Goal: Answer question/provide support

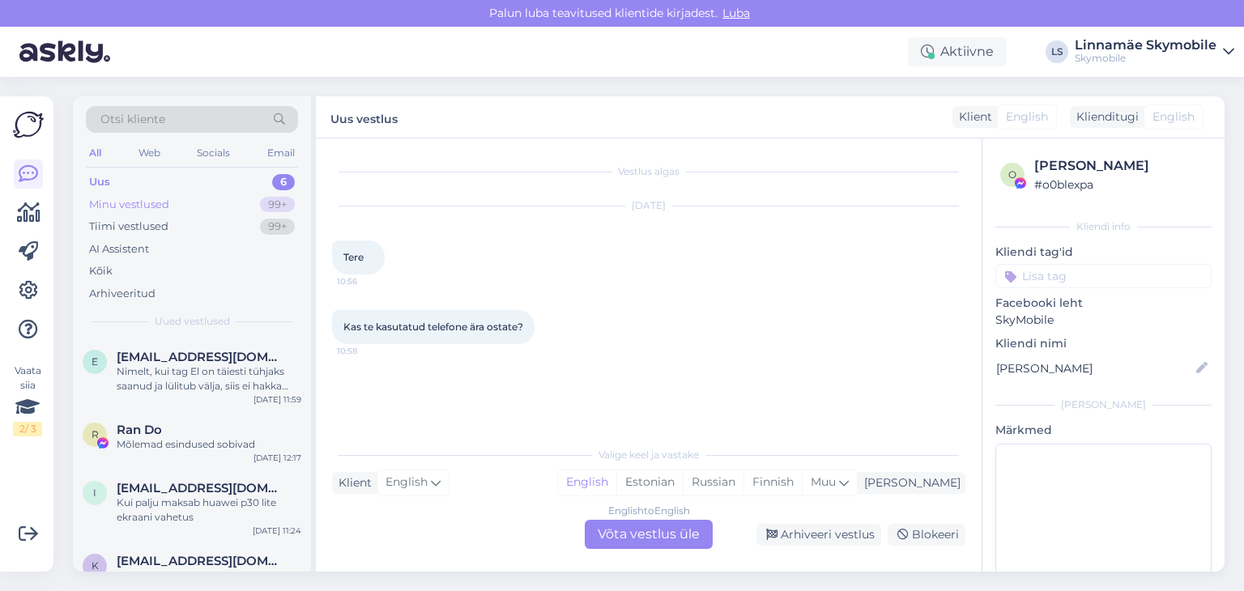
click at [208, 196] on div "Minu vestlused 99+" at bounding box center [192, 205] width 212 height 23
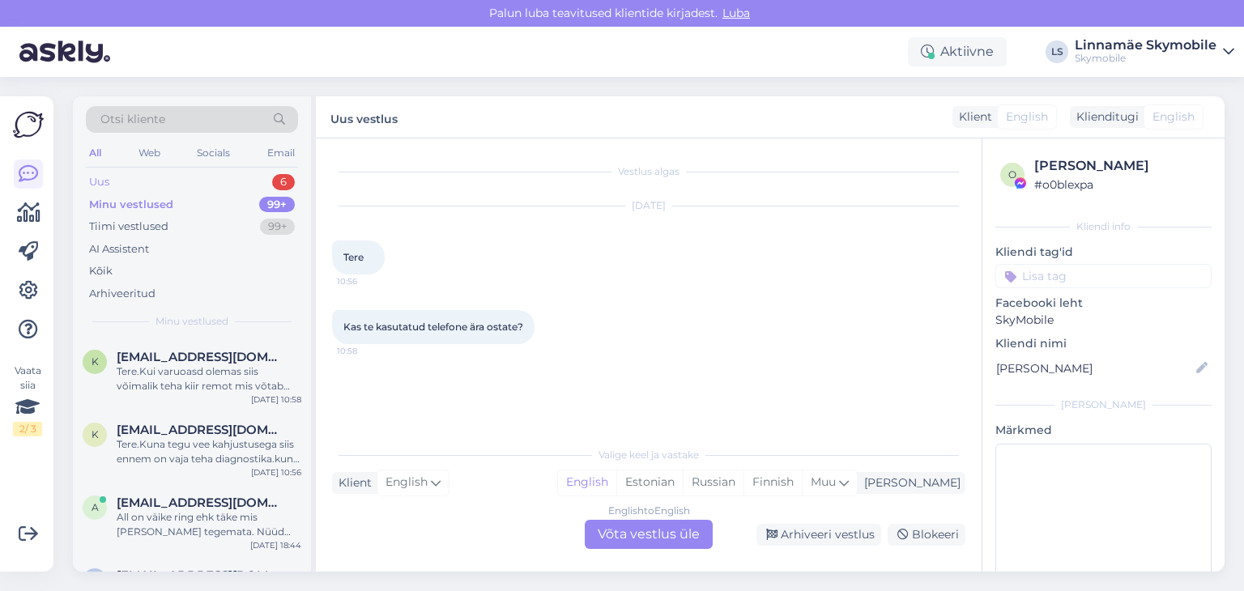
click at [207, 174] on div "Uus 6" at bounding box center [192, 182] width 212 height 23
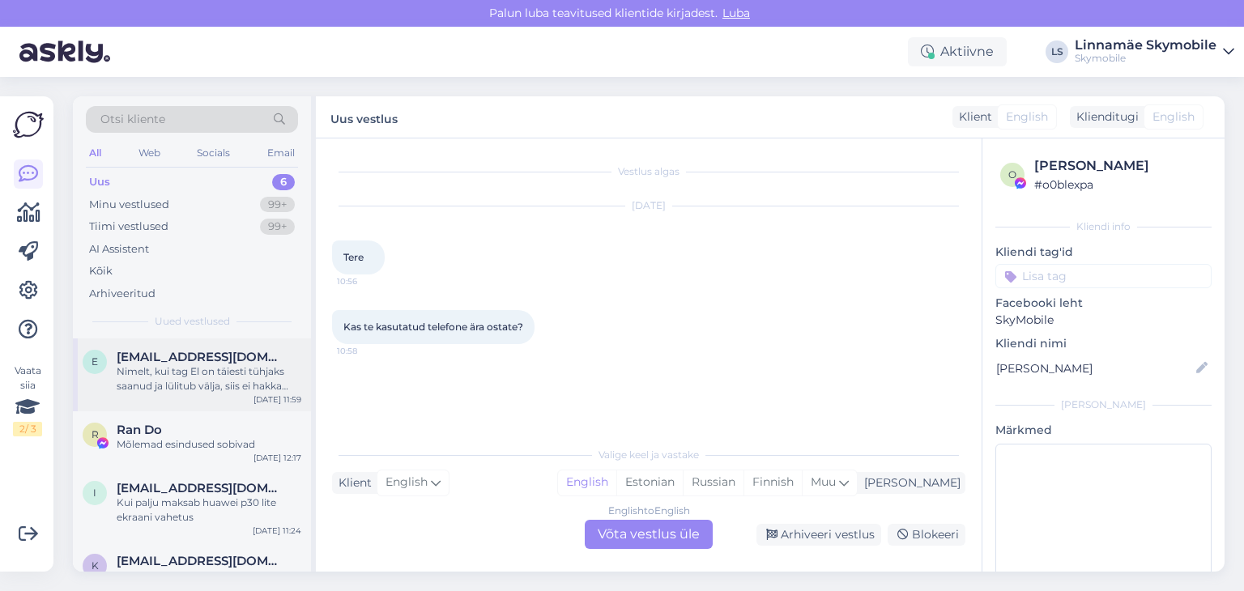
click at [256, 369] on div "Nimelt, kui tag El on täiesti tühjaks saanud ja lülitub välja, siis ei hakka uu…" at bounding box center [209, 379] width 185 height 29
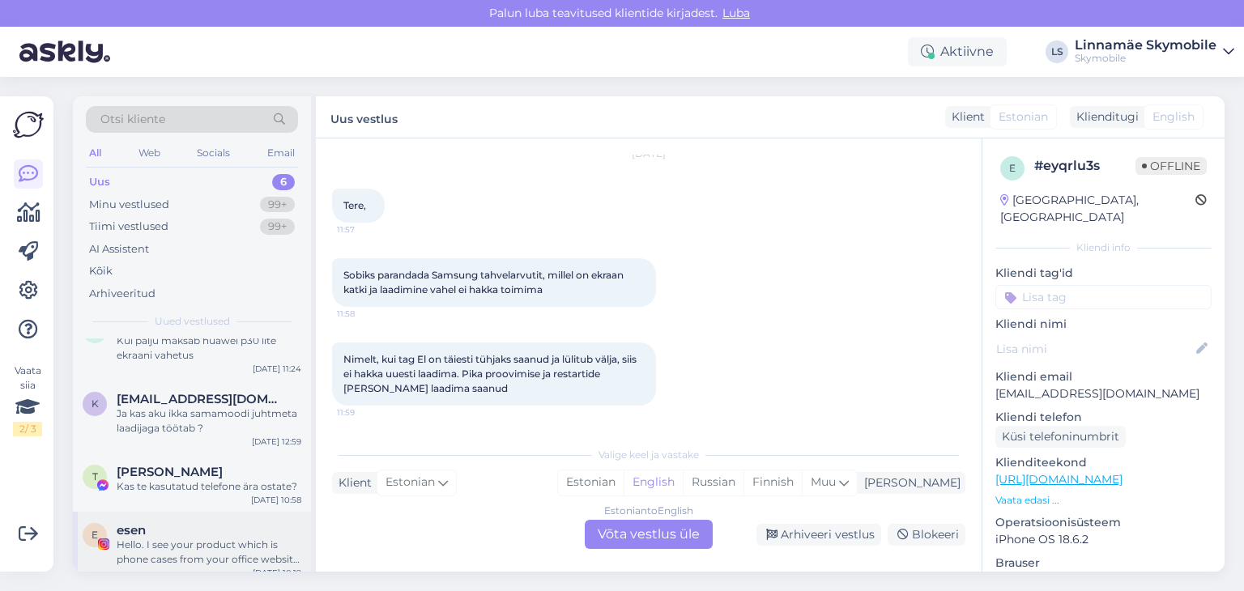
scroll to position [175, 0]
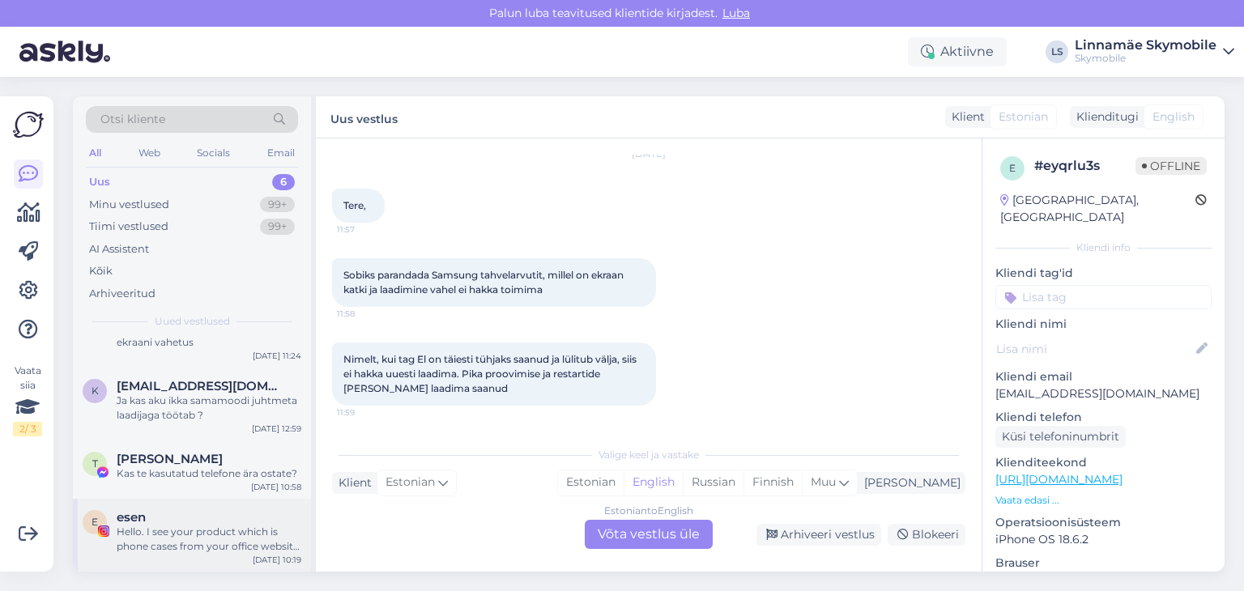
click at [212, 535] on div "Hello. I see your product which is phone cases from your office website. It is …" at bounding box center [209, 539] width 185 height 29
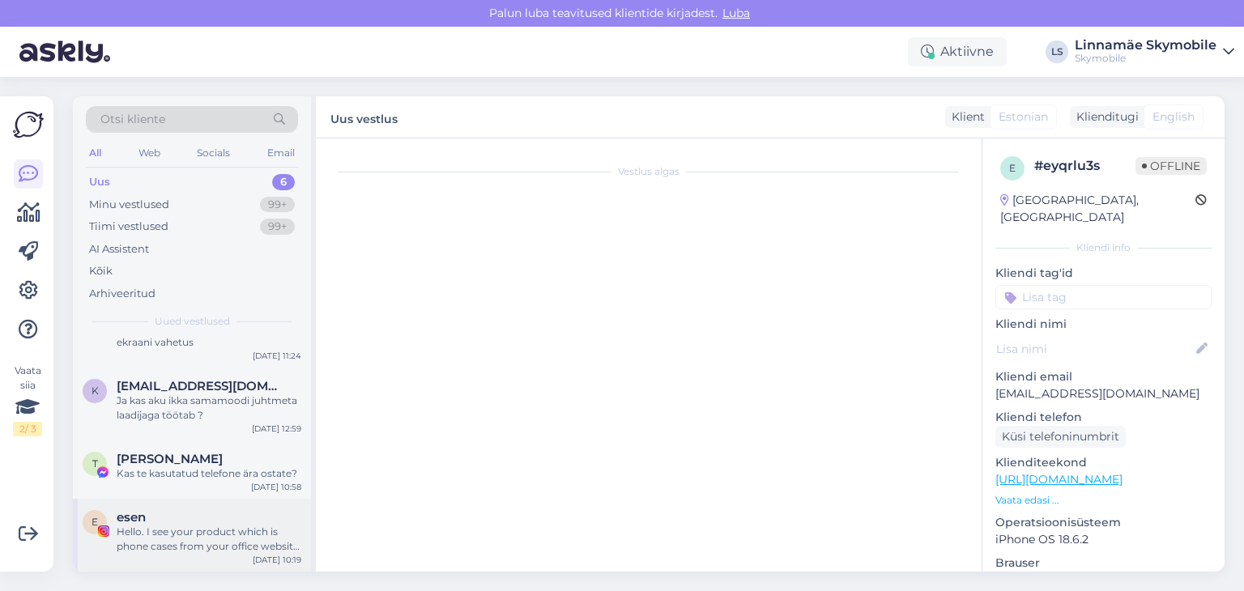
scroll to position [0, 0]
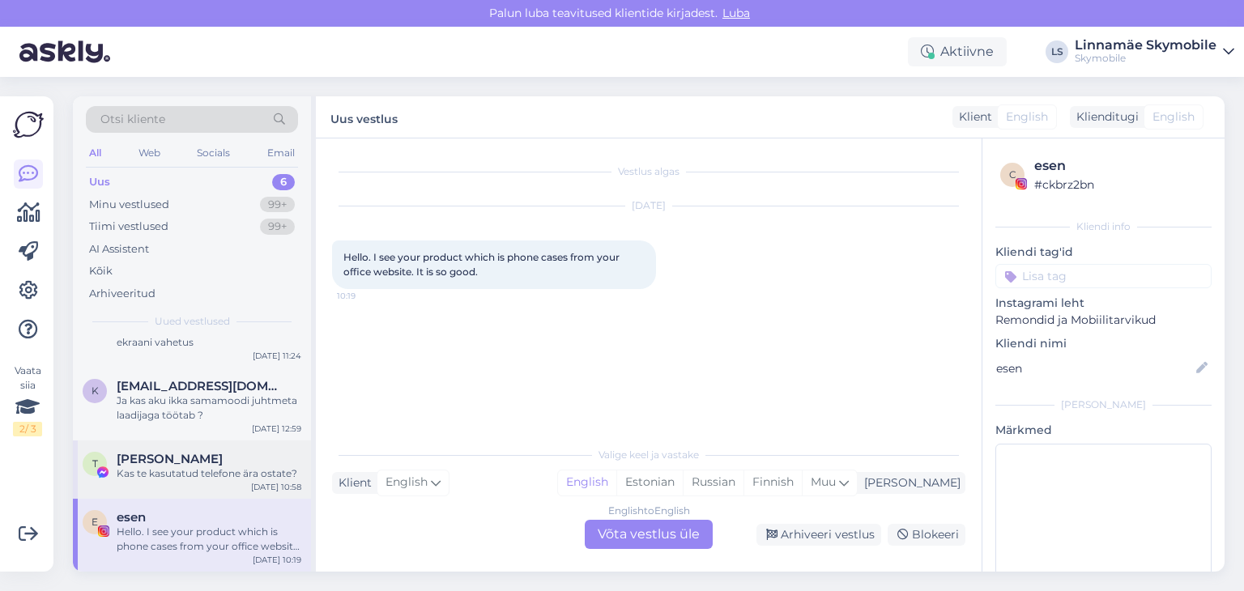
click at [240, 465] on div "[PERSON_NAME]" at bounding box center [209, 459] width 185 height 15
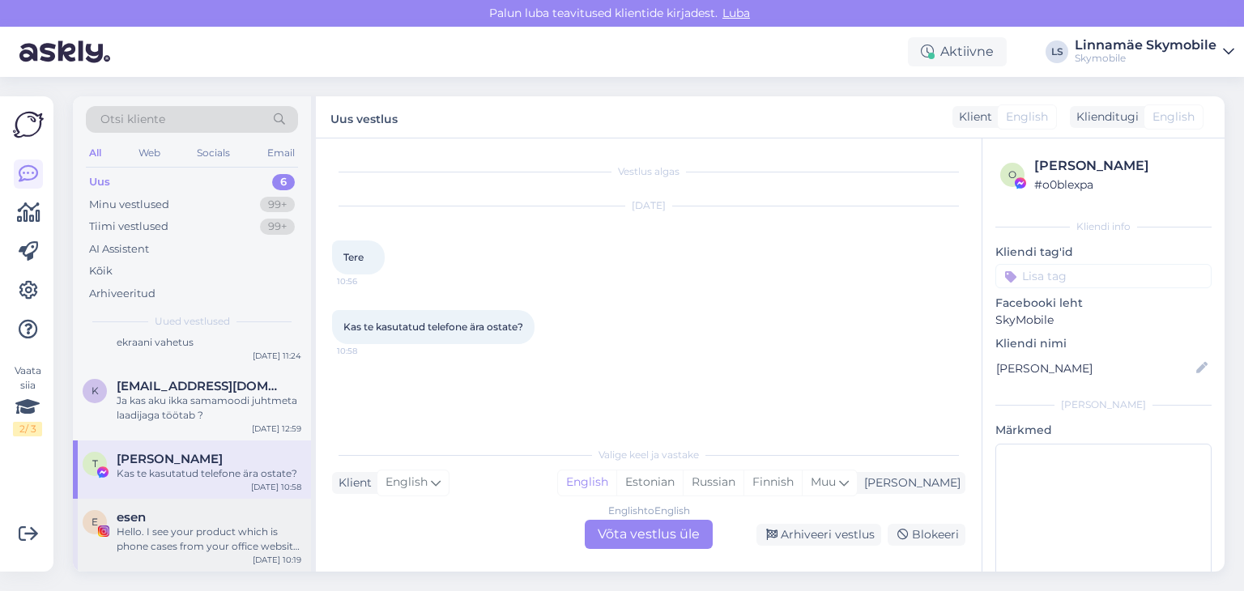
click at [227, 533] on div "Hello. I see your product which is phone cases from your office website. It is …" at bounding box center [209, 539] width 185 height 29
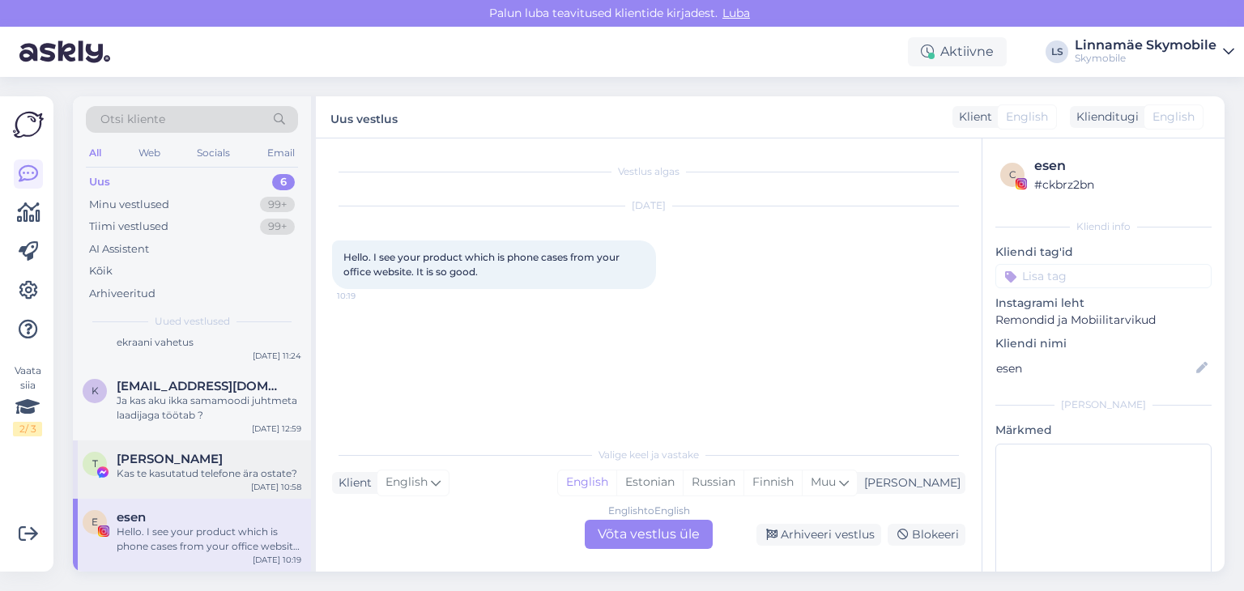
click at [185, 473] on div "Kas te kasutatud telefone ära ostate?" at bounding box center [209, 474] width 185 height 15
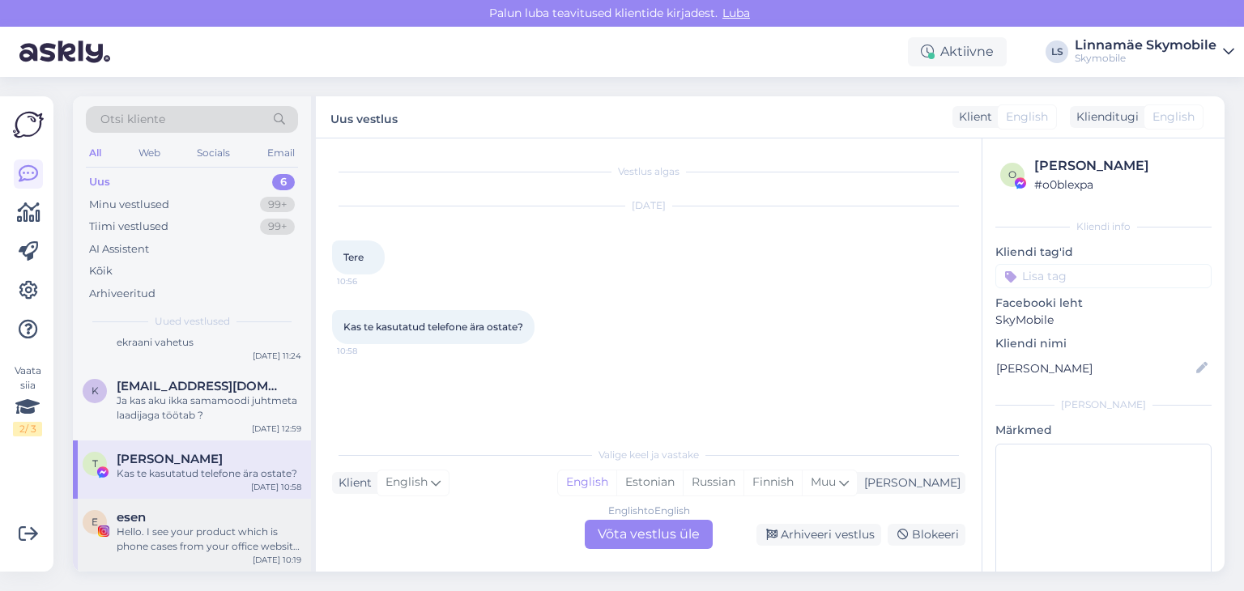
drag, startPoint x: 211, startPoint y: 537, endPoint x: 548, endPoint y: 548, distance: 338.0
click at [213, 537] on div "Hello. I see your product which is phone cases from your office website. It is …" at bounding box center [209, 539] width 185 height 29
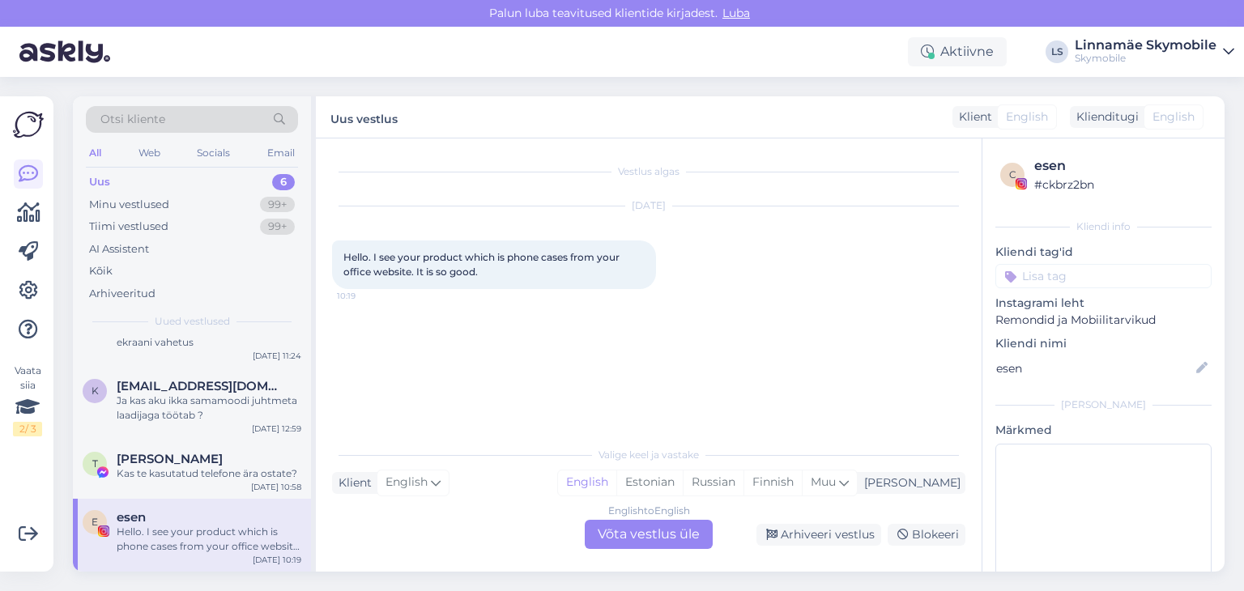
click at [616, 534] on div "English to English Võta vestlus üle" at bounding box center [649, 534] width 128 height 29
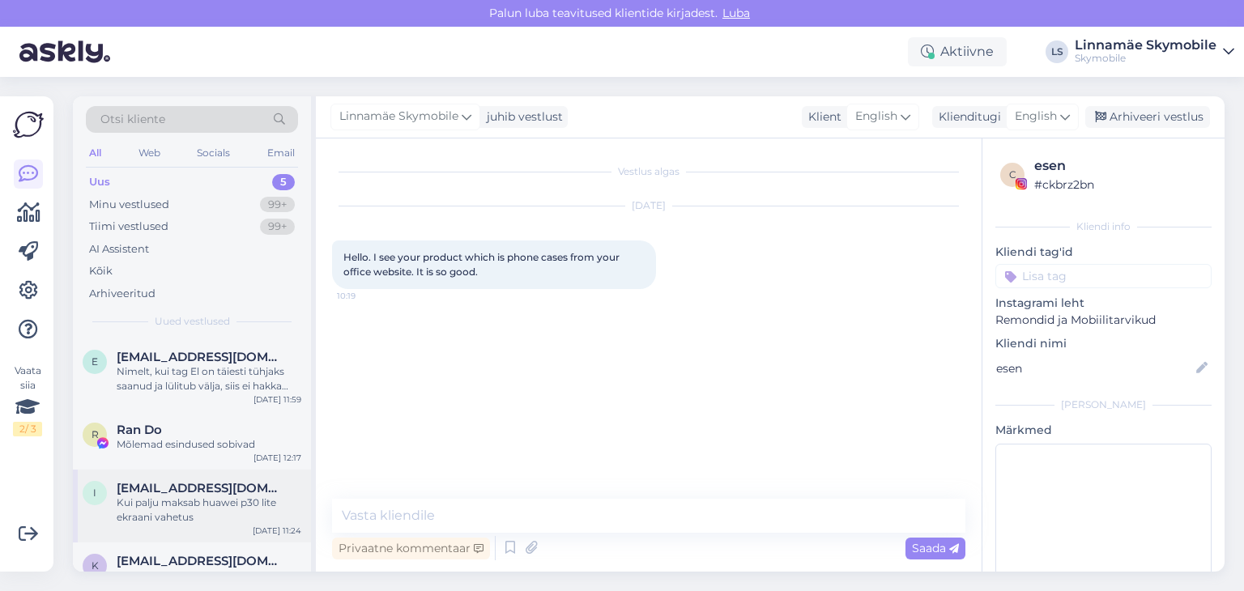
scroll to position [101, 0]
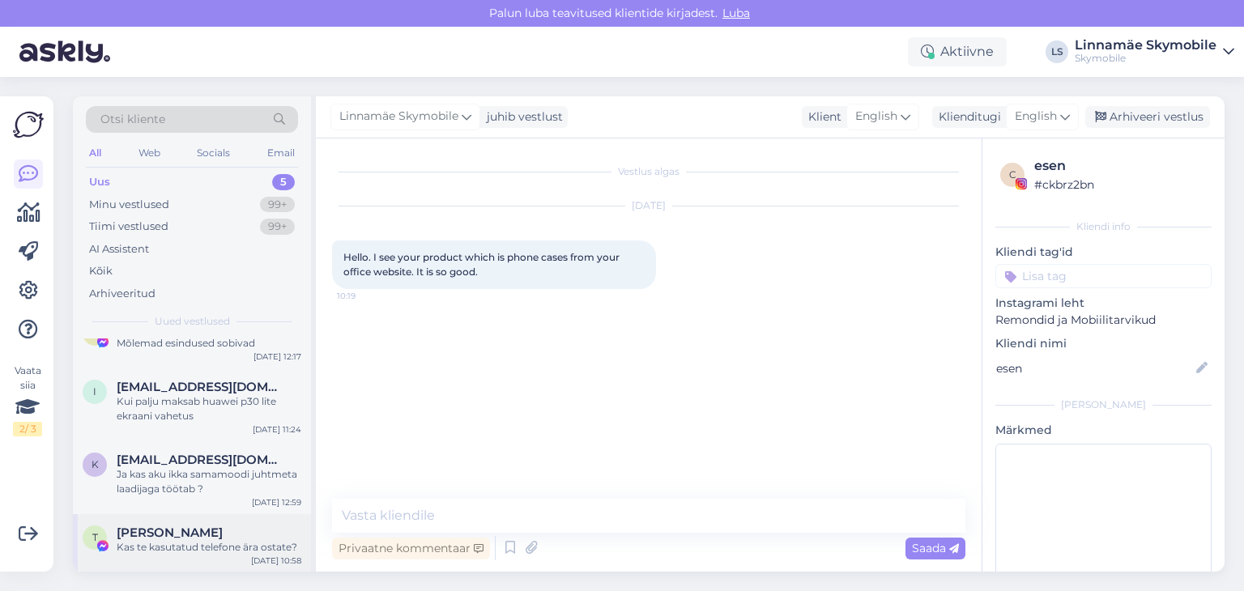
click at [216, 535] on span "[PERSON_NAME]" at bounding box center [170, 533] width 106 height 15
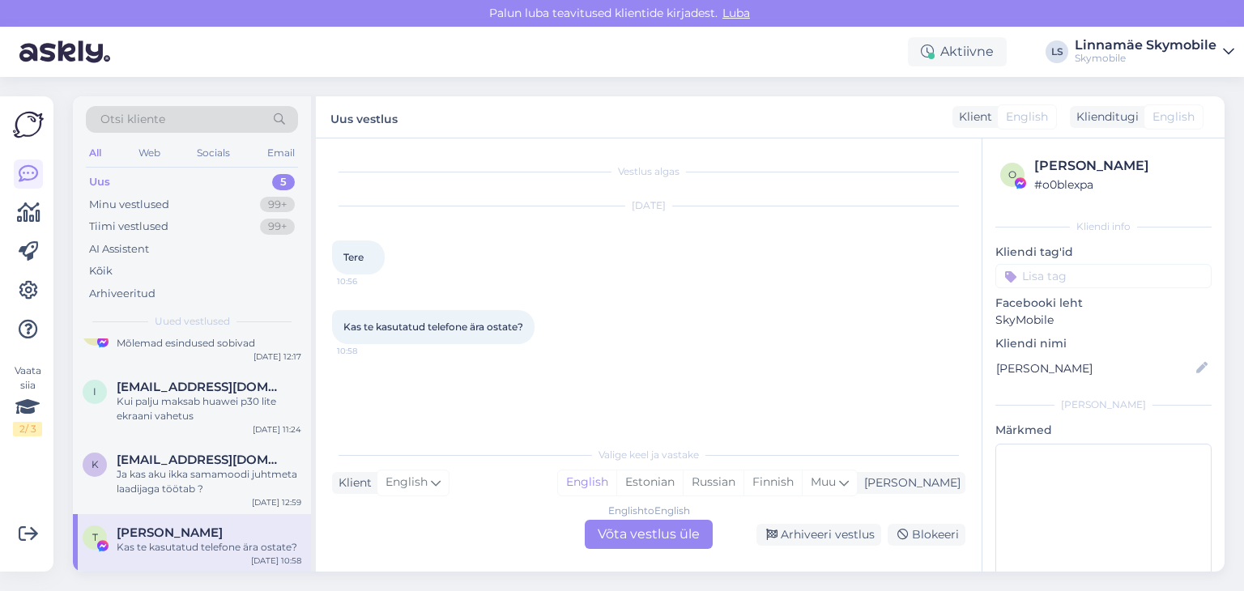
click at [670, 536] on div "English to English Võta vestlus üle" at bounding box center [649, 534] width 128 height 29
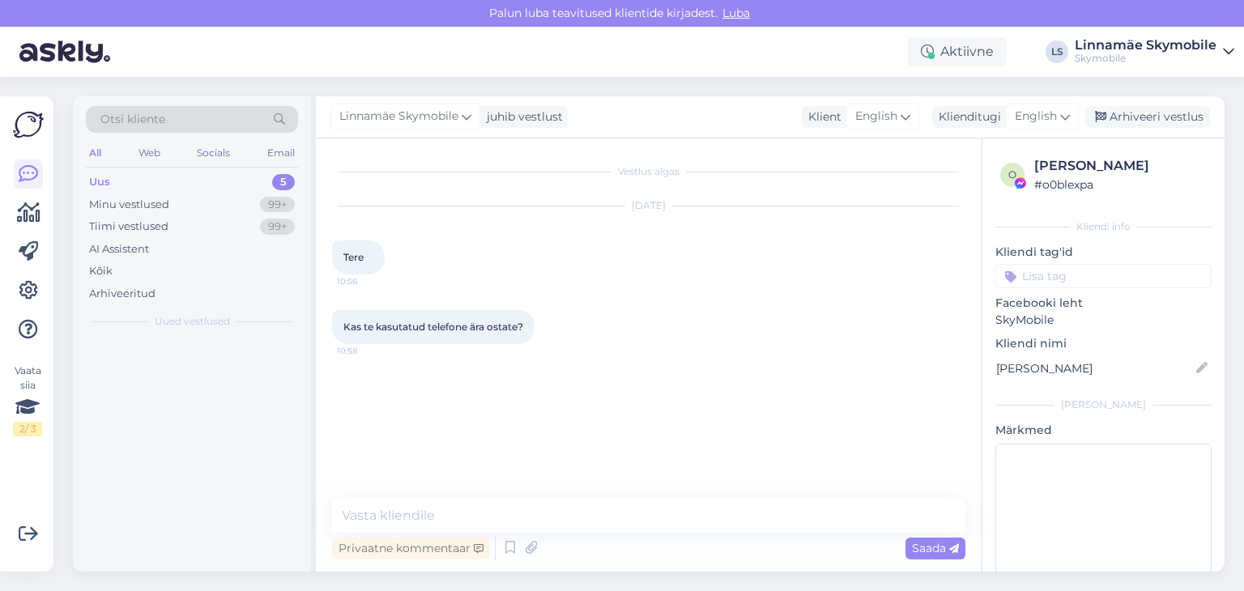
scroll to position [0, 0]
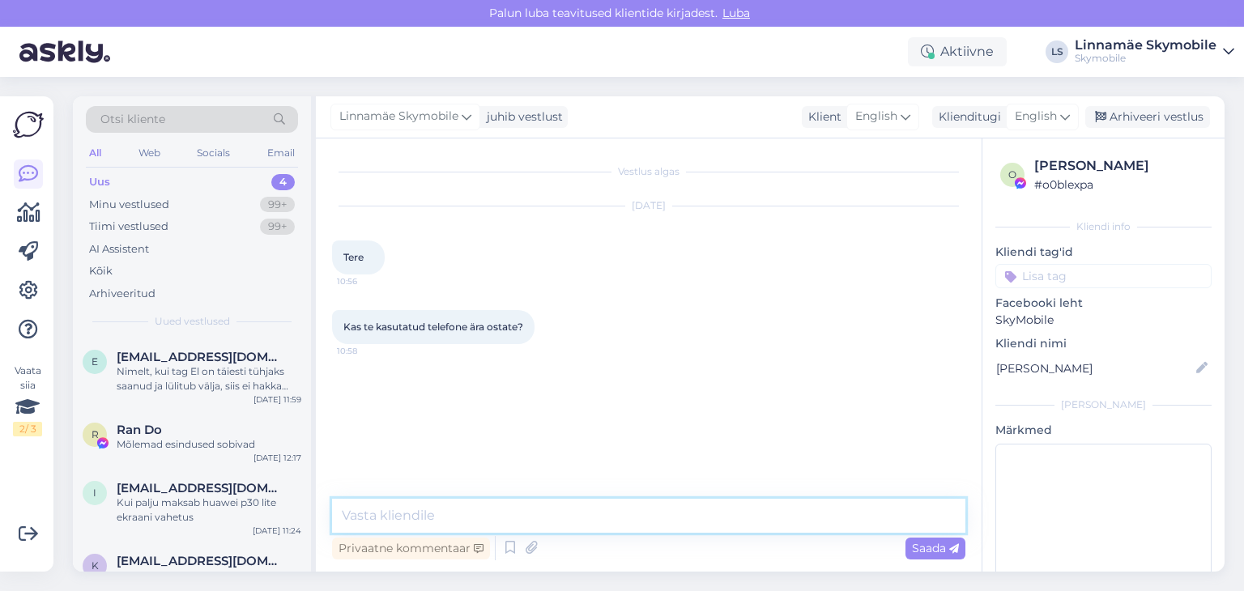
click at [411, 514] on textarea at bounding box center [648, 516] width 633 height 34
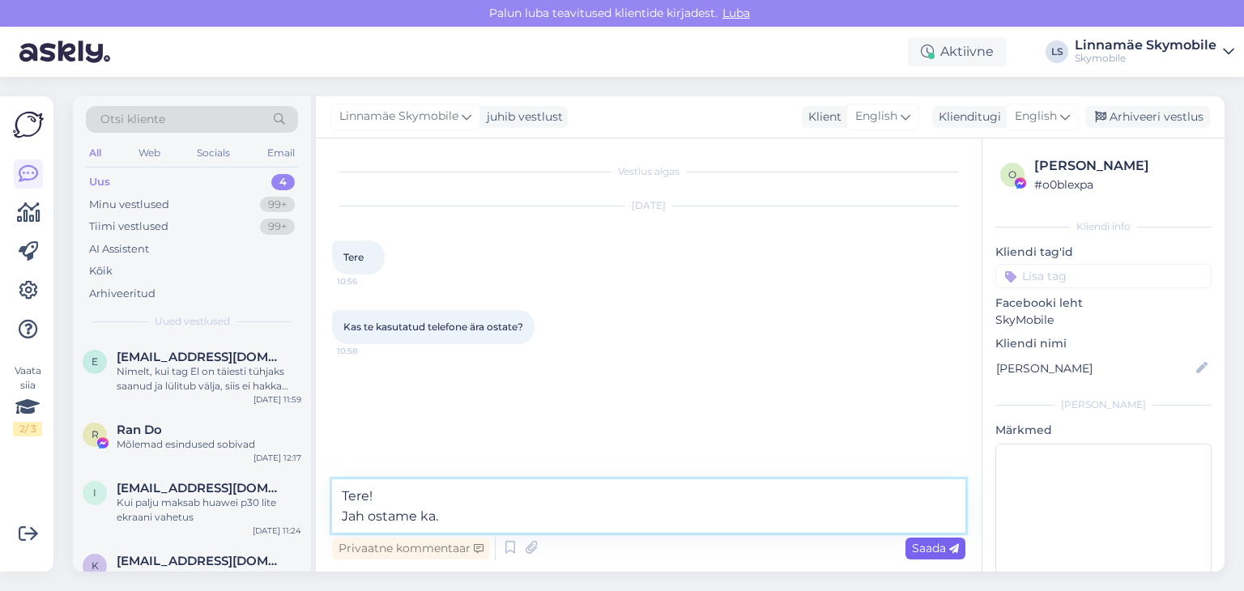
type textarea "Tere! Jah ostame ka."
click at [919, 544] on span "Saada" at bounding box center [935, 548] width 47 height 15
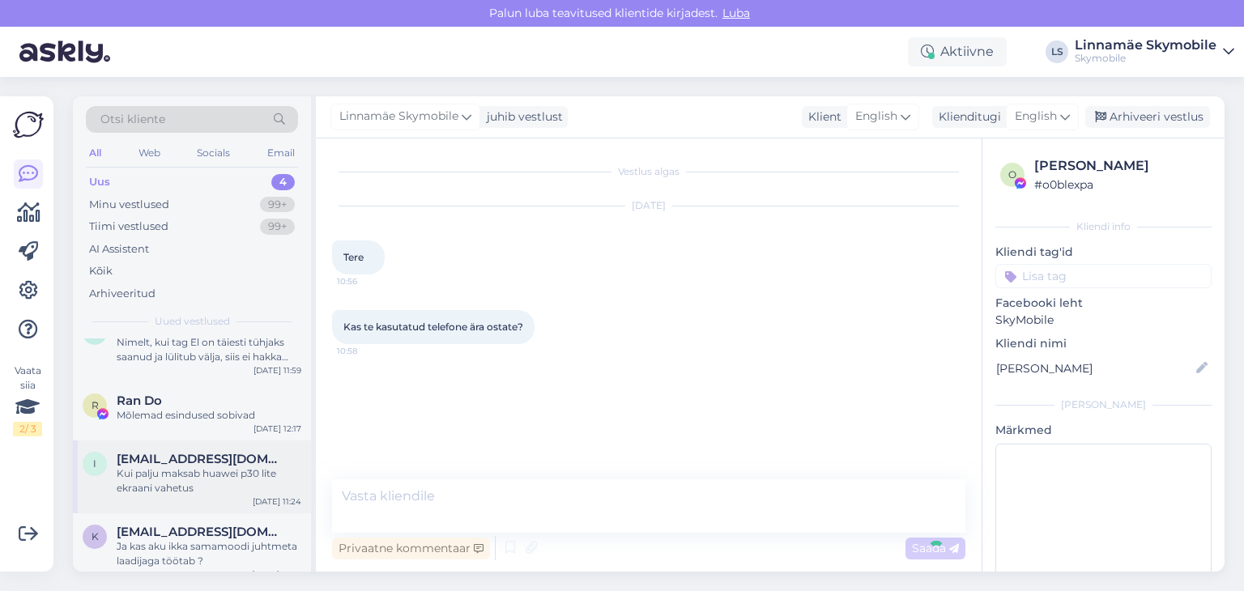
scroll to position [43, 0]
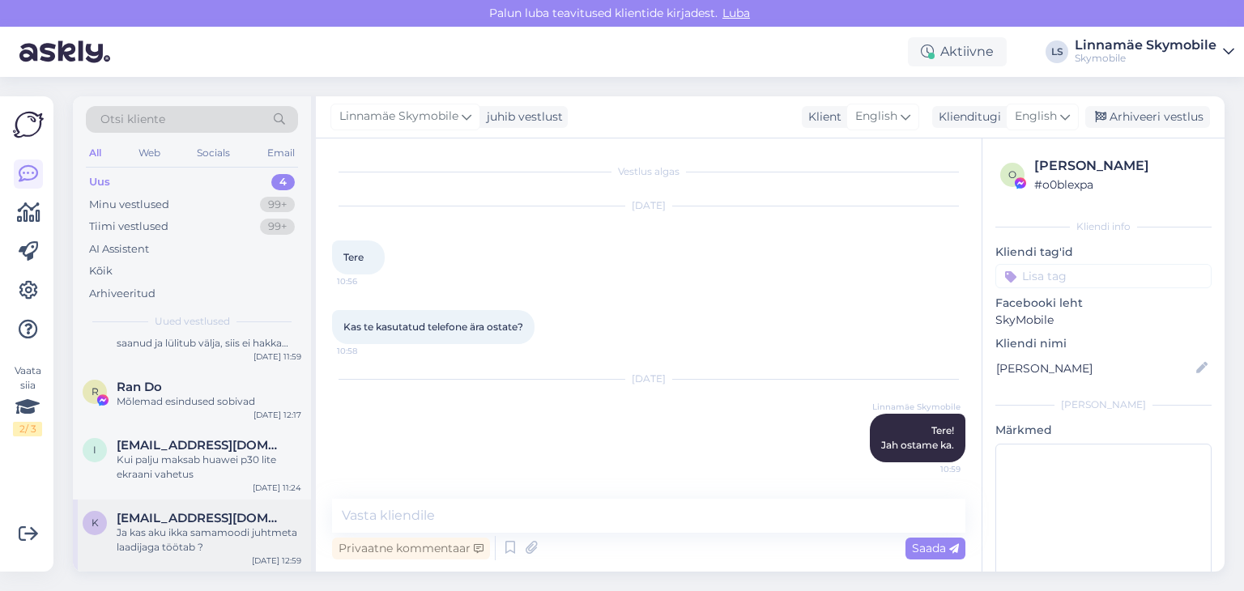
click at [235, 519] on span "[EMAIL_ADDRESS][DOMAIN_NAME]" at bounding box center [201, 518] width 168 height 15
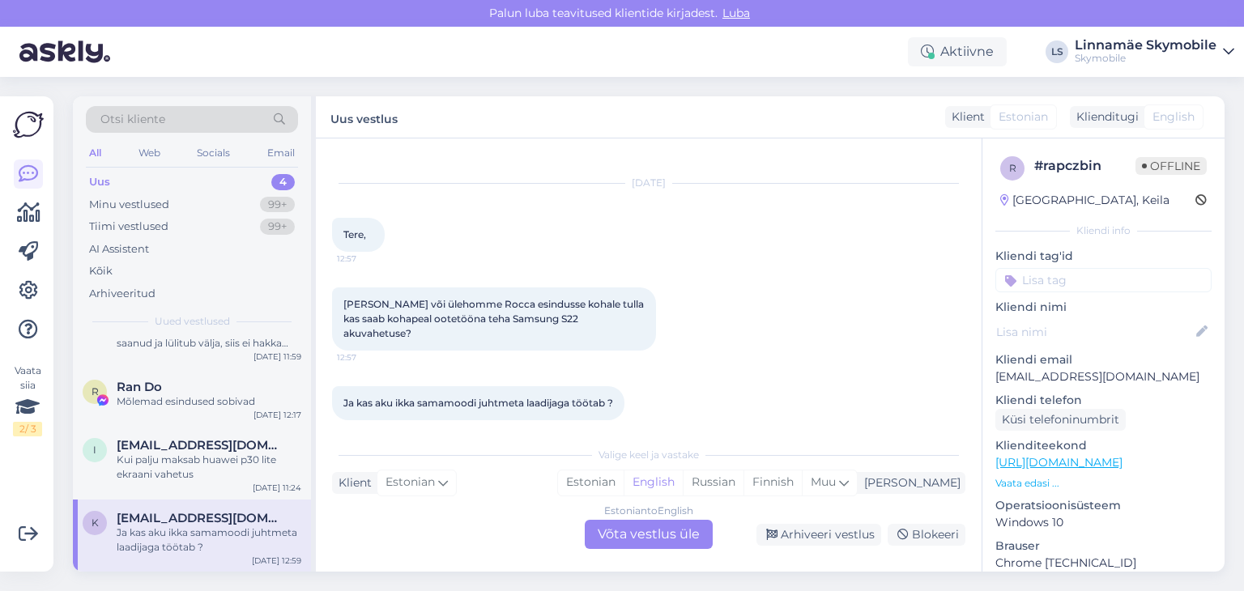
click at [641, 536] on div "Estonian to English Võta vestlus üle" at bounding box center [649, 534] width 128 height 29
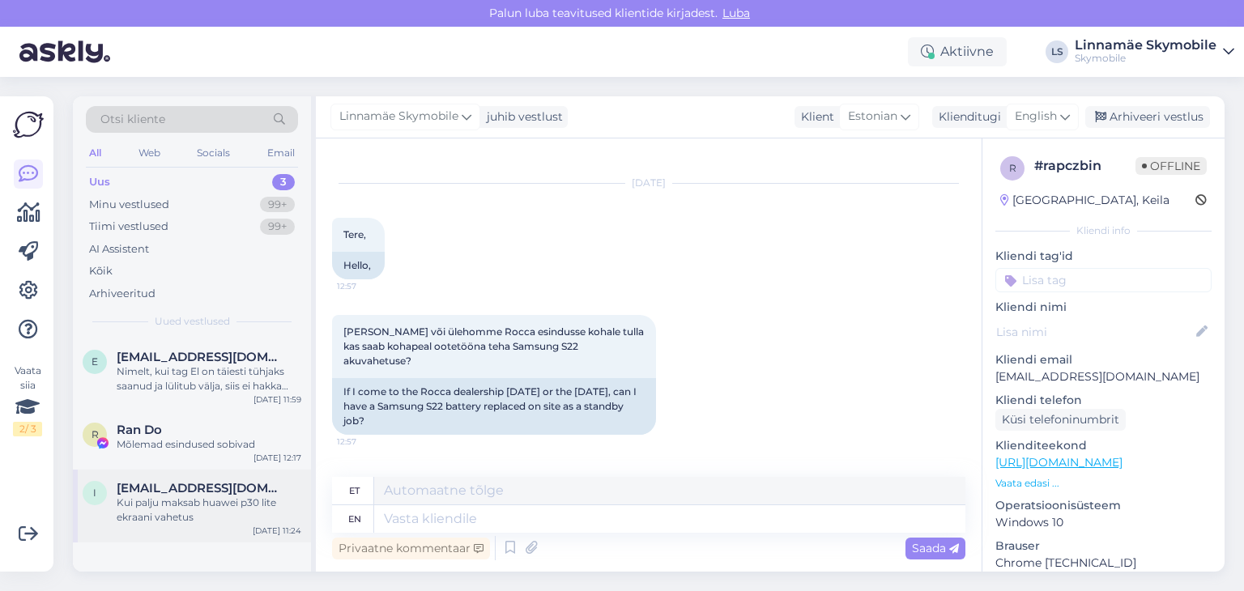
click at [191, 516] on div "Kui palju maksab huawei p30 lite ekraani vahetus" at bounding box center [209, 510] width 185 height 29
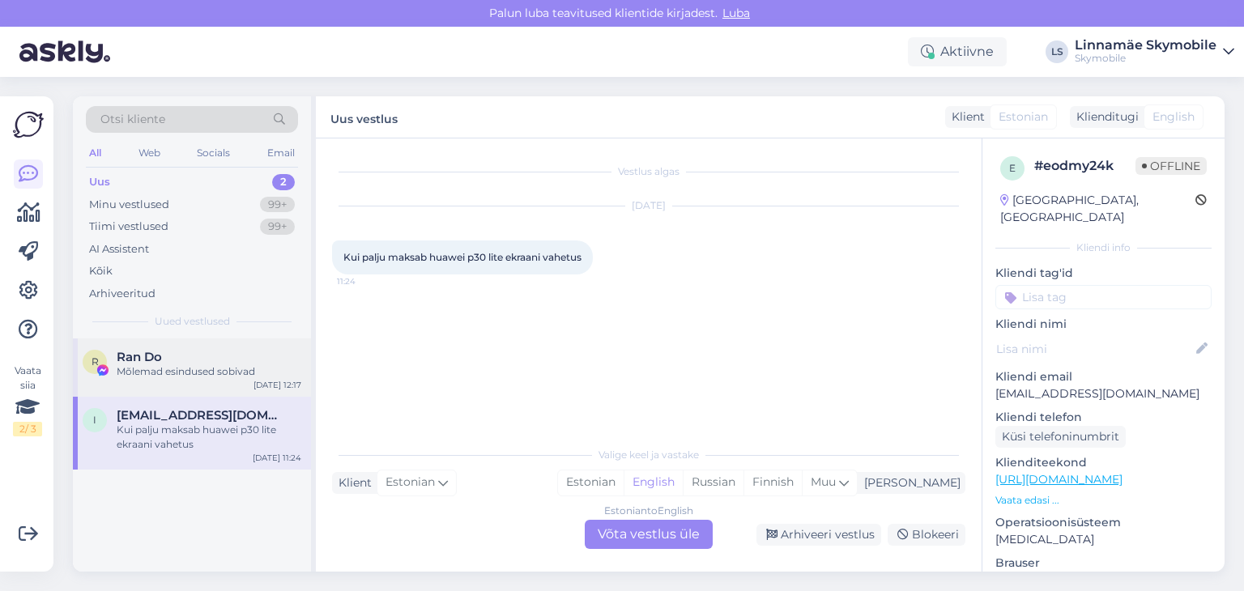
click at [233, 365] on div "Mõlemad esindused sobivad" at bounding box center [209, 372] width 185 height 15
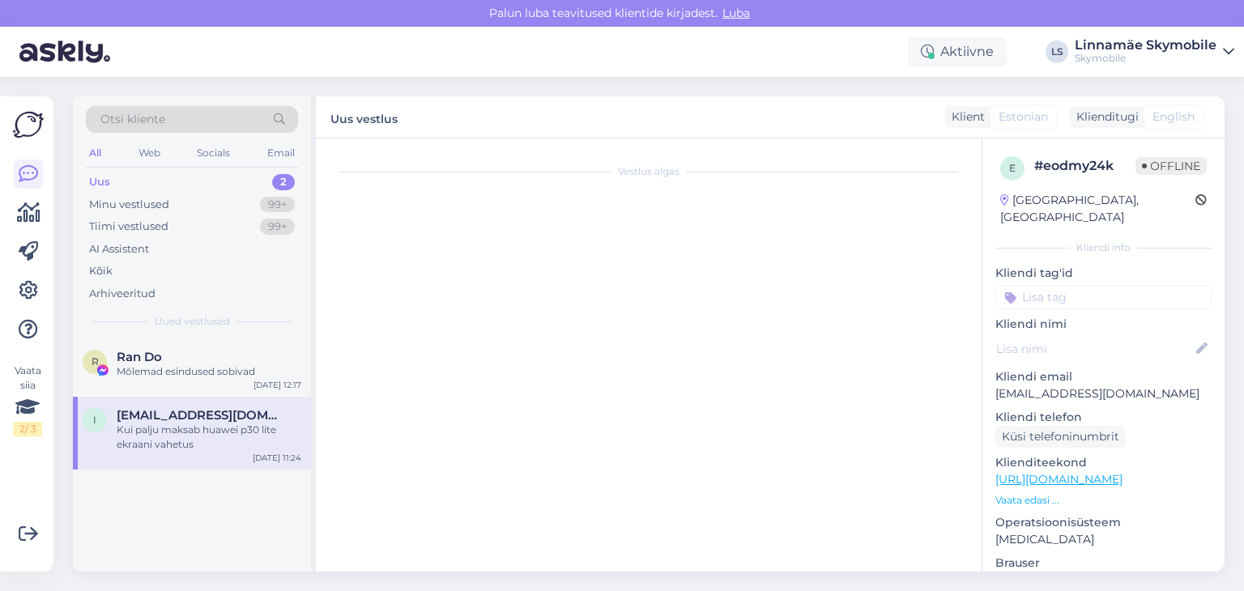
scroll to position [11, 0]
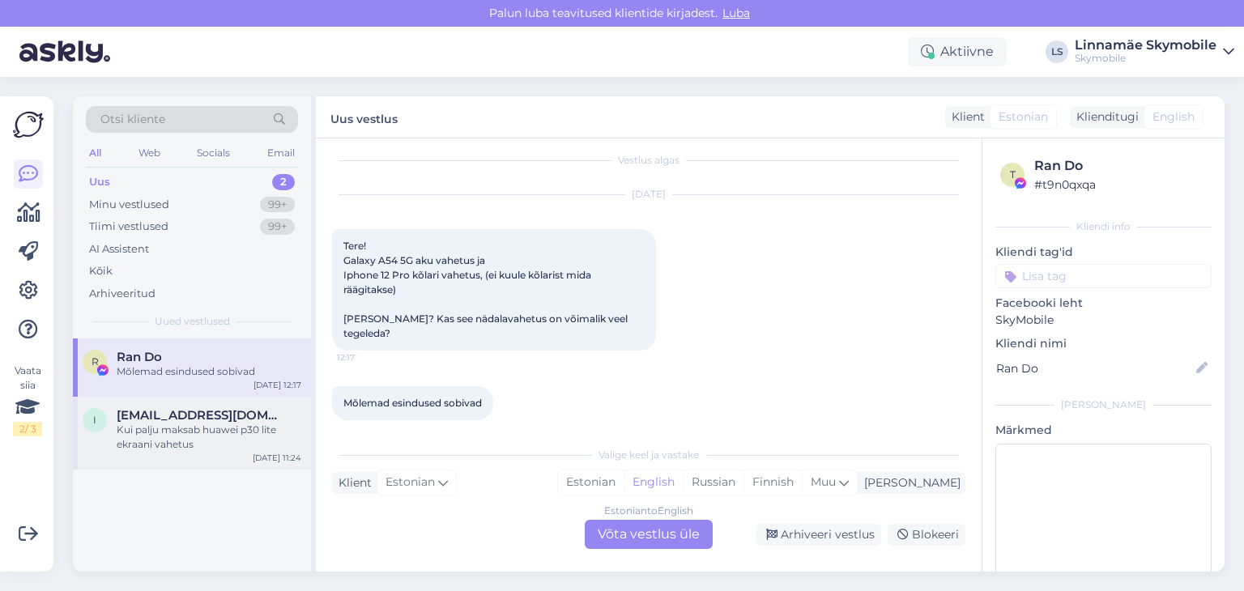
click at [248, 441] on div "Kui palju maksab huawei p30 lite ekraani vahetus" at bounding box center [209, 437] width 185 height 29
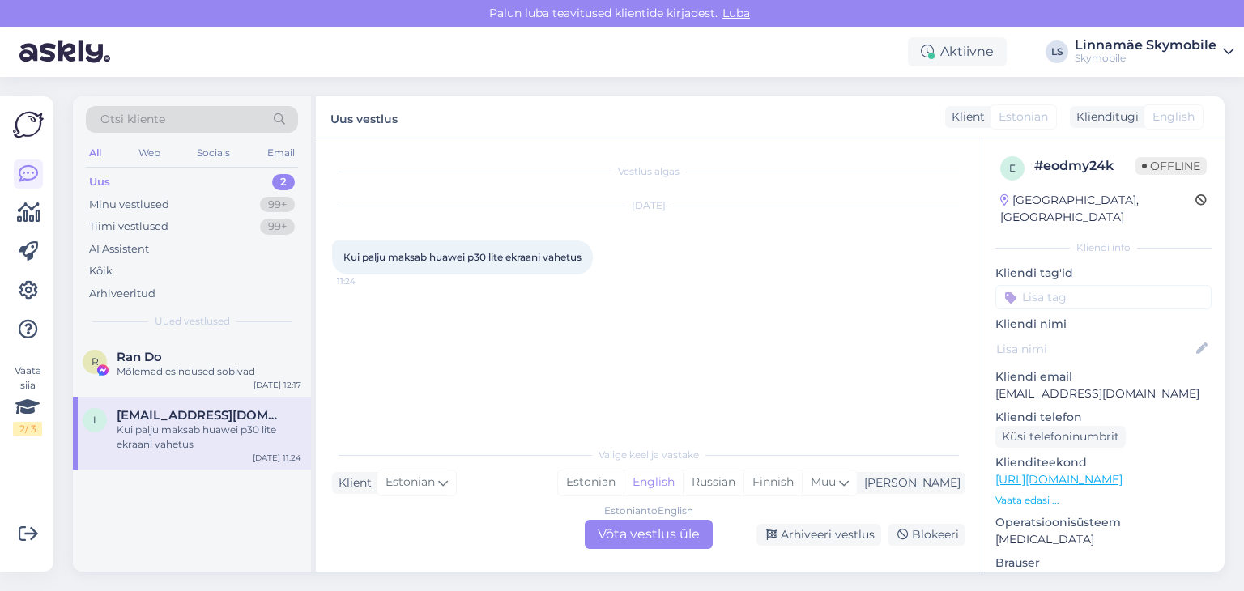
click at [660, 536] on div "Estonian to English Võta vestlus üle" at bounding box center [649, 534] width 128 height 29
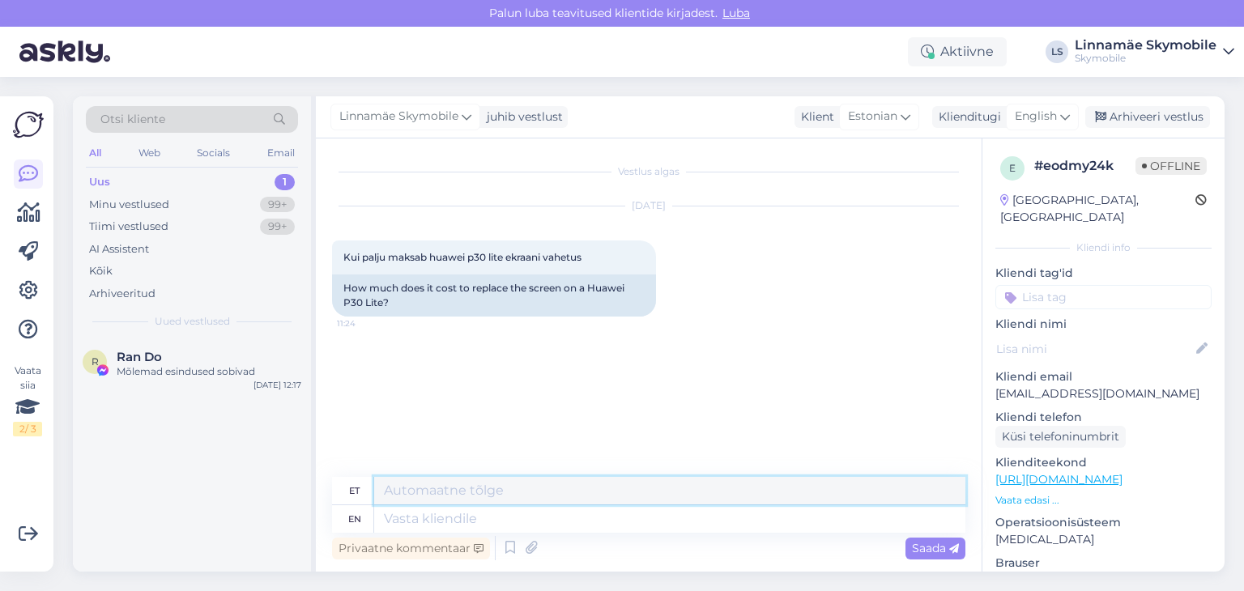
click at [483, 498] on textarea at bounding box center [669, 491] width 591 height 28
click at [479, 519] on textarea at bounding box center [669, 519] width 591 height 28
click at [1063, 114] on icon at bounding box center [1065, 117] width 10 height 18
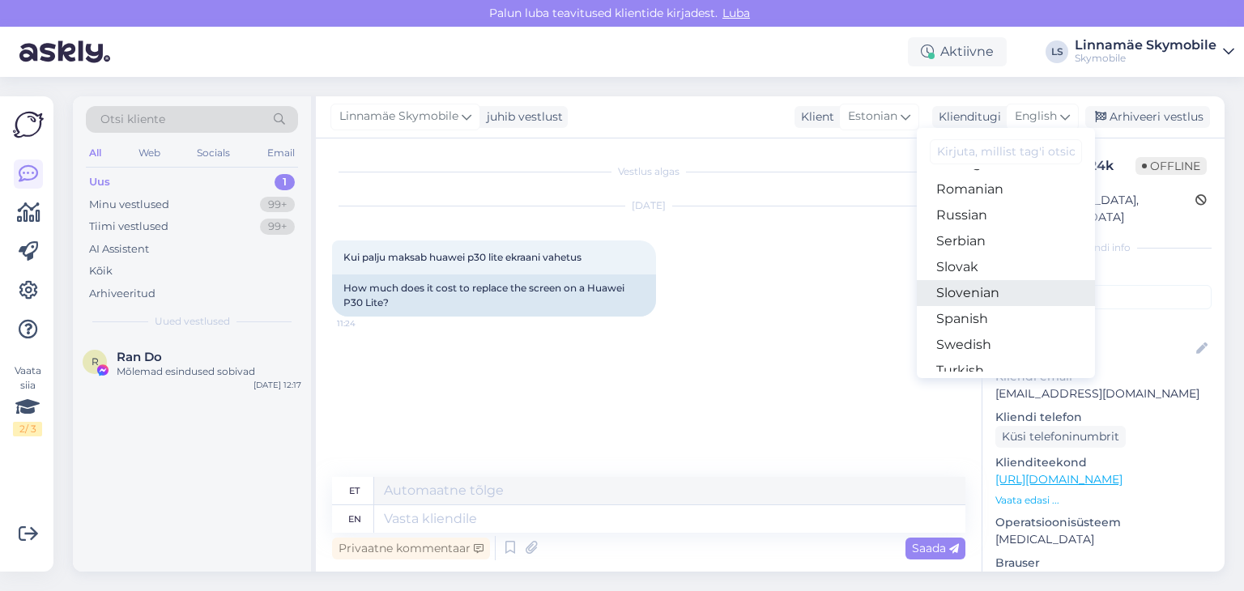
scroll to position [648, 0]
click at [978, 190] on link "Russian" at bounding box center [1006, 189] width 178 height 26
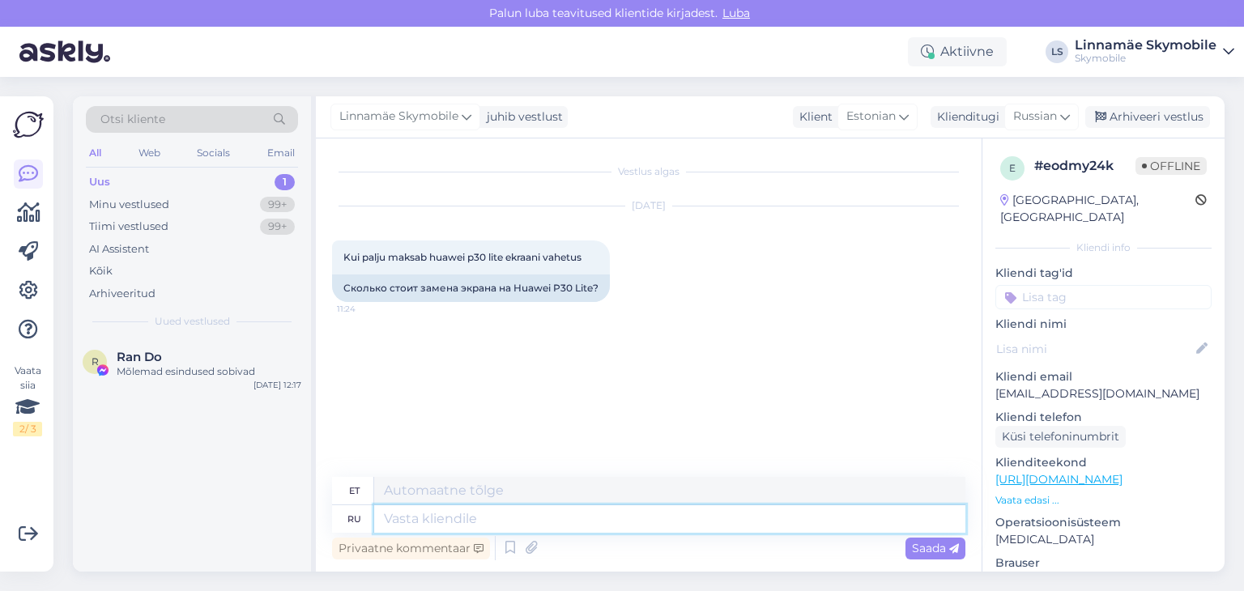
click at [434, 522] on textarea at bounding box center [669, 519] width 591 height 28
type textarea "Здравствуйте"
type textarea "Tere"
type textarea "Здравствуйте !"
type textarea "Tere!"
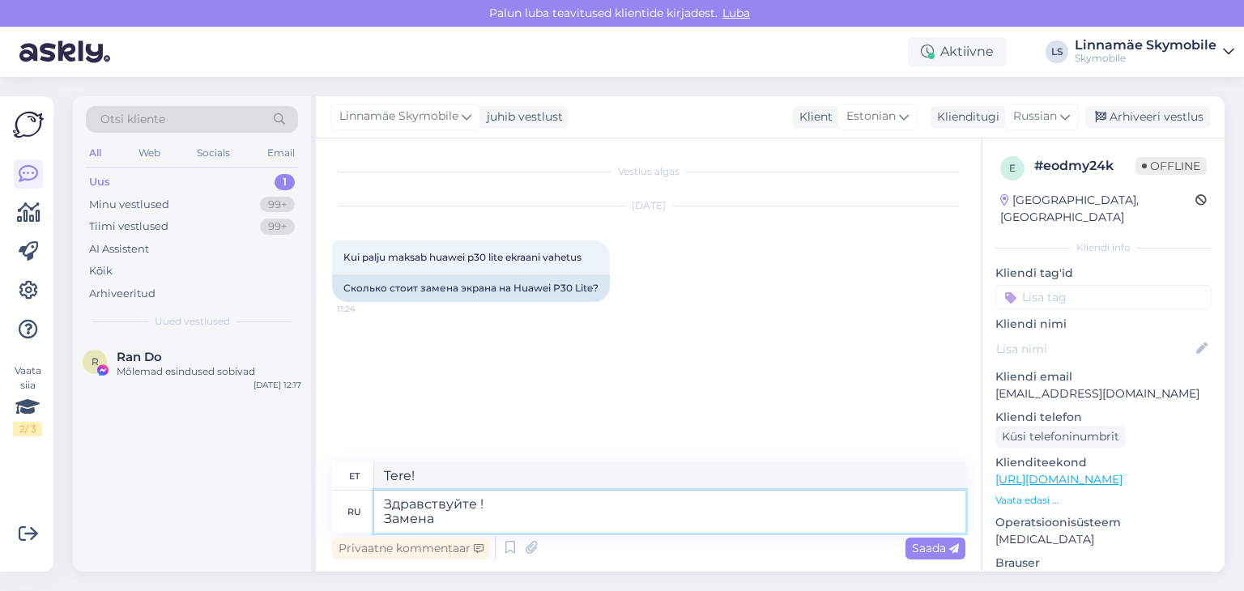
type textarea "Здравствуйте ! Замена"
type textarea "Tere! Asendamine"
type textarea "Здравствуйте ! Замена экрана"
type textarea "Tere! Ekraani vahetus"
type textarea "Здравствуйте ! Замена экрана будет с"
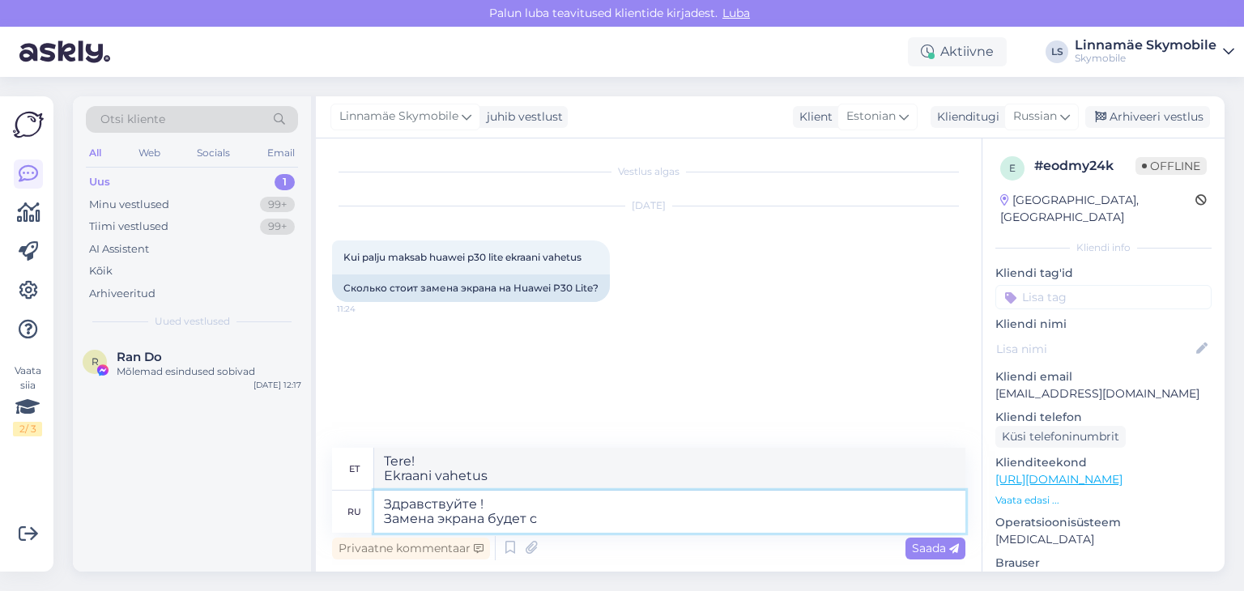
type textarea "Tere! Ekraani vahetus toimub"
type textarea "Здравствуйте ! Замена экрана будет стоить"
type textarea "Tere! Ekraani vahetamine maksab"
click at [607, 520] on textarea "Здравствуйте ! Замена экрана будет стоить" at bounding box center [669, 512] width 591 height 42
type textarea "Здравствуйте ! Замена экрана будет стоить 124"
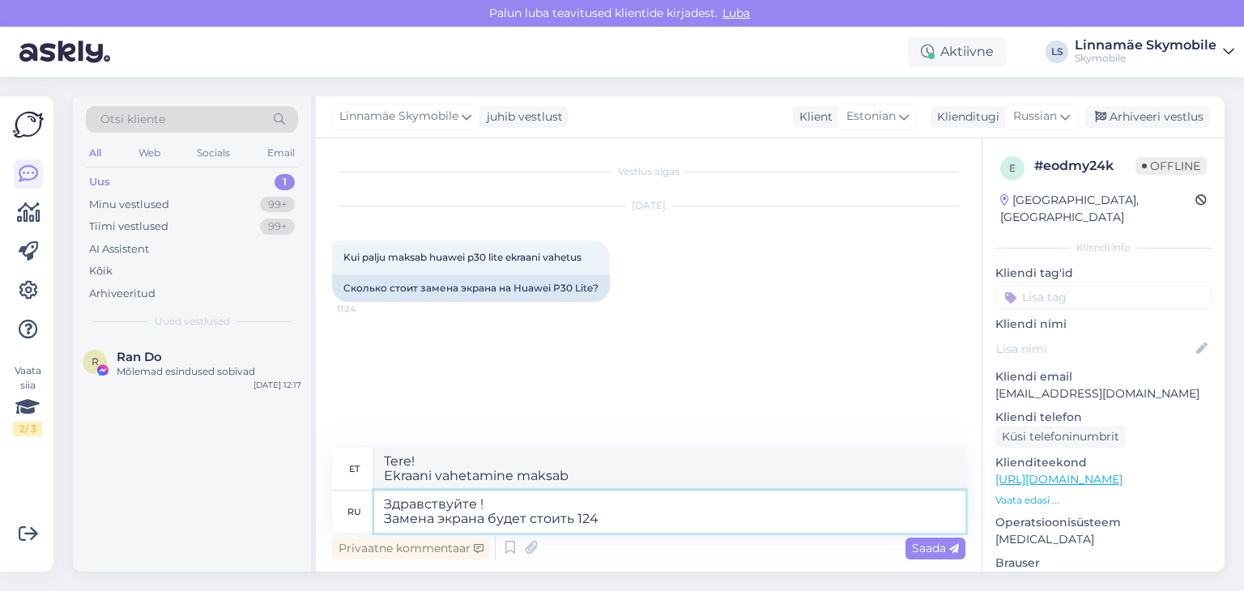
type textarea "Tere! Ekraani vahetus maksab 124"
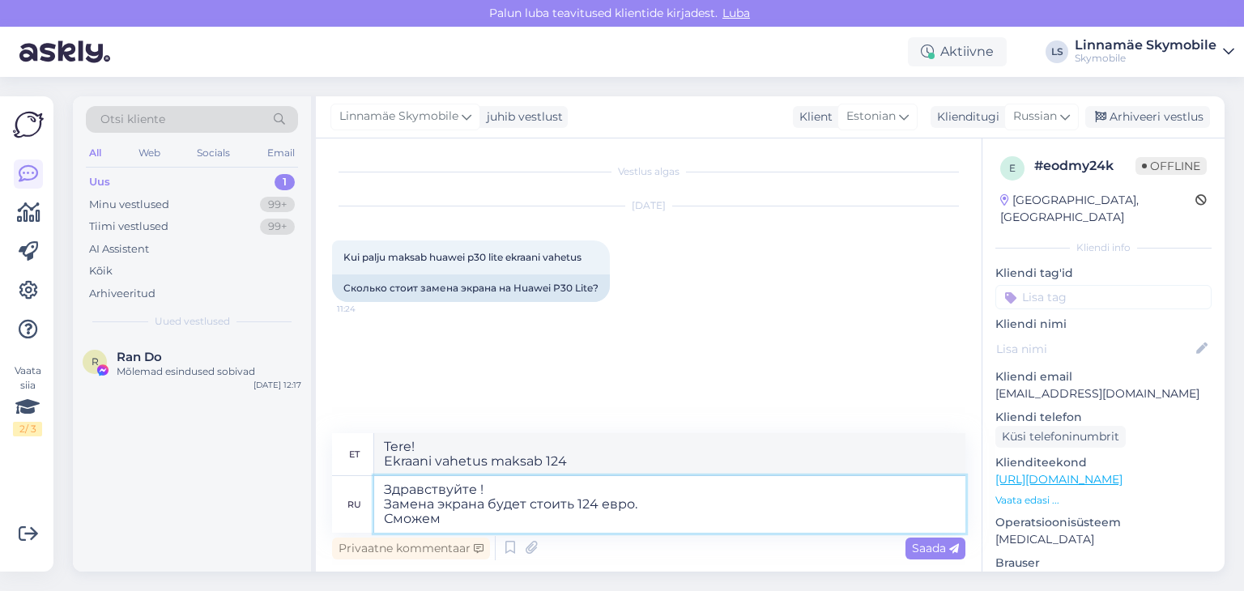
type textarea "Здравствуйте ! Замена экрана будет стоить 124 евро. Сможем с"
type textarea "Tere! Ekraani vahetus maksab 124 eurot. Me saame"
type textarea "Здравствуйте ! Замена экрана будет стоить 124 евро. Сможем сделать"
type textarea "Tere! Ekraani vahetus maksab 124 eurot. Me saame sellega hakkama."
type textarea "Здравствуйте ! Замена экрана будет стоить 124 евро. Сможем сделать за"
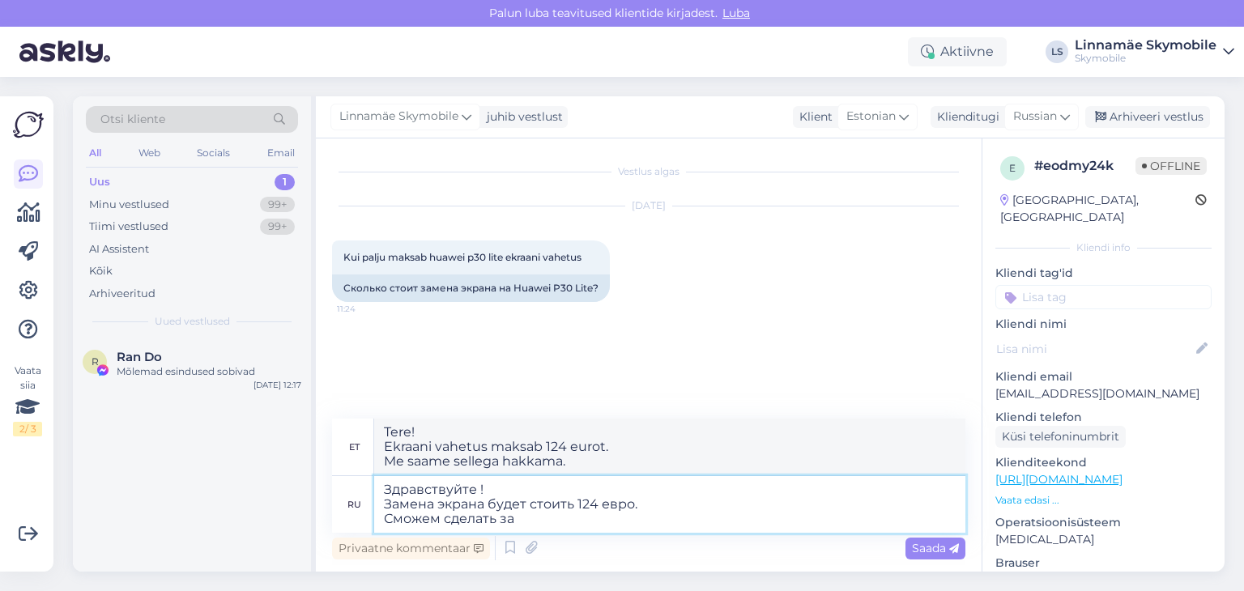
type textarea "Tere! Ekraani vahetus maksab 124 eurot. Saame sellega hakkama"
type textarea "Здравствуйте ! Замена экрана будет стоить 124 евро. Сможем сделать за 2-5"
type textarea "Tere! Ekraani vahetus maksab 124 eurot. Saame sellega hakkama 2 minutiga."
type textarea "Здравствуйте ! Замена экрана будет стоить 124 евро. Сможем сделать за 2-5 ч"
type textarea "Tere! Ekraani vahetus maksab 124 eurot. Saame sellega hakkama 2–5 minutiga."
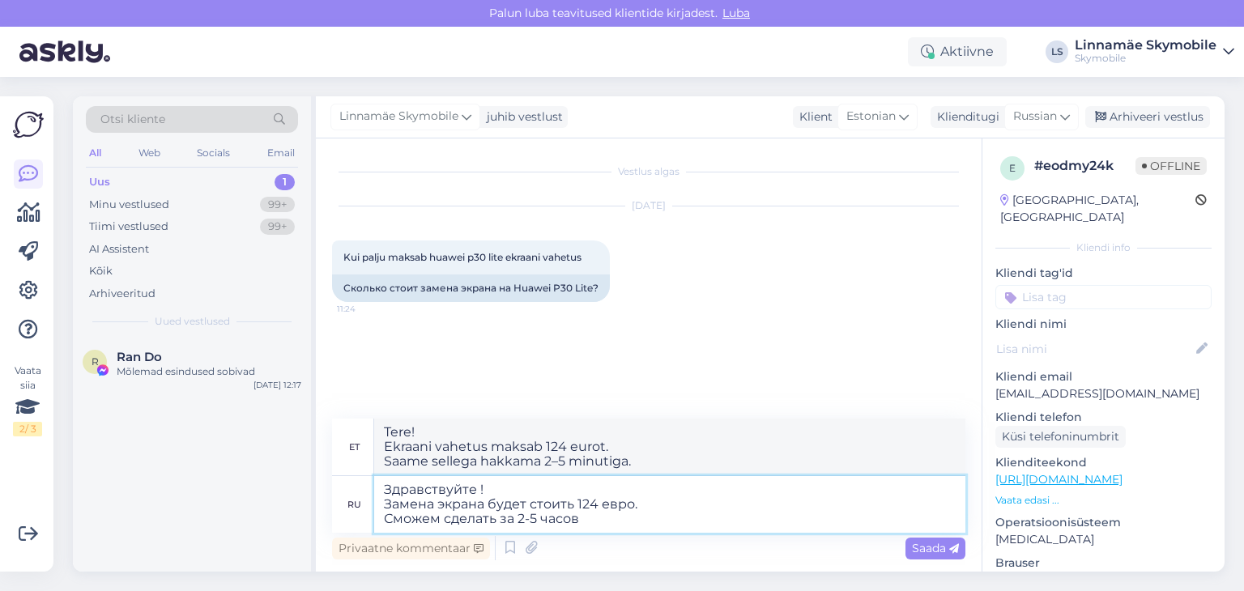
type textarea "Здравствуйте ! Замена экрана будет стоить 124 евро. Сможем сделать за 2-5 часов."
type textarea "Tere! Ekraani vahetus maksab 124 eurot. Saame sellega hakkama 2-5 tunniga."
type textarea "Здравствуйте ! Замена экрана будет стоить 124 евро. Сможем сделать за 2-5 часов."
click at [910, 545] on div "Saada" at bounding box center [936, 549] width 60 height 22
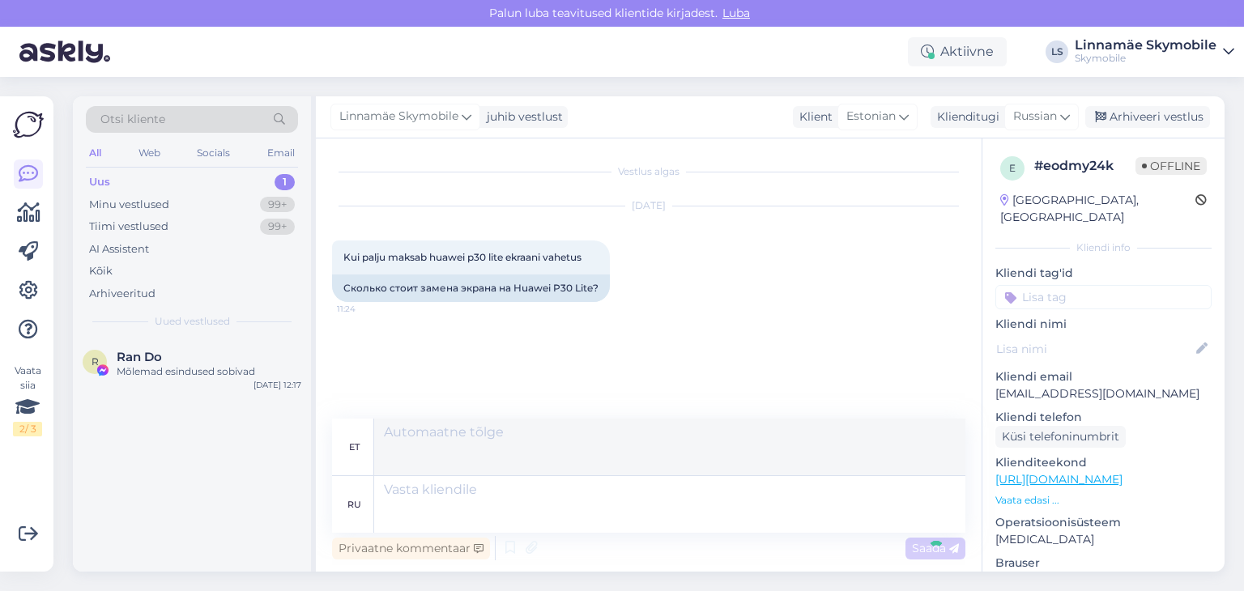
scroll to position [47, 0]
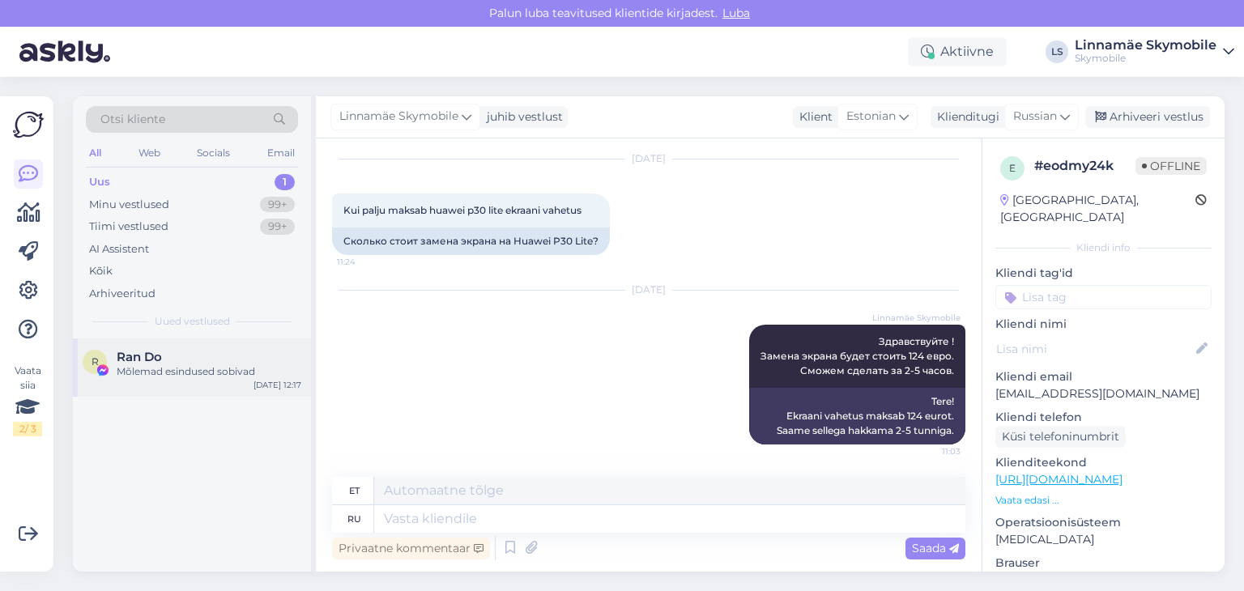
click at [217, 361] on div "Ran Do" at bounding box center [209, 357] width 185 height 15
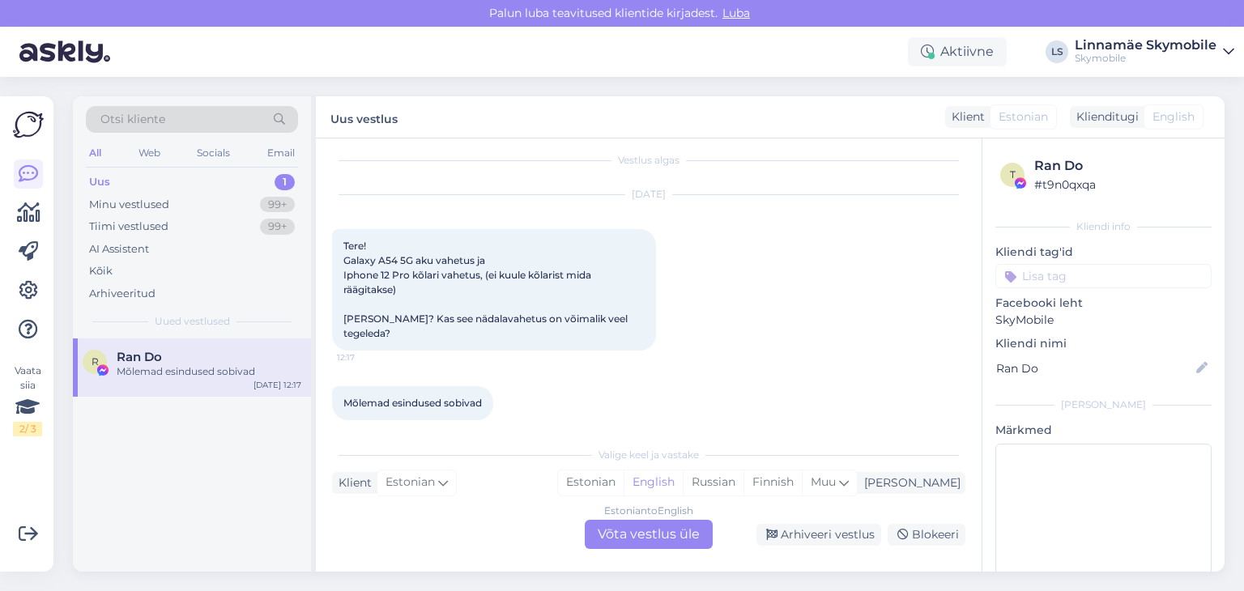
click at [625, 539] on div "Estonian to English Võta vestlus üle" at bounding box center [649, 534] width 128 height 29
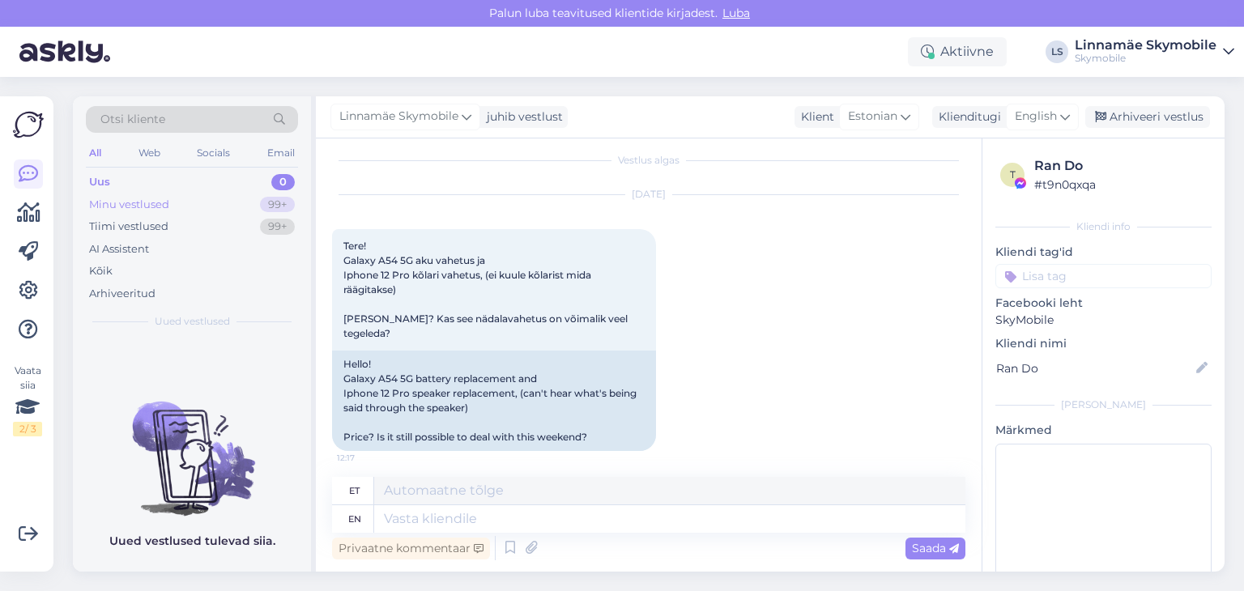
click at [168, 203] on div "Minu vestlused 99+" at bounding box center [192, 205] width 212 height 23
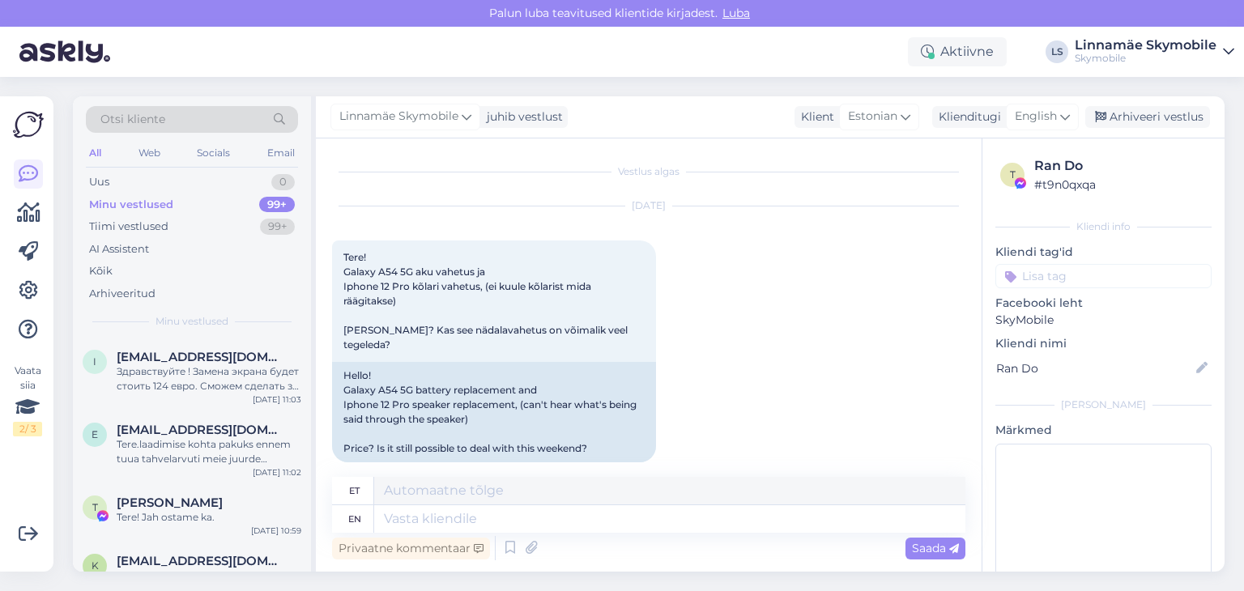
scroll to position [100, 0]
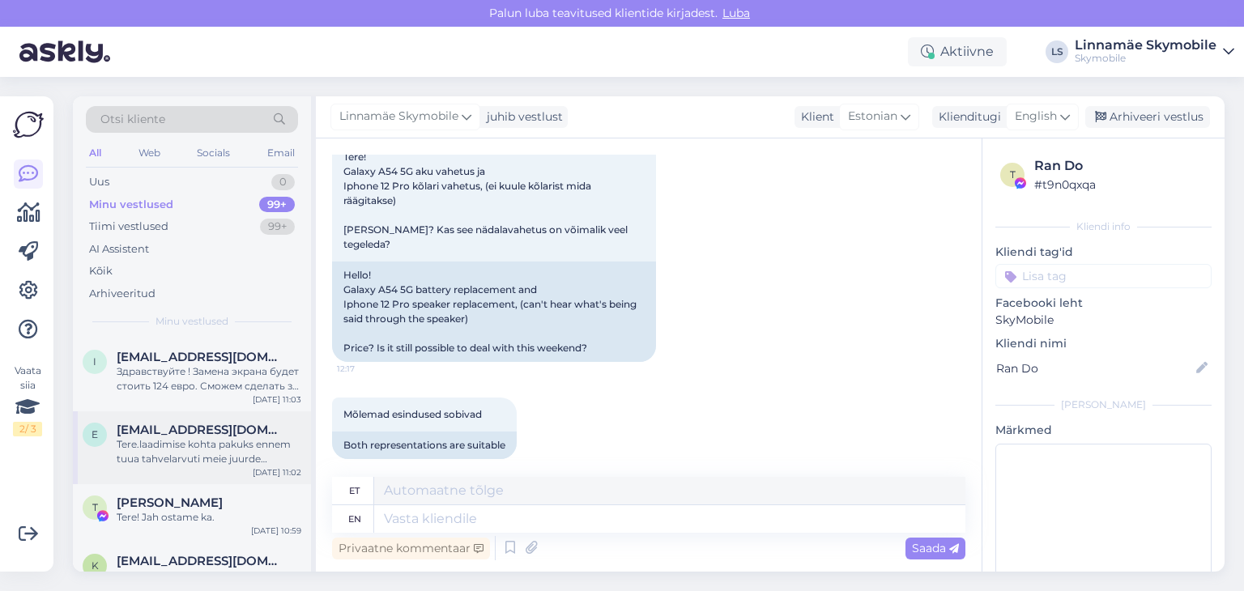
click at [263, 450] on div "Tere.laadimise kohta pakuks ennem tuua tahvelarvuti meie juurde diagnostikasse.…" at bounding box center [209, 451] width 185 height 29
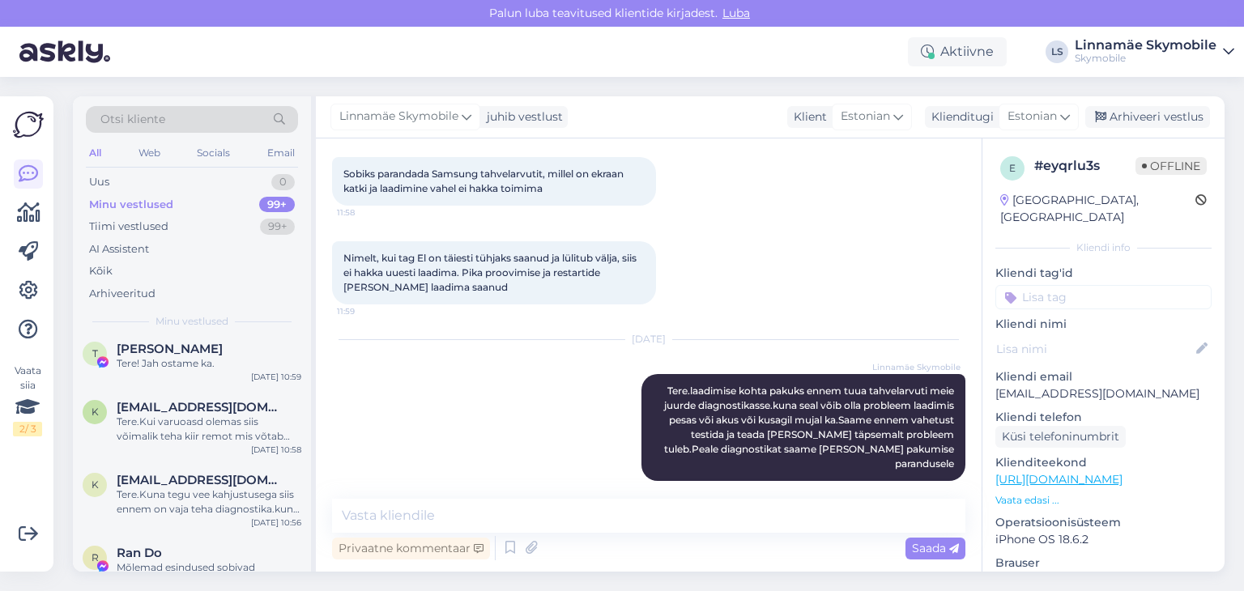
scroll to position [162, 0]
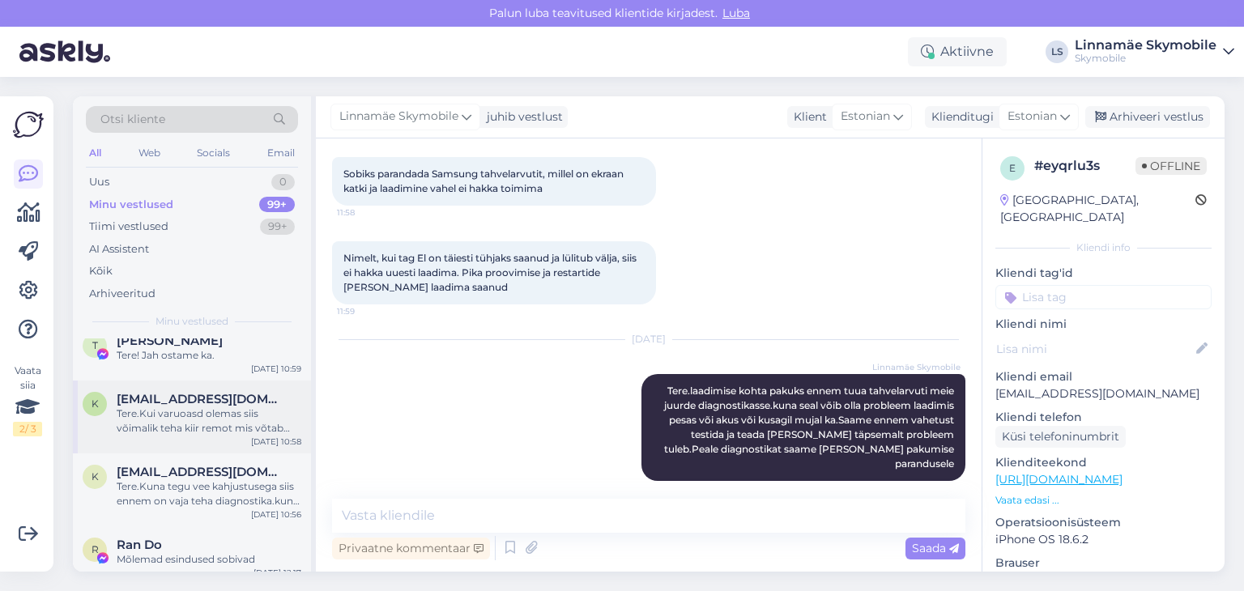
click at [162, 398] on span "[EMAIL_ADDRESS][DOMAIN_NAME]" at bounding box center [201, 399] width 168 height 15
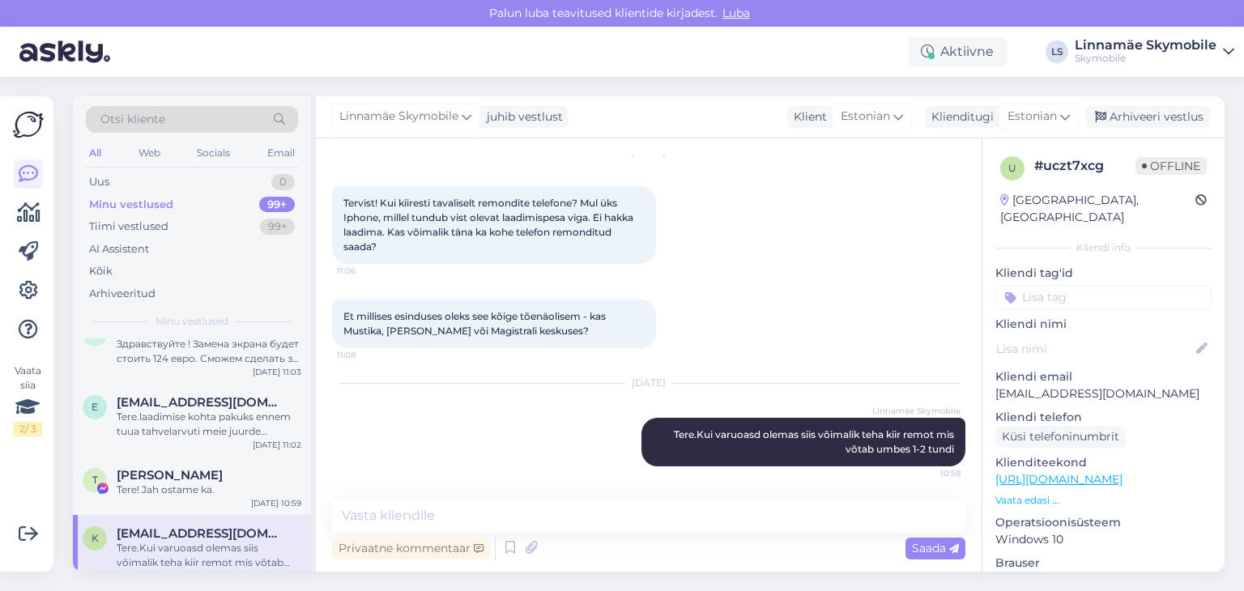
scroll to position [0, 0]
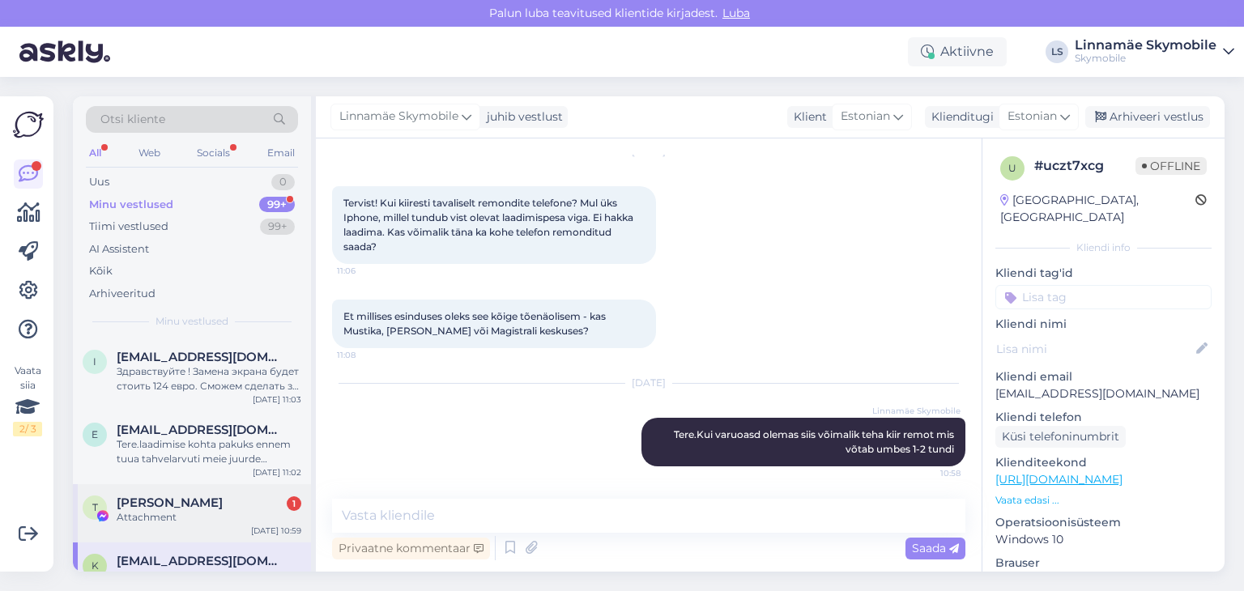
click at [224, 497] on div "[PERSON_NAME] 1" at bounding box center [209, 503] width 185 height 15
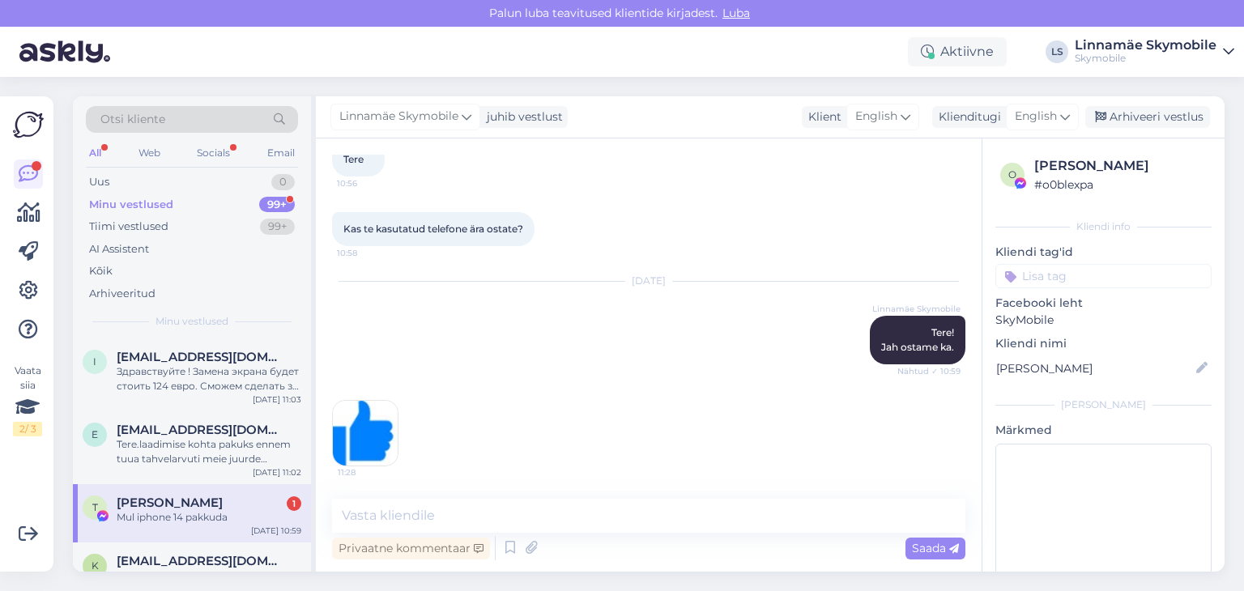
scroll to position [168, 0]
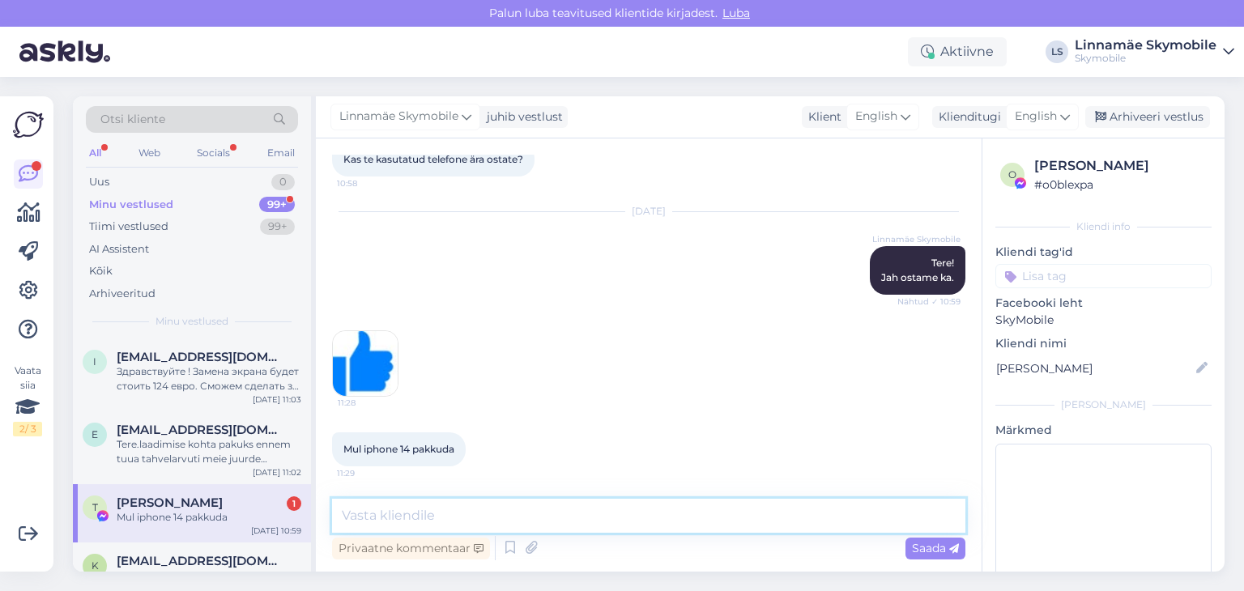
click at [486, 520] on textarea at bounding box center [648, 516] width 633 height 34
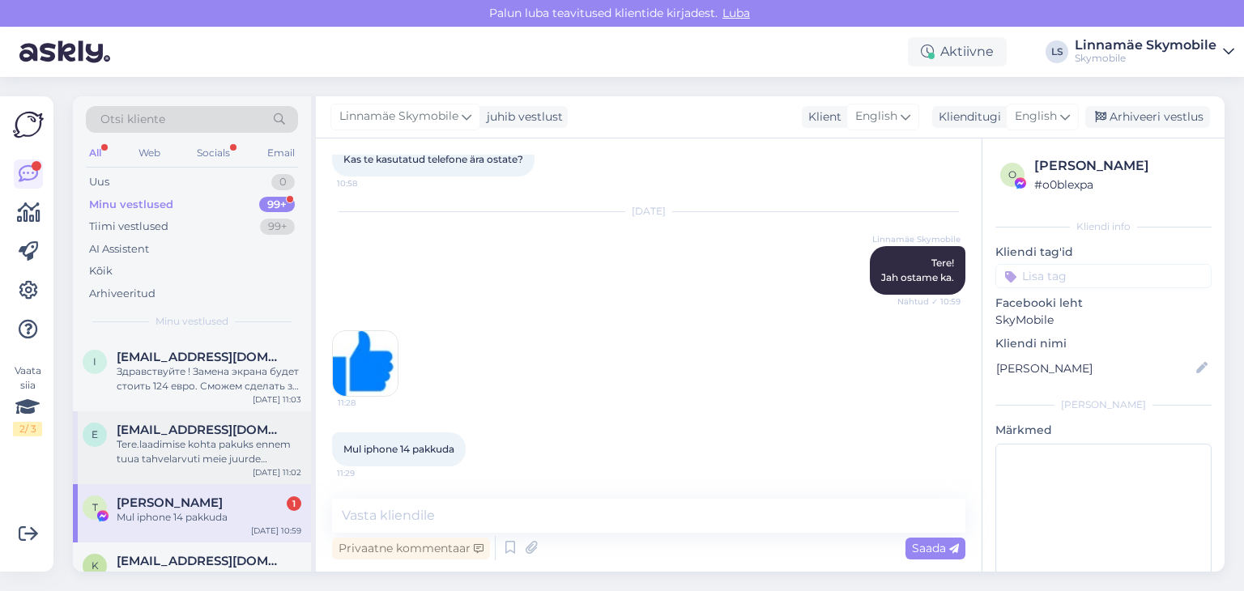
click at [244, 448] on div "Tere.laadimise kohta pakuks ennem tuua tahvelarvuti meie juurde diagnostikasse.…" at bounding box center [209, 451] width 185 height 29
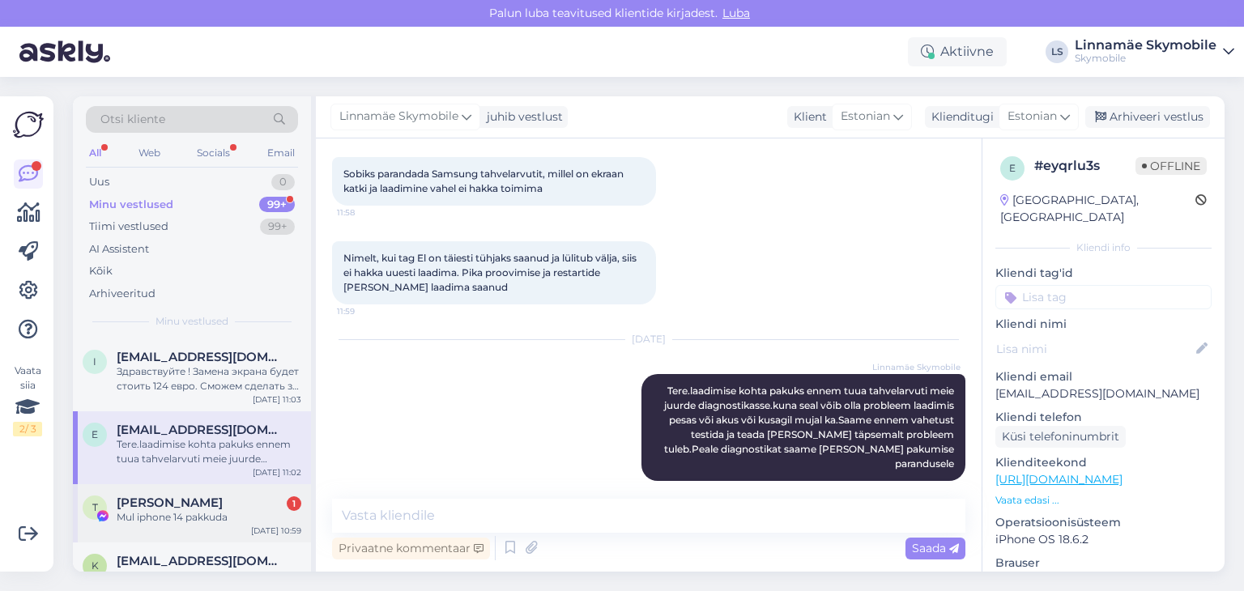
click at [264, 513] on div "Mul iphone 14 pakkuda" at bounding box center [209, 517] width 185 height 15
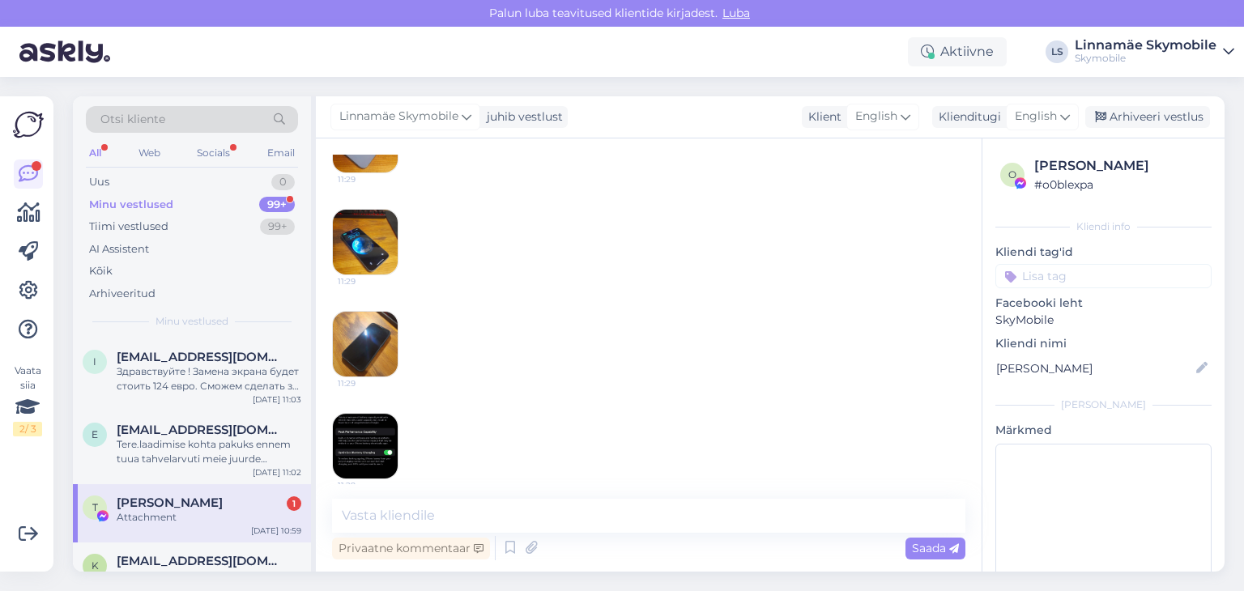
scroll to position [574, 0]
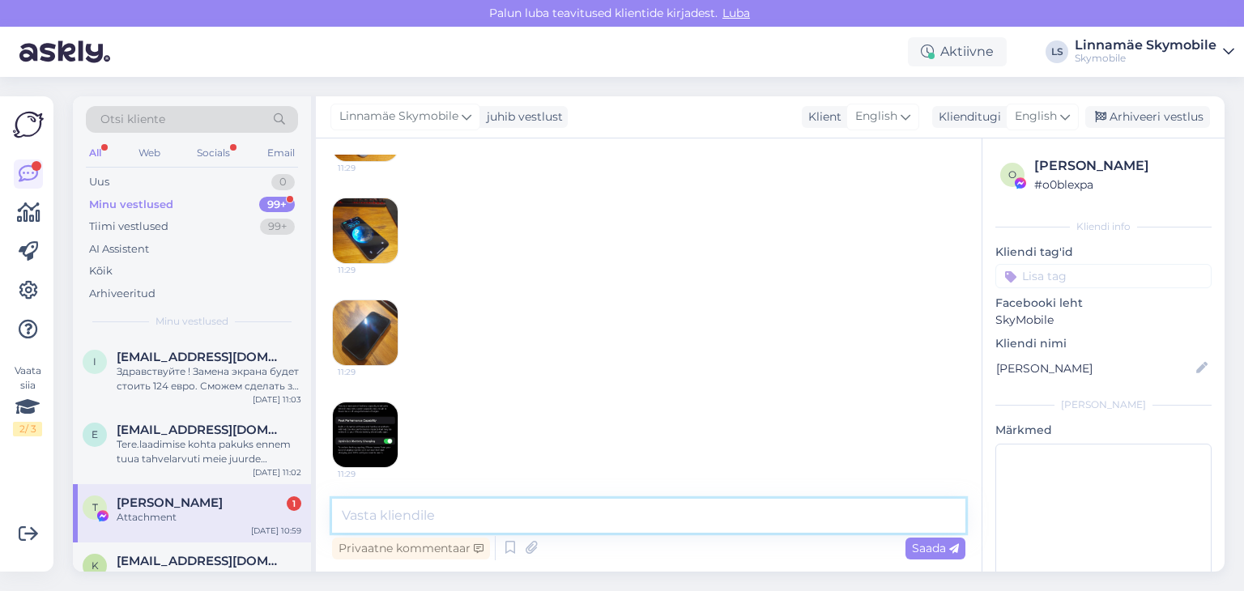
click at [446, 518] on textarea at bounding box center [648, 516] width 633 height 34
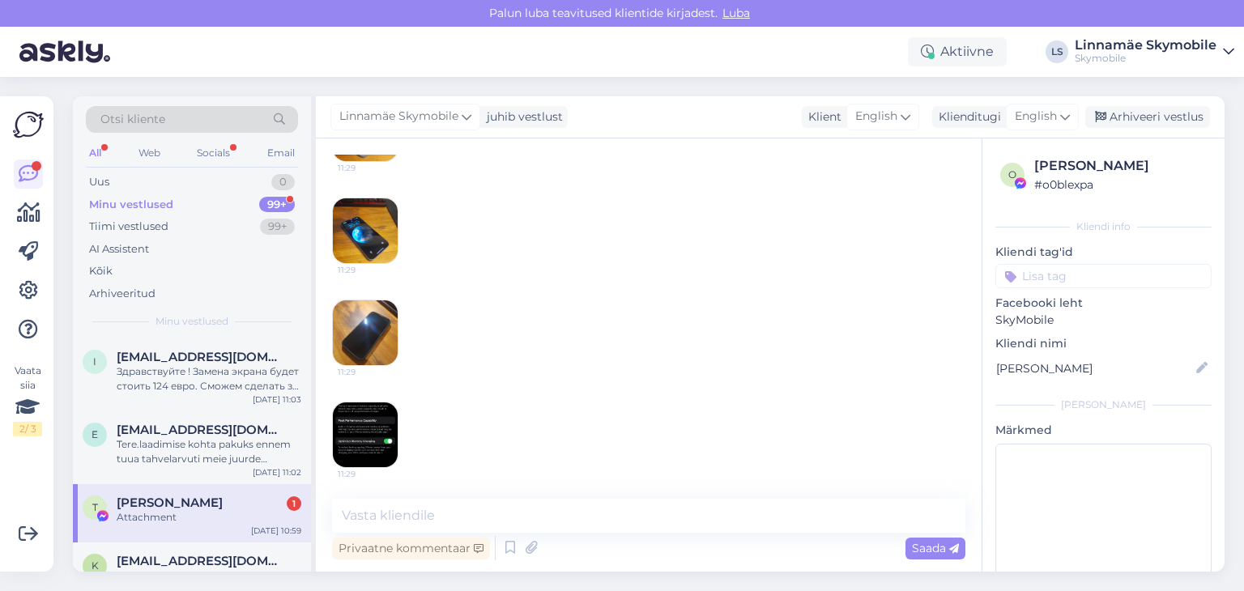
click at [378, 429] on img at bounding box center [365, 435] width 65 height 65
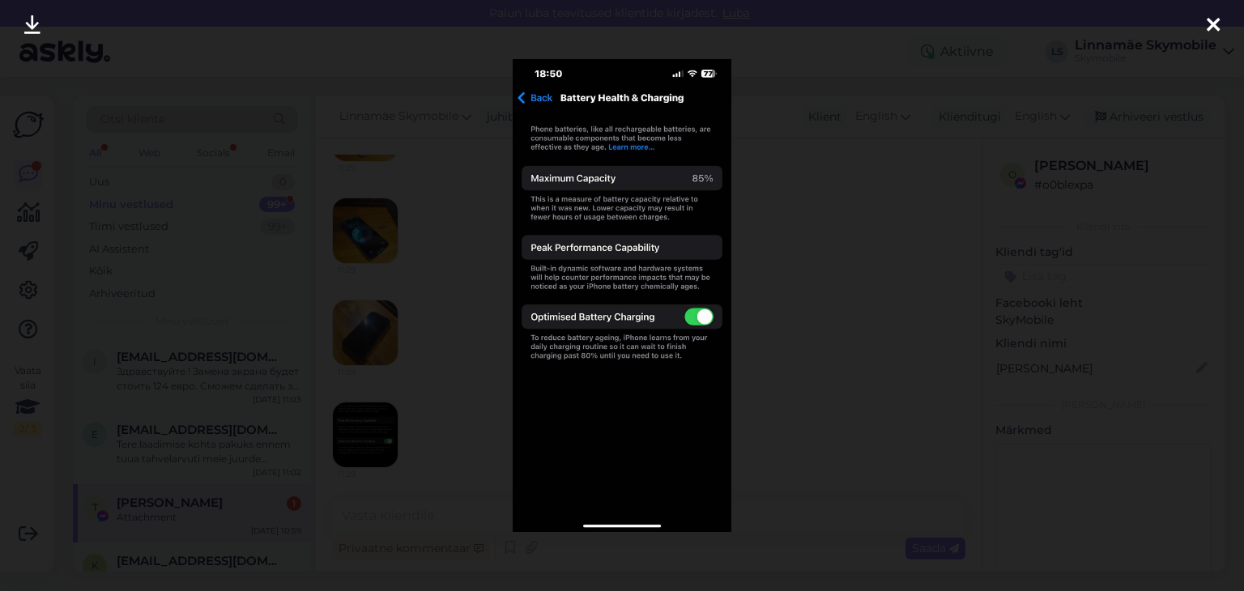
click at [1210, 27] on icon at bounding box center [1213, 25] width 13 height 21
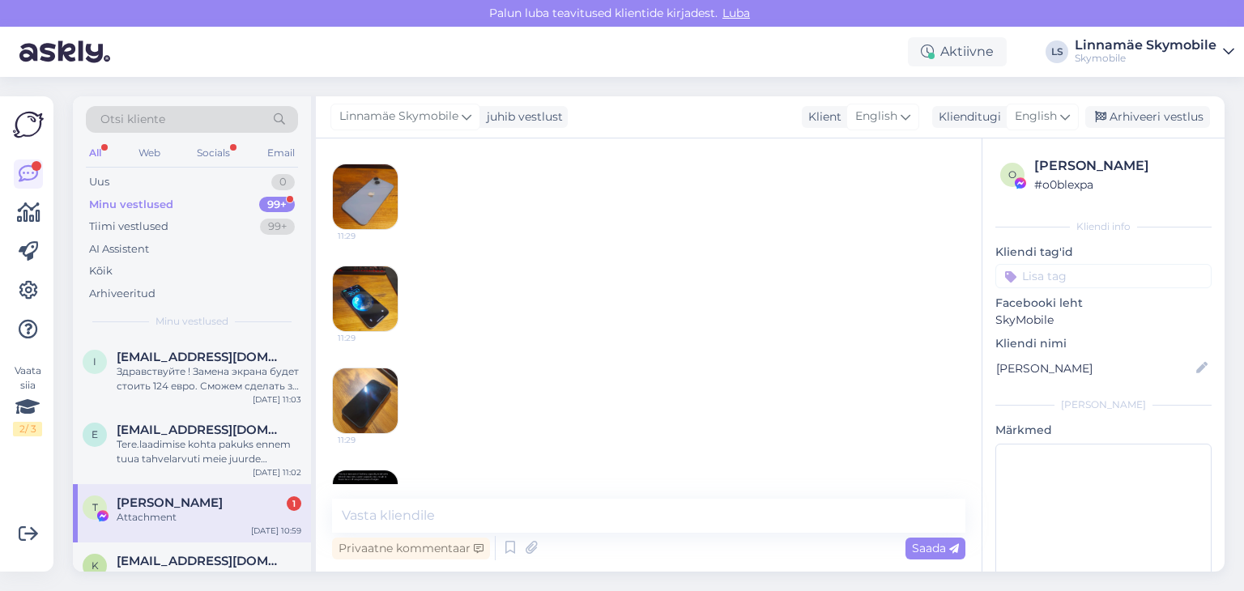
scroll to position [412, 0]
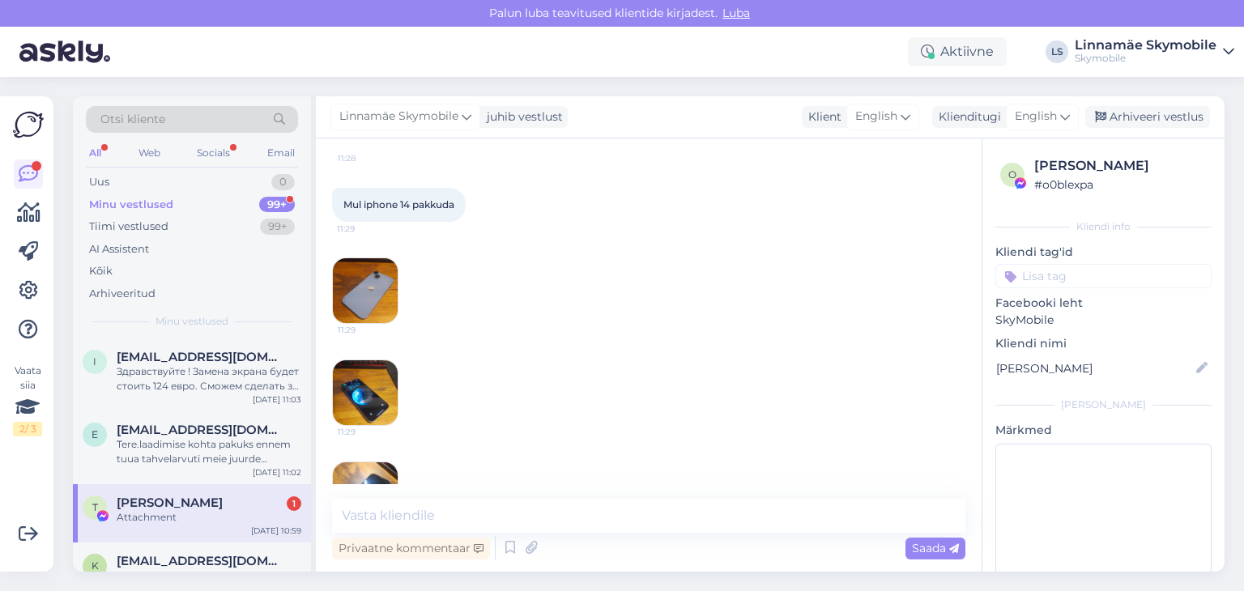
click at [378, 318] on img at bounding box center [365, 290] width 65 height 65
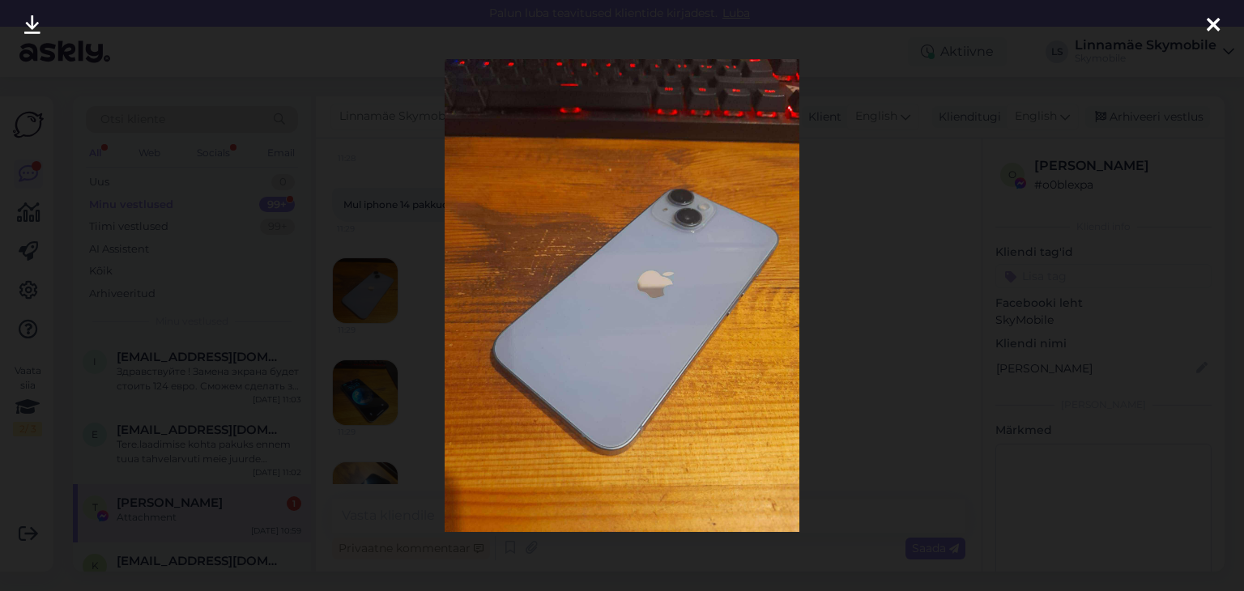
click at [1208, 42] on div at bounding box center [1213, 25] width 32 height 51
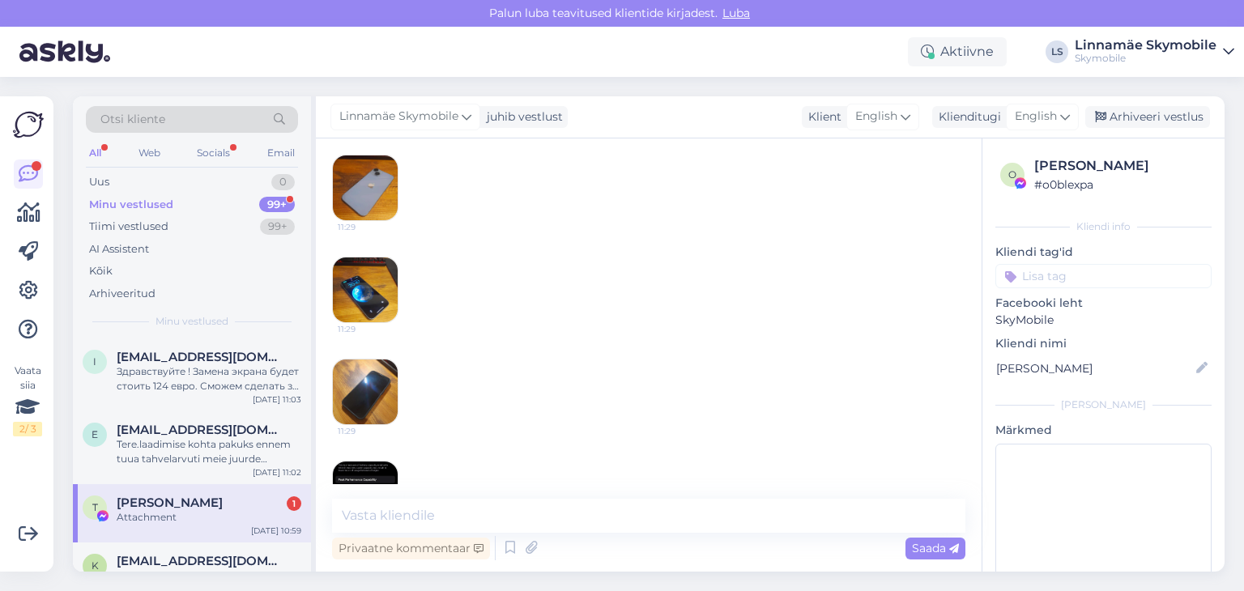
scroll to position [574, 0]
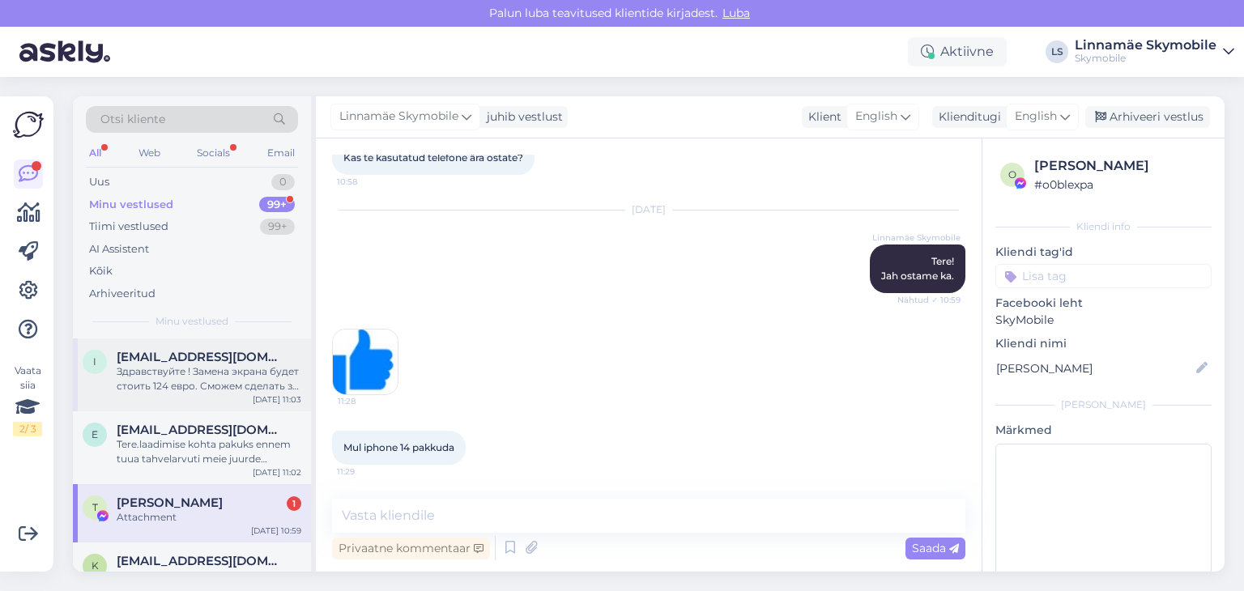
click at [172, 365] on div "Здравствуйте ! Замена экрана будет стоить 124 евро. Сможем сделать за 2-5 часов." at bounding box center [209, 379] width 185 height 29
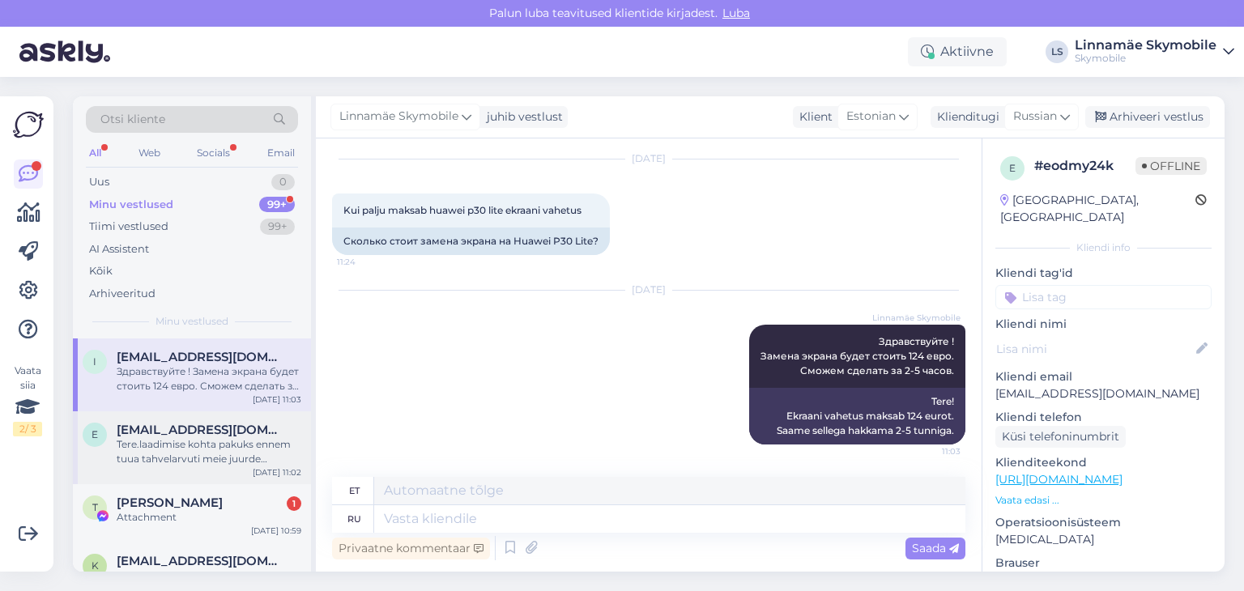
click at [239, 455] on div "Tere.laadimise kohta pakuks ennem tuua tahvelarvuti meie juurde diagnostikasse.…" at bounding box center [209, 451] width 185 height 29
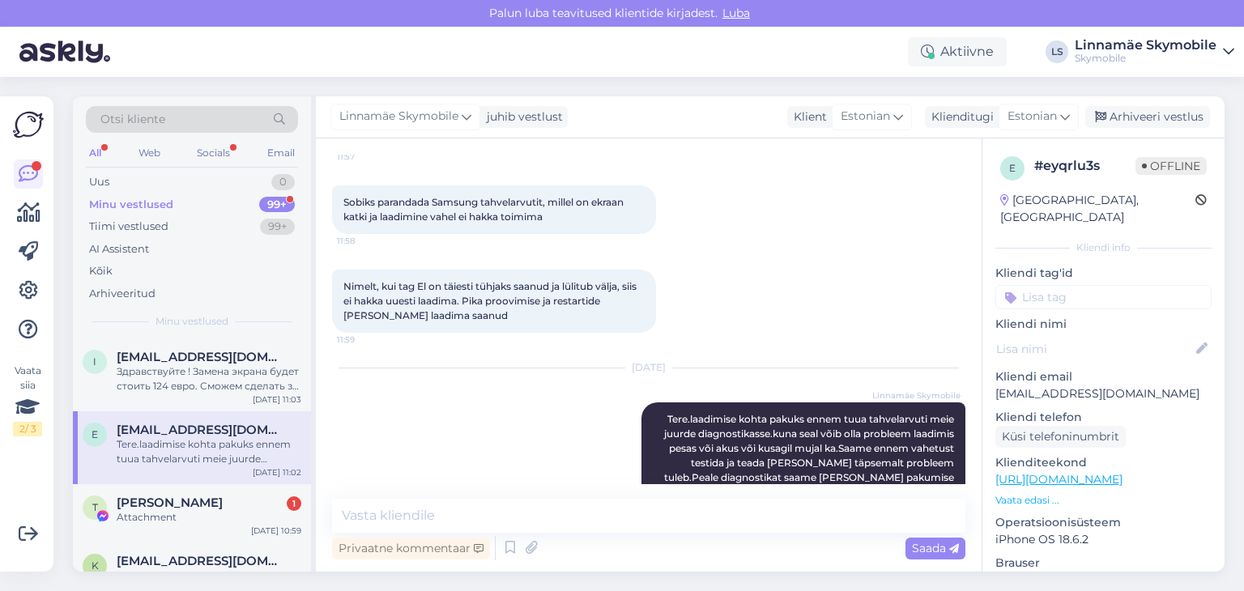
scroll to position [153, 0]
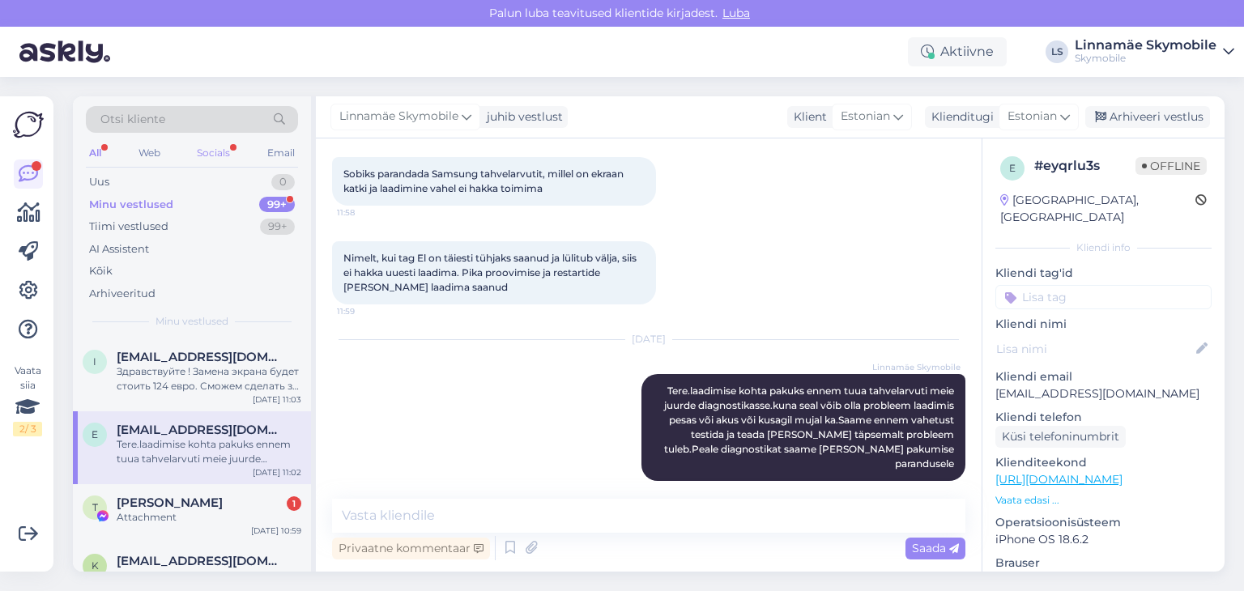
click at [214, 163] on div "Socials" at bounding box center [214, 153] width 40 height 21
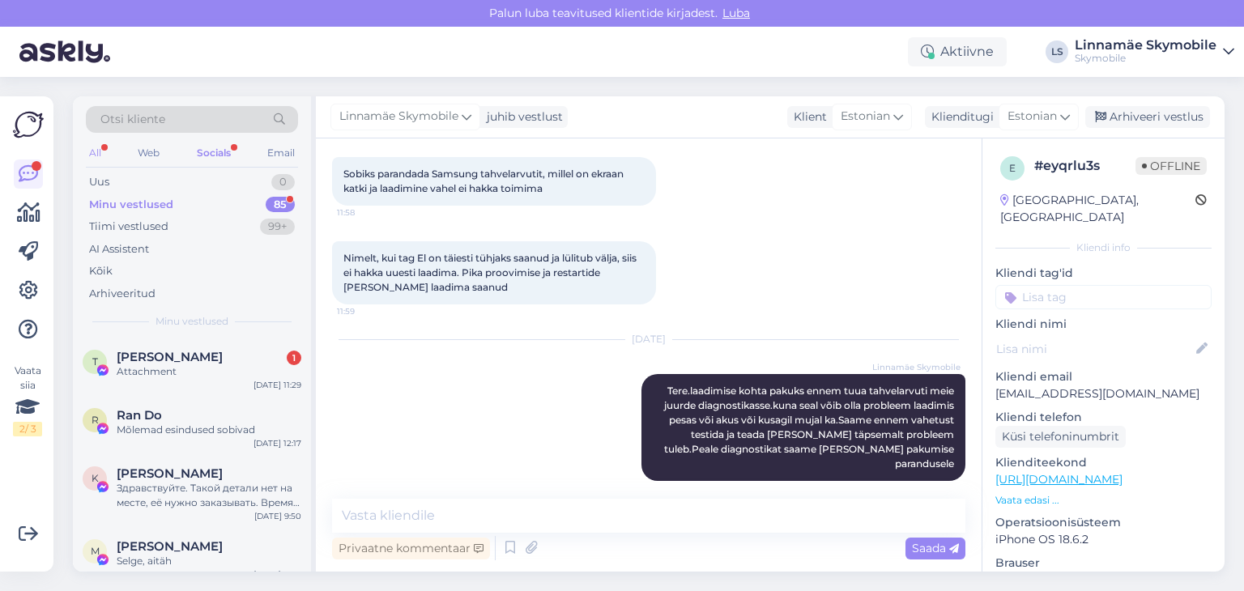
click at [103, 149] on div "All" at bounding box center [95, 153] width 19 height 21
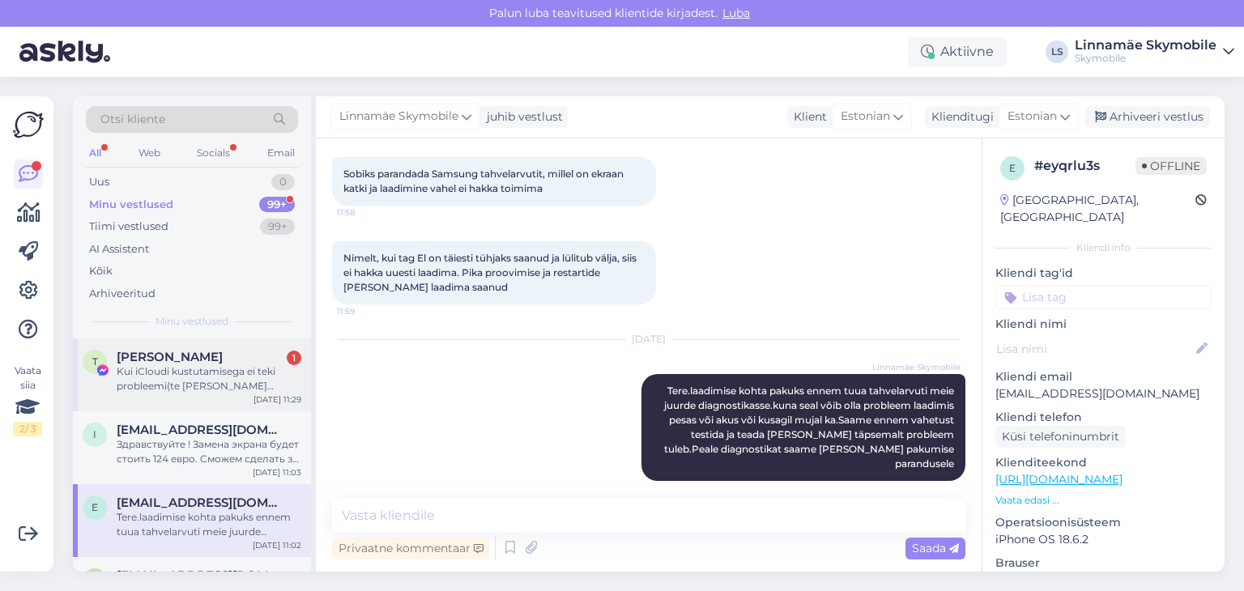
click at [257, 378] on div "Kui iCloudi kustutamisega ei teki probleemi(te [PERSON_NAME] parooli) siis ku s…" at bounding box center [209, 379] width 185 height 29
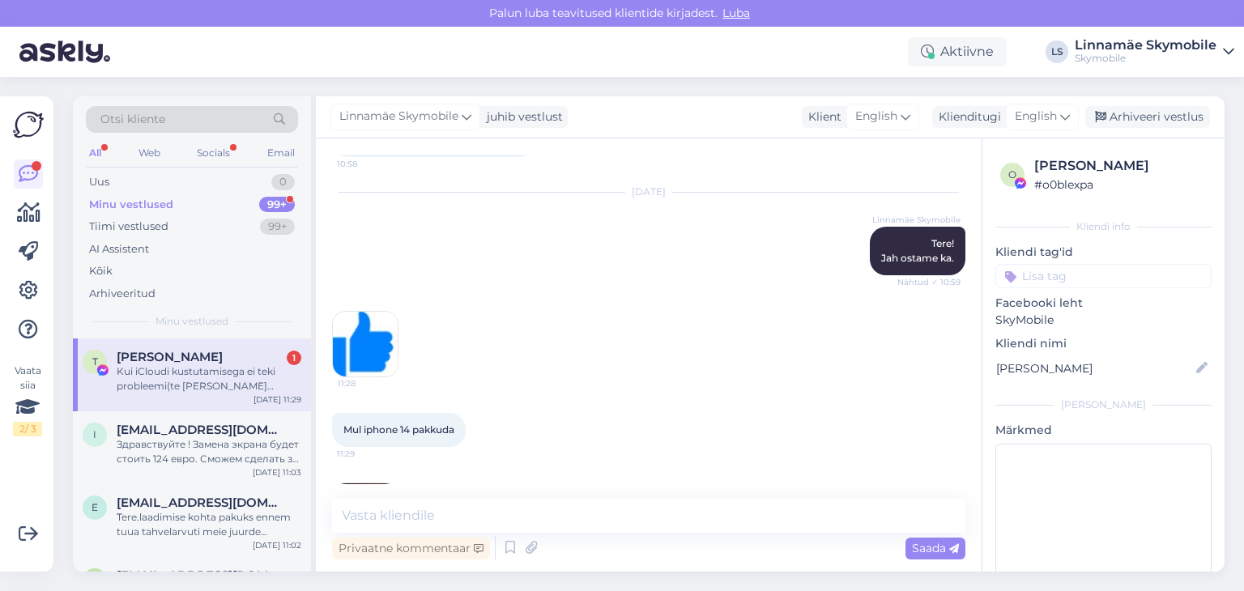
scroll to position [430, 0]
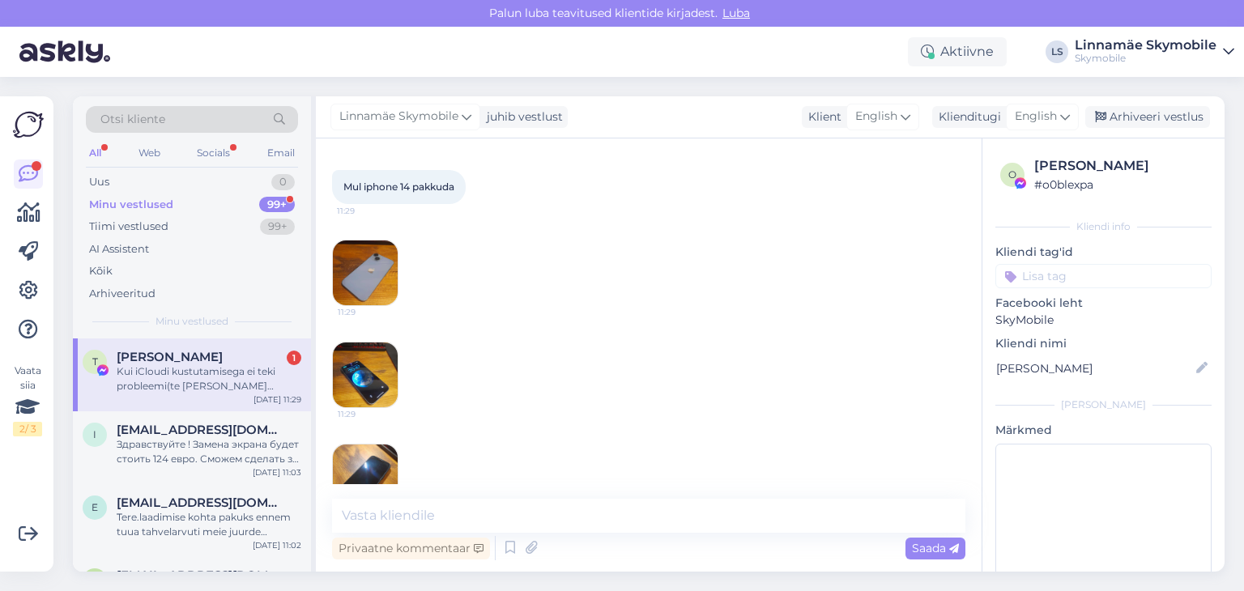
click at [390, 286] on img at bounding box center [365, 273] width 65 height 65
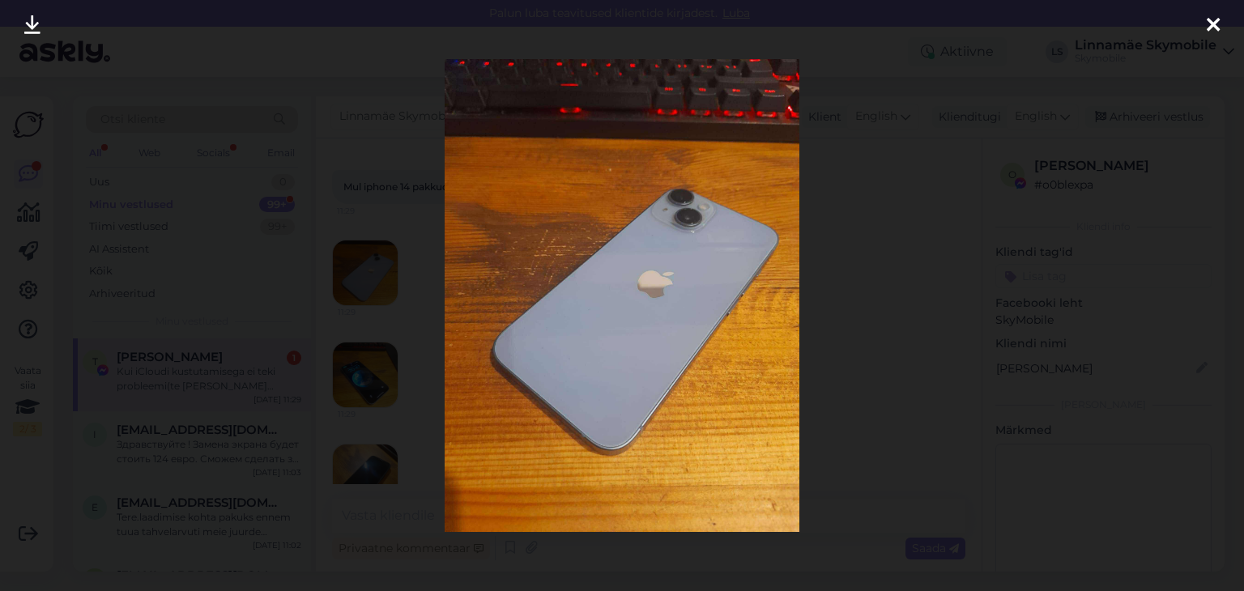
click at [1188, 258] on div at bounding box center [622, 295] width 1244 height 591
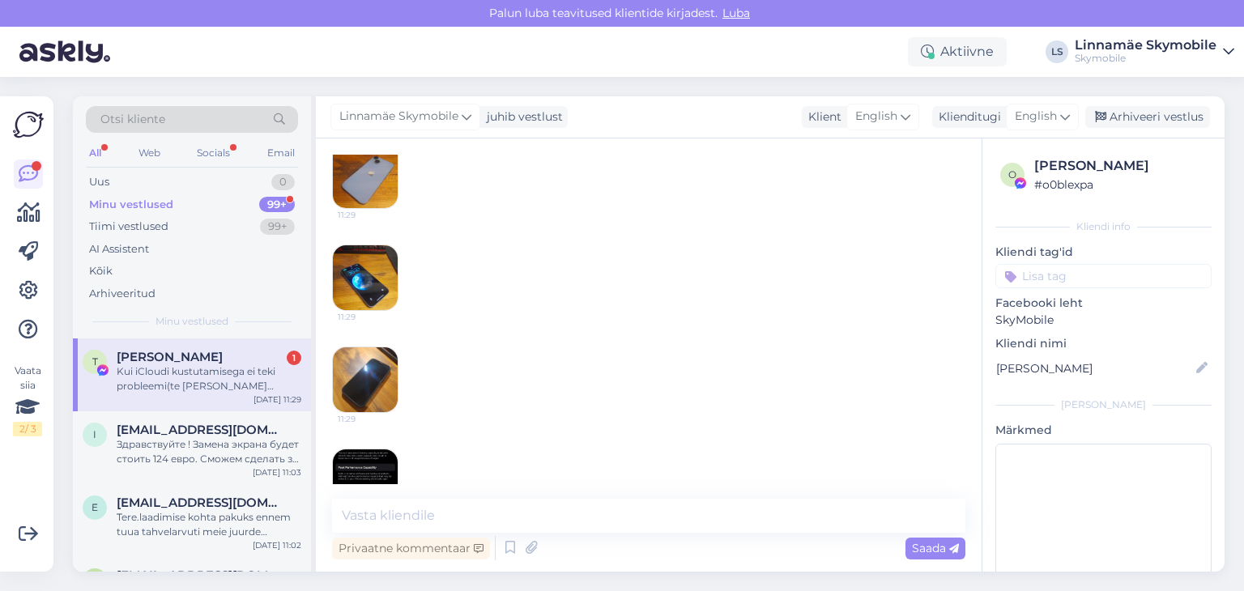
scroll to position [592, 0]
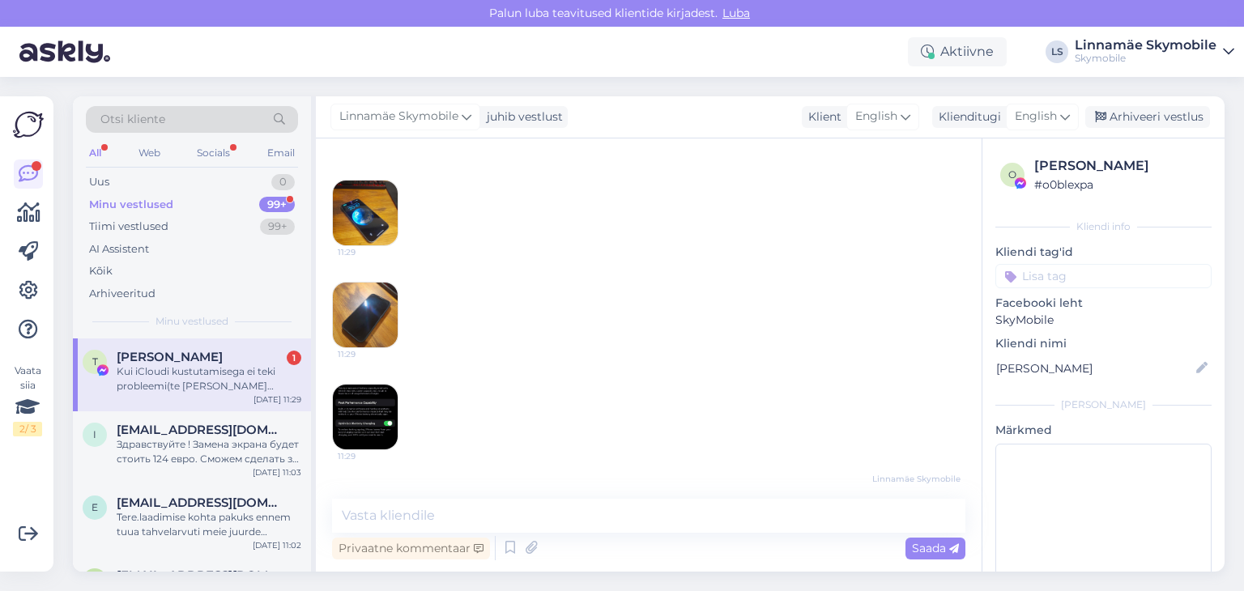
click at [364, 400] on img at bounding box center [365, 417] width 65 height 65
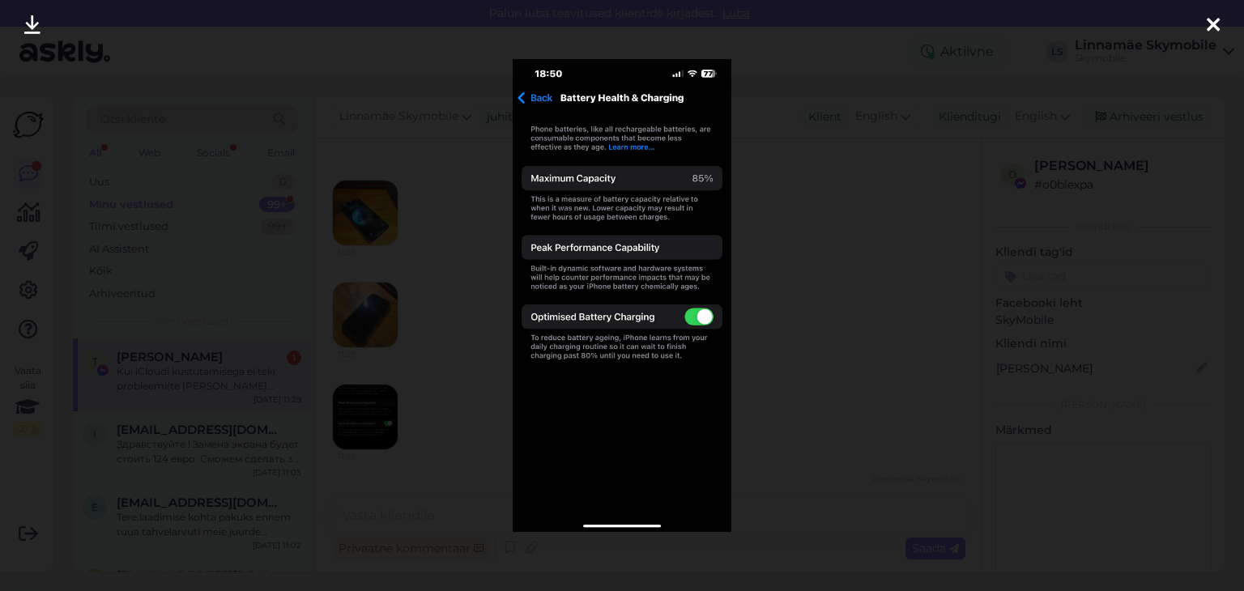
click at [1213, 30] on icon at bounding box center [1213, 25] width 13 height 21
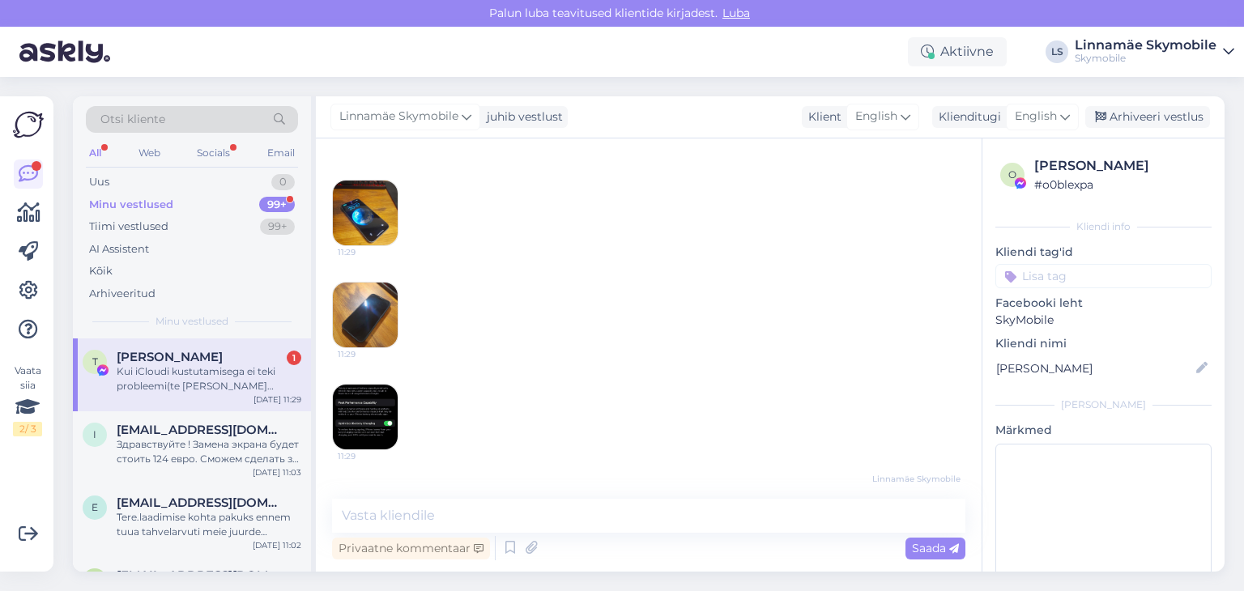
click at [330, 331] on div "Vestlus algas [DATE] Tere 10:56 Kas te kasutatud telefone ära ostate? 10:58 [DA…" at bounding box center [649, 355] width 666 height 433
click at [345, 320] on img at bounding box center [365, 315] width 65 height 65
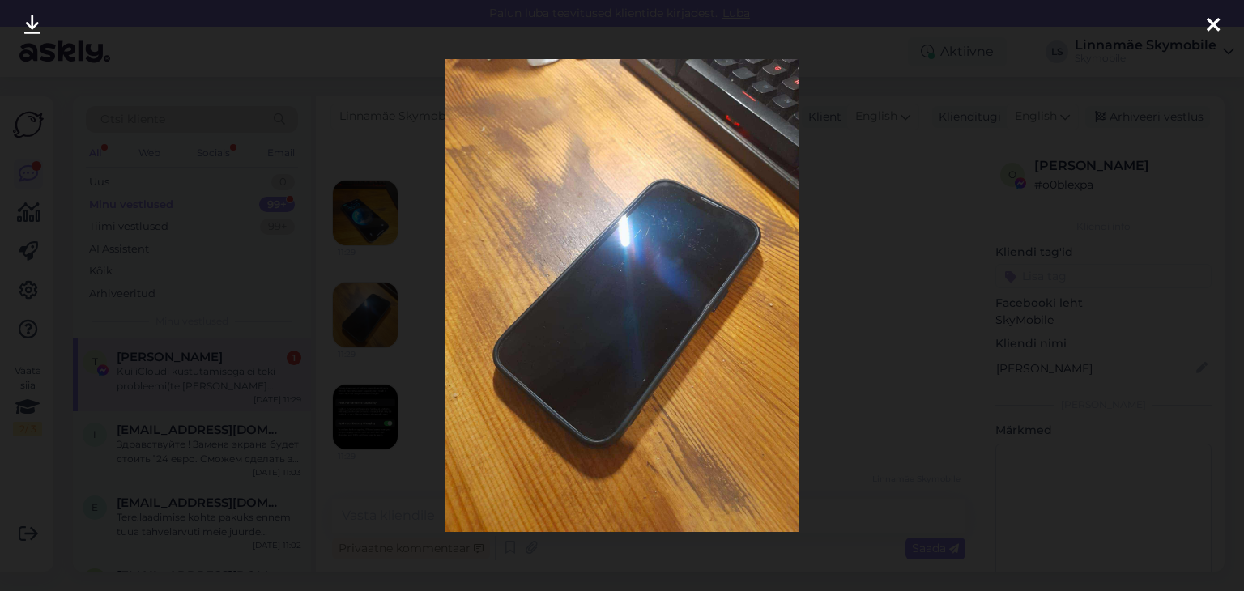
click at [1179, 36] on div at bounding box center [622, 295] width 1244 height 591
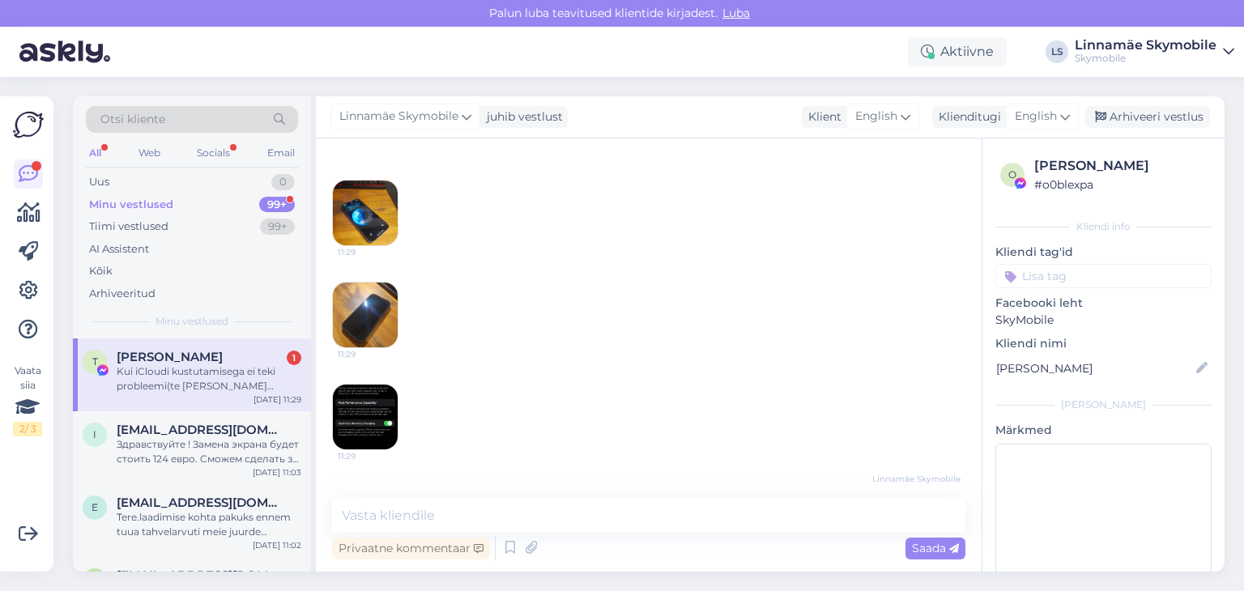
click at [369, 208] on img at bounding box center [365, 213] width 65 height 65
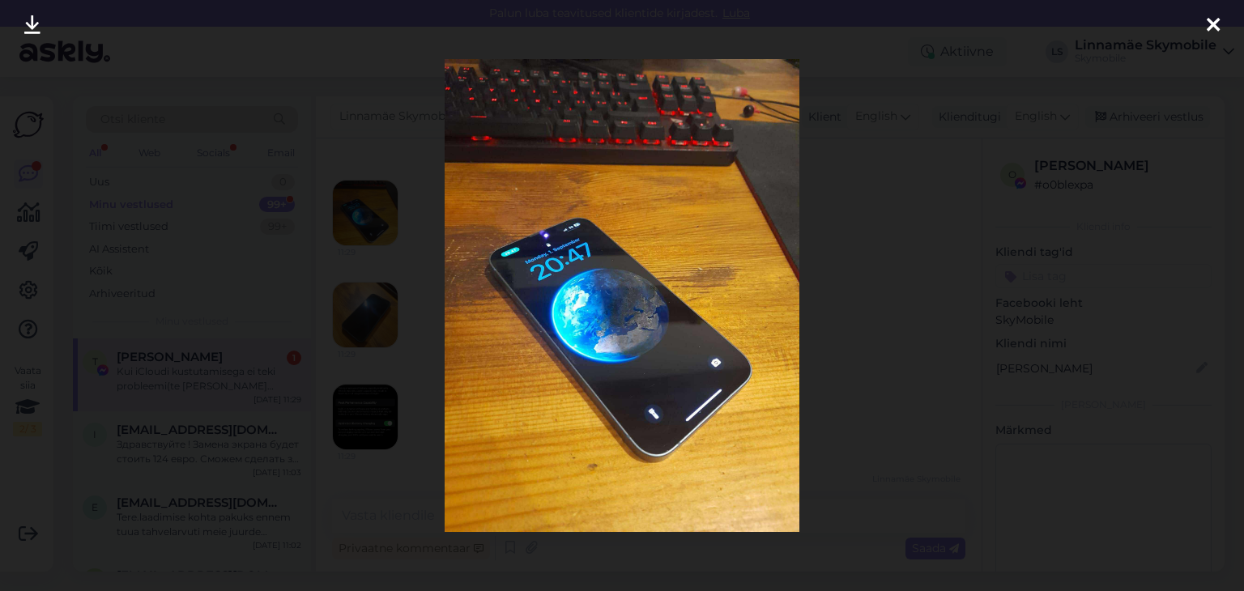
click at [1218, 12] on div at bounding box center [1213, 25] width 32 height 51
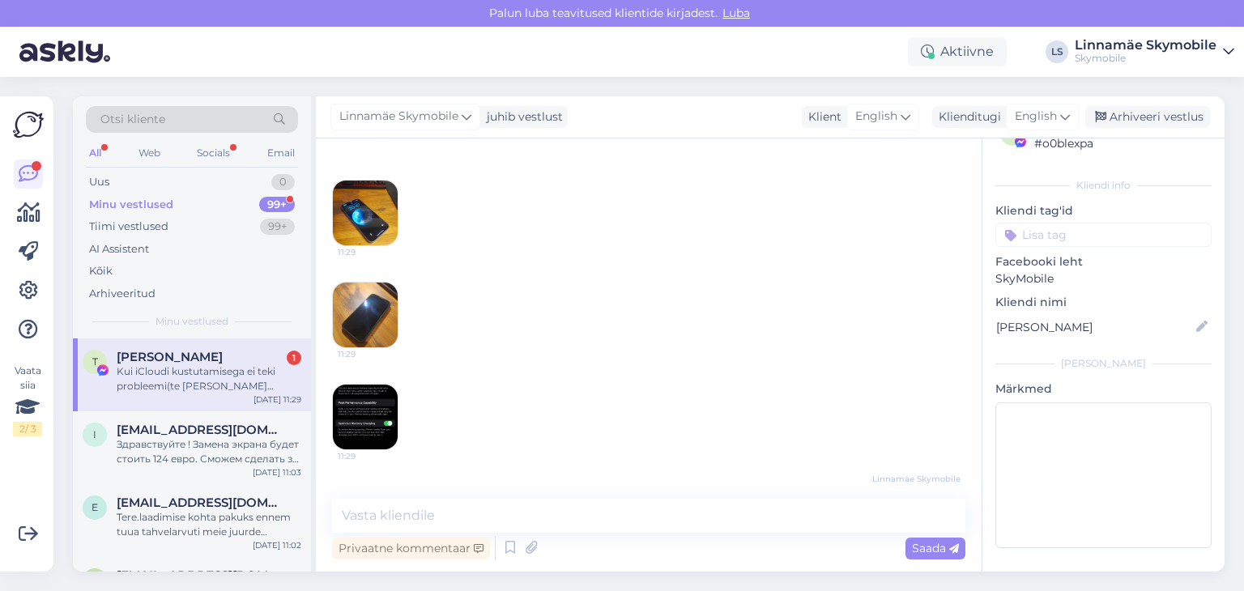
scroll to position [673, 0]
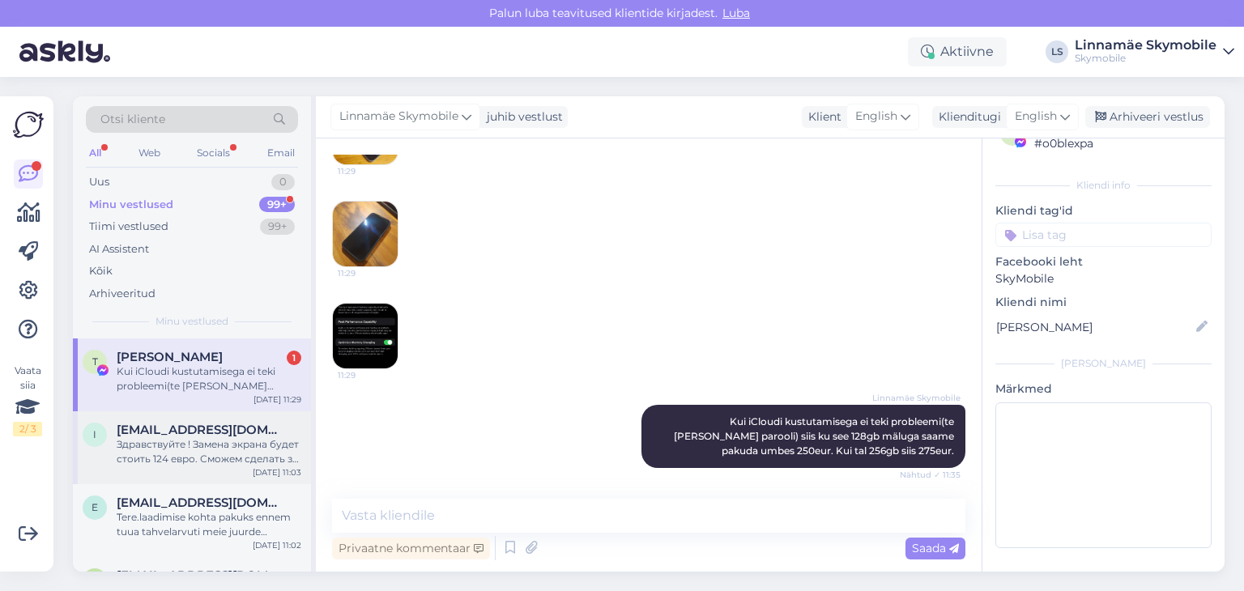
click at [260, 427] on span "[EMAIL_ADDRESS][DOMAIN_NAME]" at bounding box center [201, 430] width 168 height 15
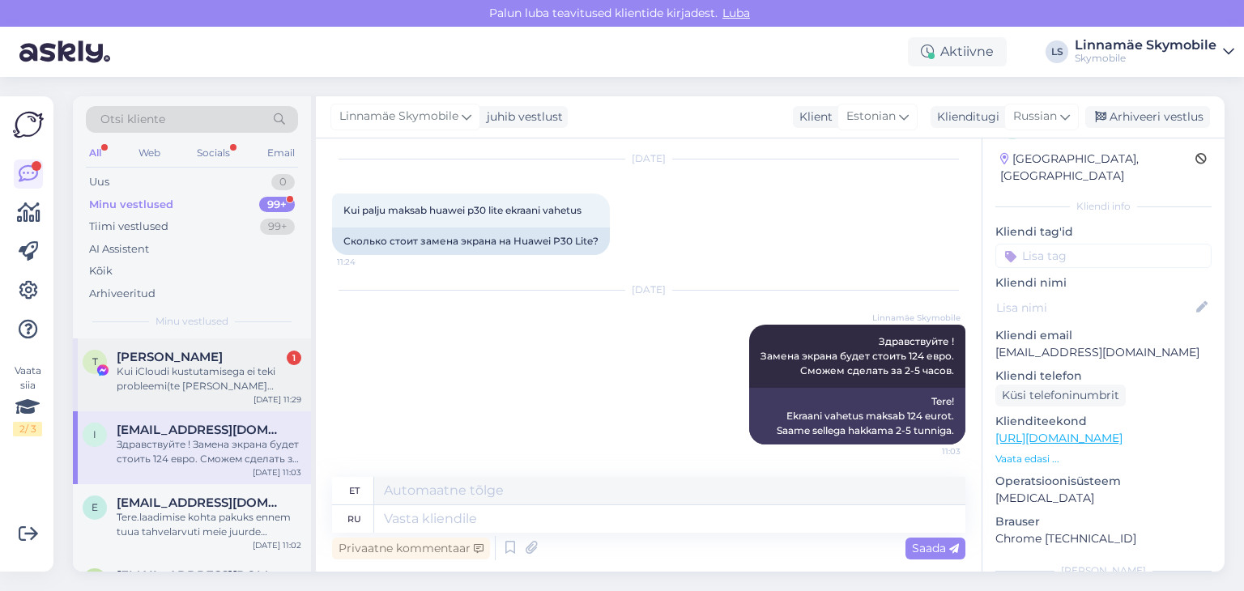
scroll to position [35, 0]
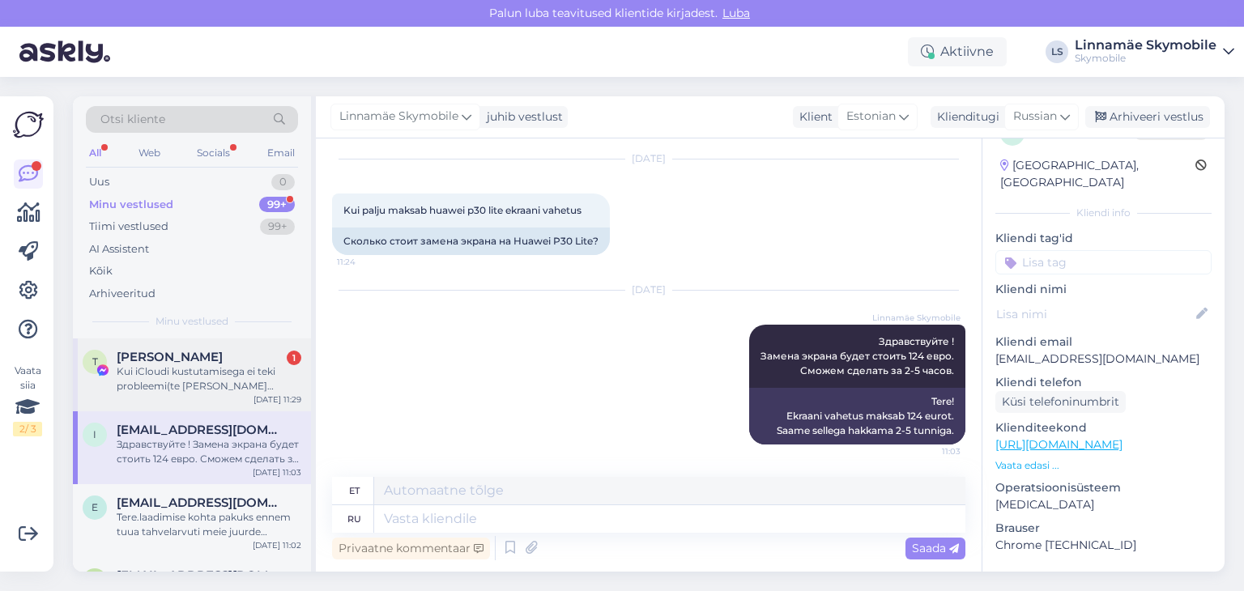
click at [253, 392] on div "Kui iCloudi kustutamisega ei teki probleemi(te [PERSON_NAME] parooli) siis ku s…" at bounding box center [209, 379] width 185 height 29
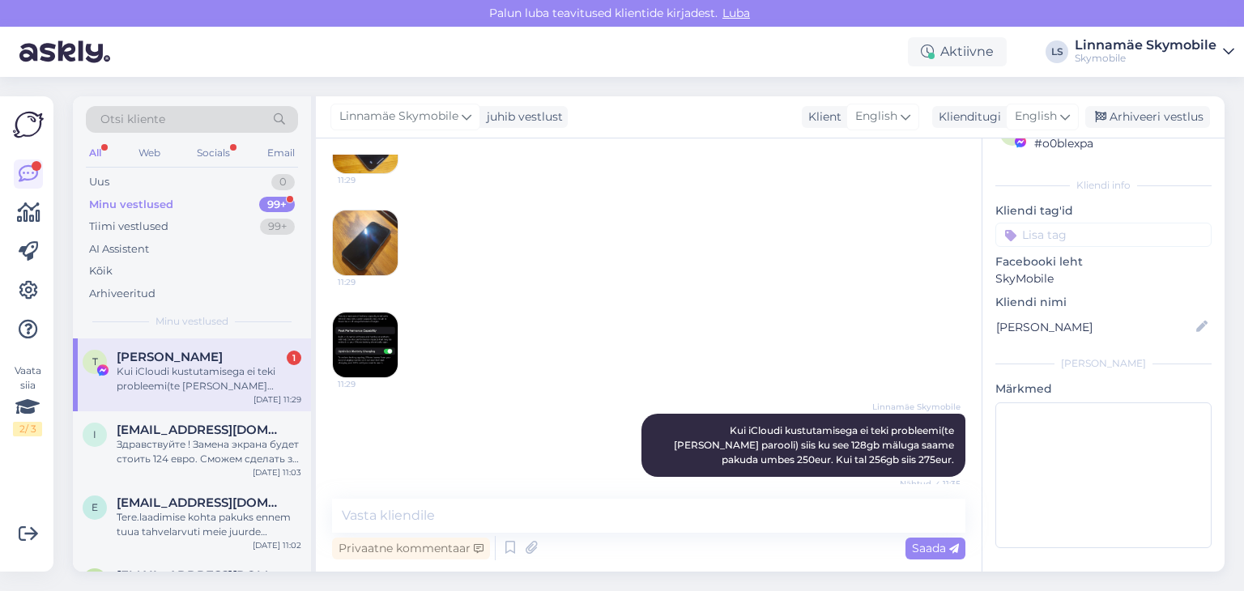
scroll to position [673, 0]
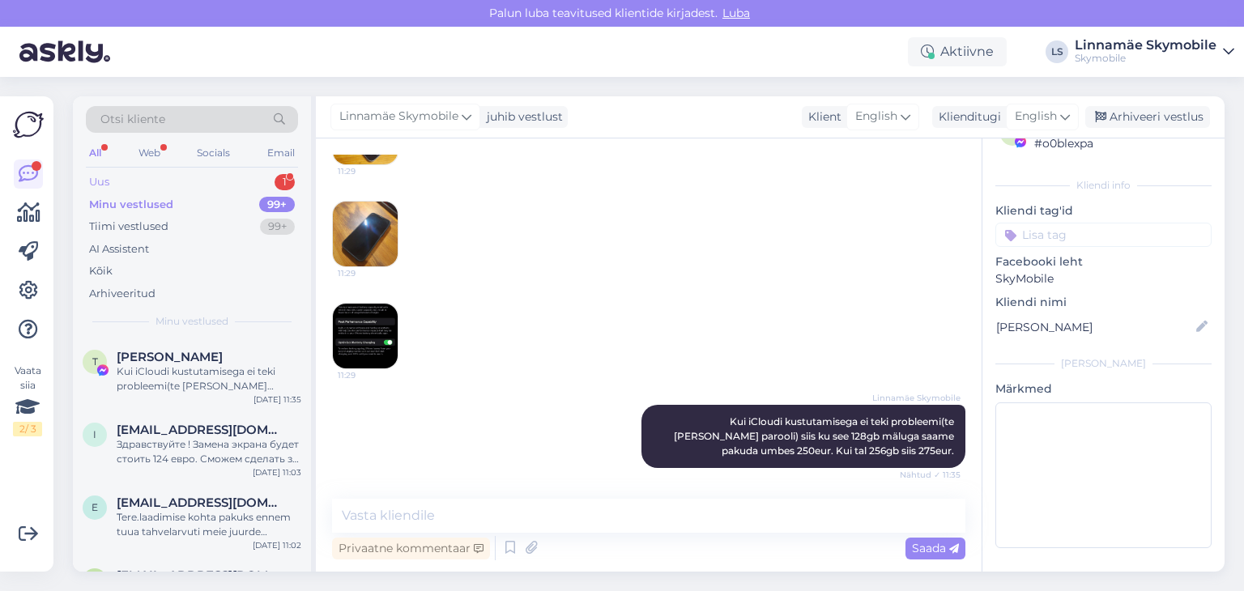
click at [194, 176] on div "Uus 1" at bounding box center [192, 182] width 212 height 23
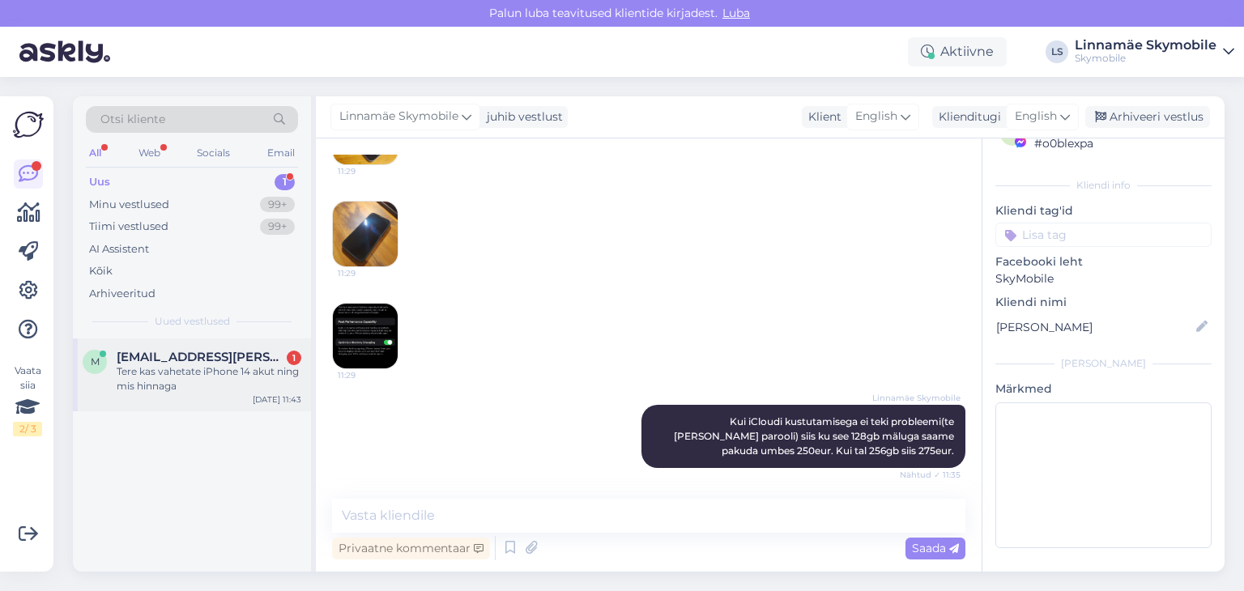
click at [211, 371] on div "Tere kas vahetate iPhone 14 akut ning mis hinnaga" at bounding box center [209, 379] width 185 height 29
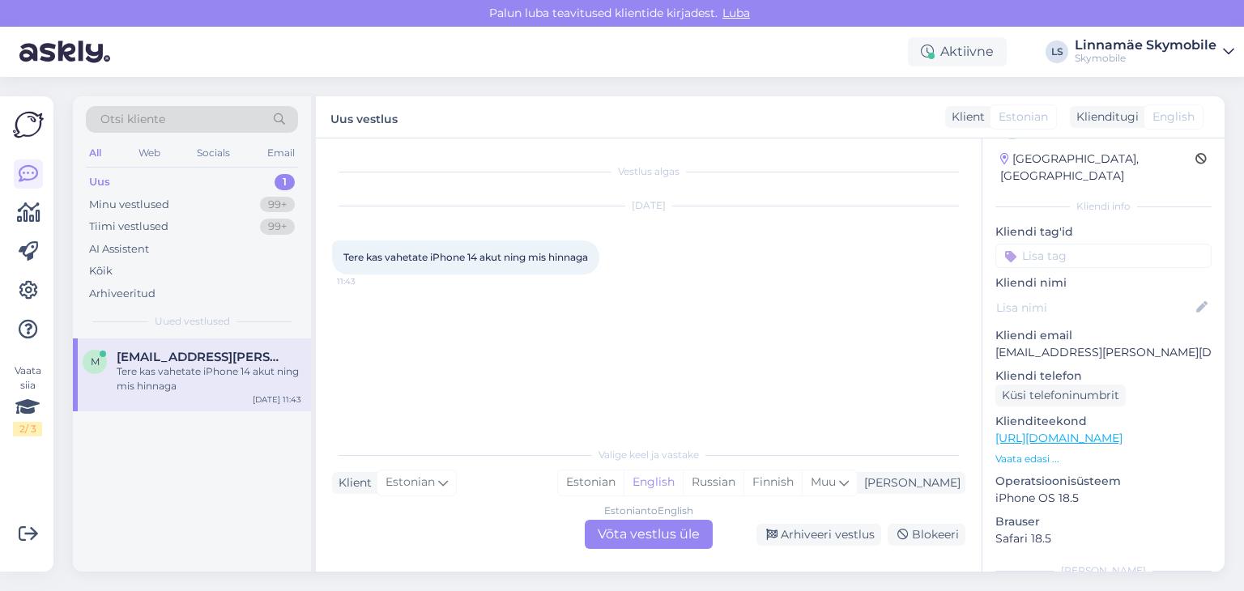
scroll to position [35, 0]
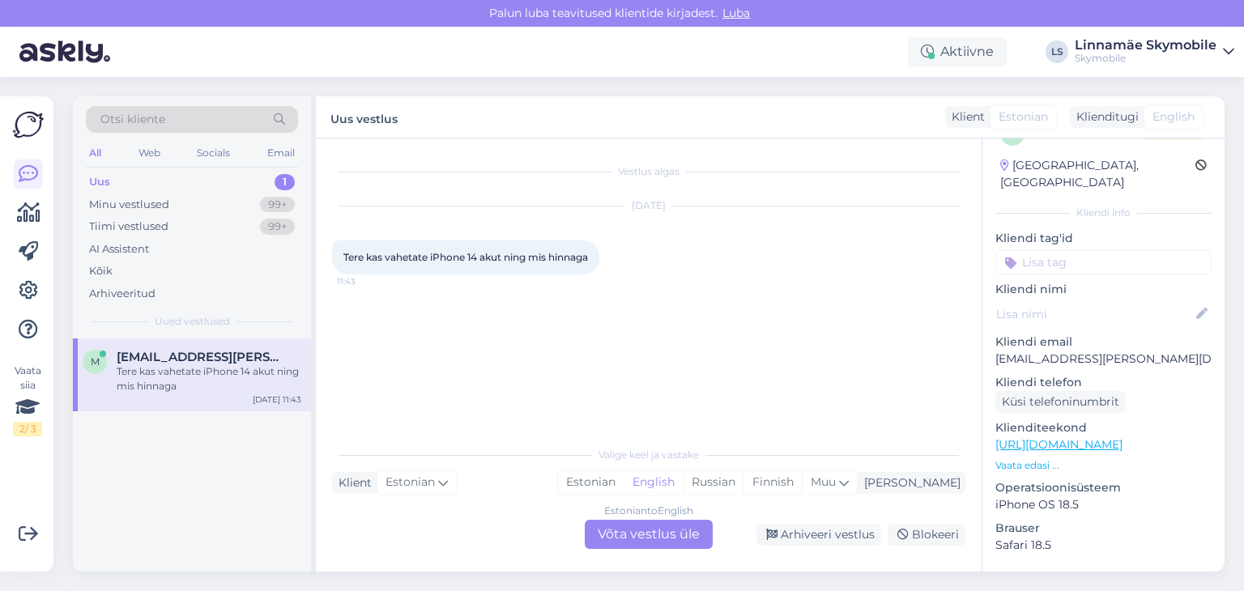
click at [616, 528] on div "Estonian to English Võta vestlus üle" at bounding box center [649, 534] width 128 height 29
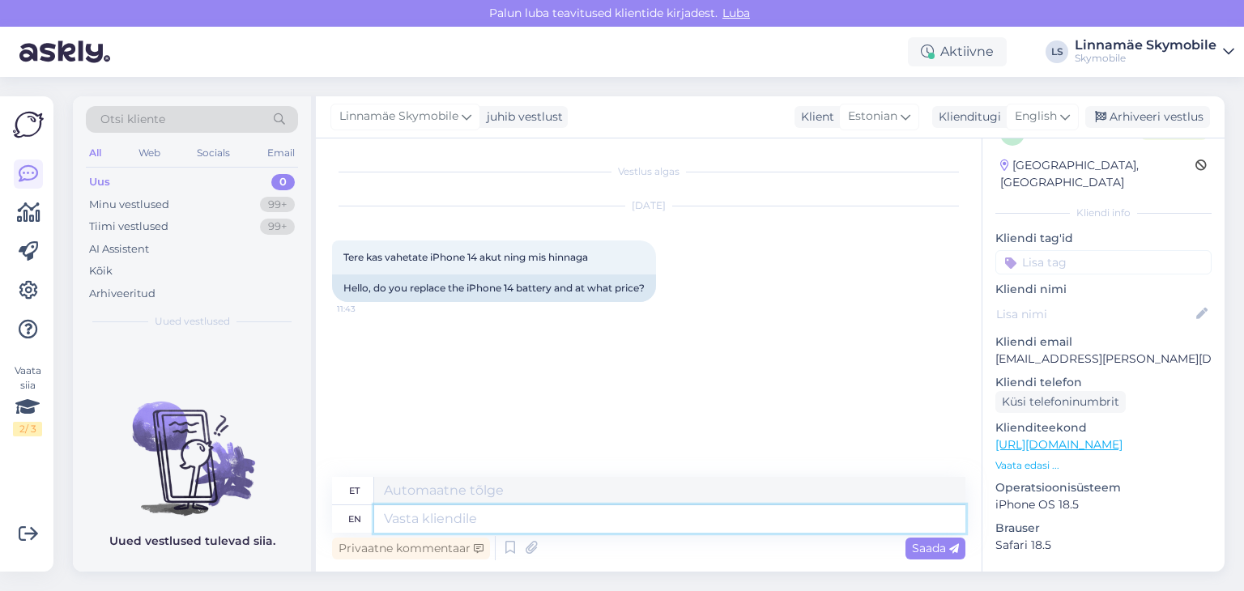
click at [486, 519] on textarea at bounding box center [669, 519] width 591 height 28
click at [1043, 122] on span "English" at bounding box center [1036, 117] width 42 height 18
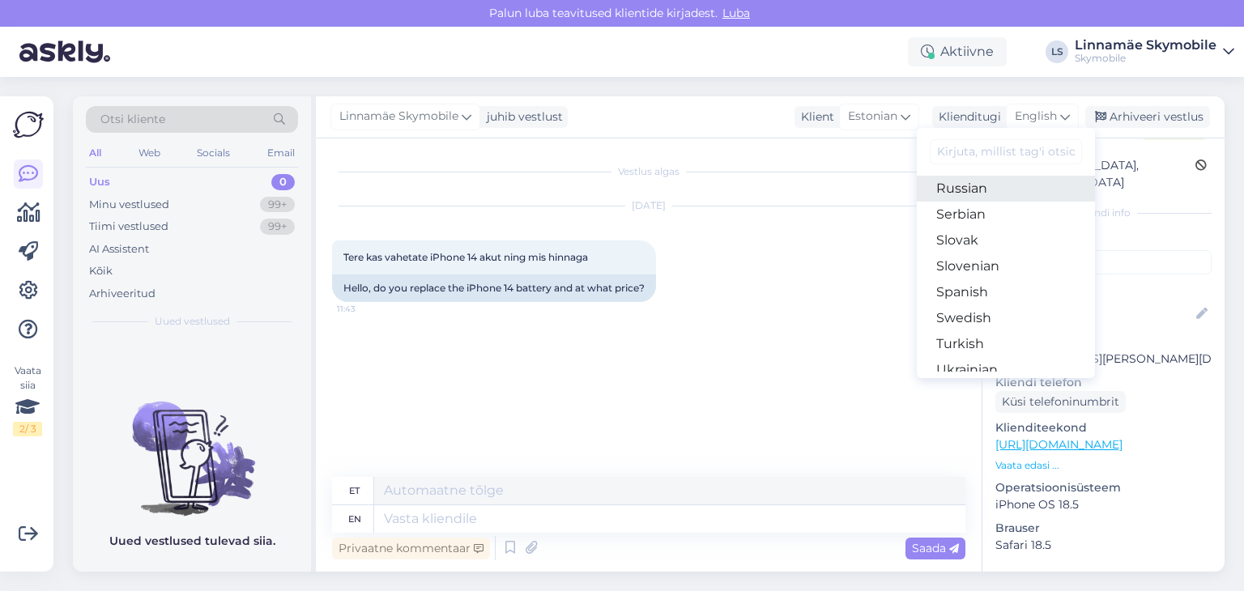
drag, startPoint x: 981, startPoint y: 190, endPoint x: 697, endPoint y: 305, distance: 306.7
click at [980, 190] on link "Russian" at bounding box center [1006, 189] width 178 height 26
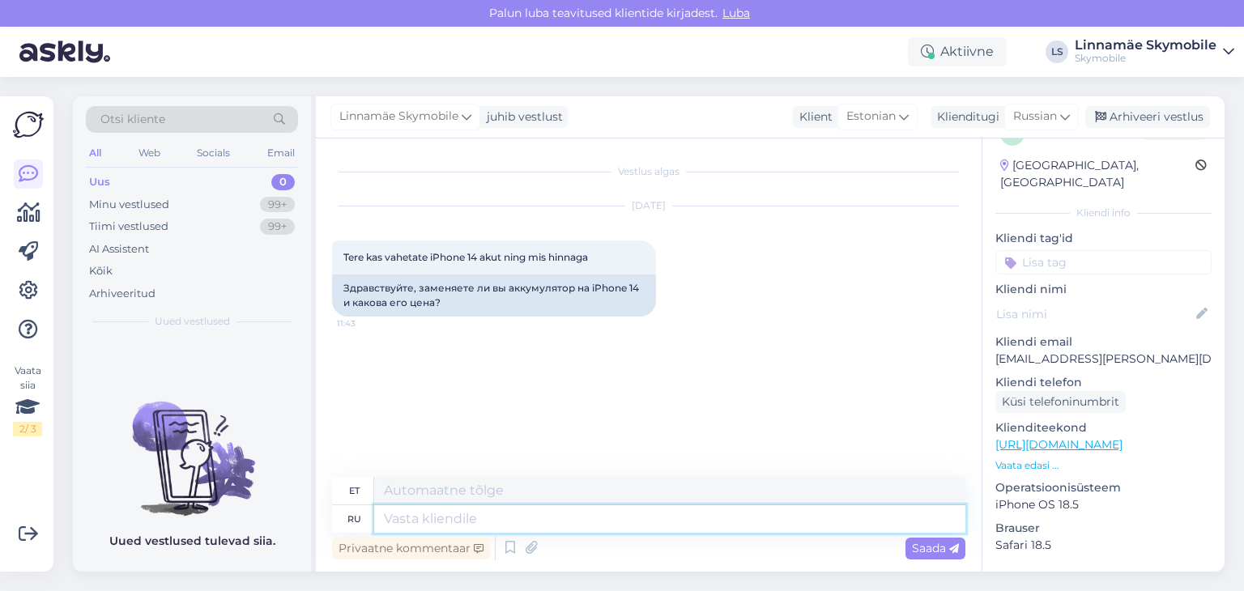
click at [460, 519] on textarea at bounding box center [669, 519] width 591 height 28
type textarea "Здравствуйте"
type textarea "Tere"
type textarea "Здравствуйте ! Д"
type textarea "Tere!"
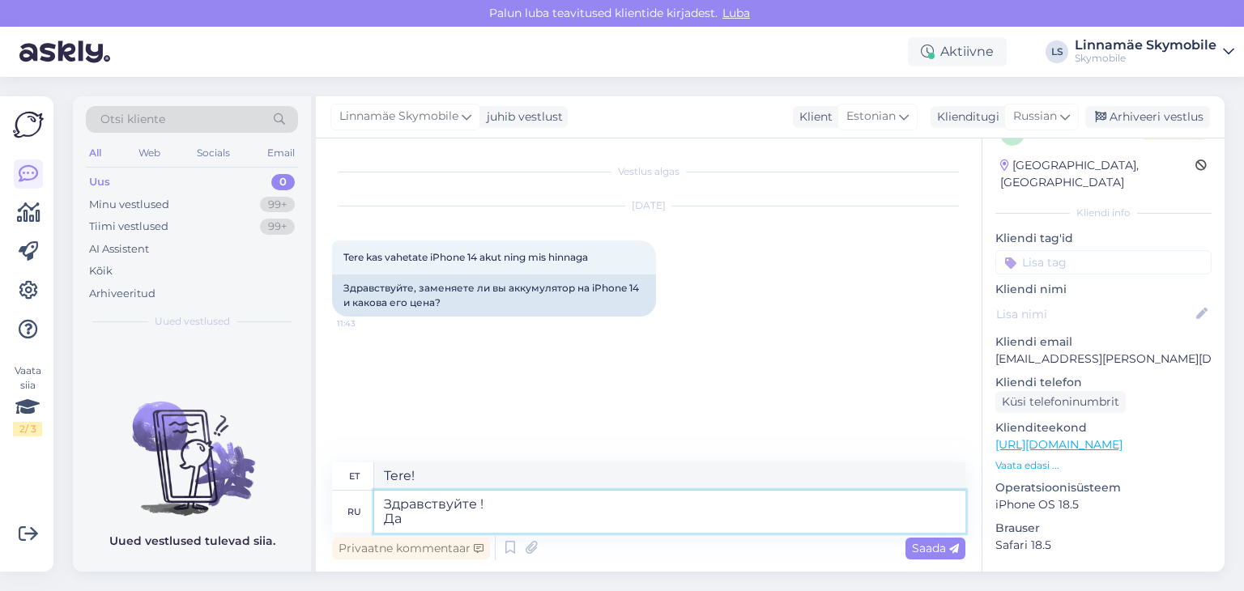
type textarea "Здравствуйте ! Да"
type textarea "Tere! [GEOGRAPHIC_DATA]"
type textarea "Здравствуйте ! Да ,"
type textarea "Tere! [GEOGRAPHIC_DATA],"
type textarea "Здравствуйте ! Да ,originaal"
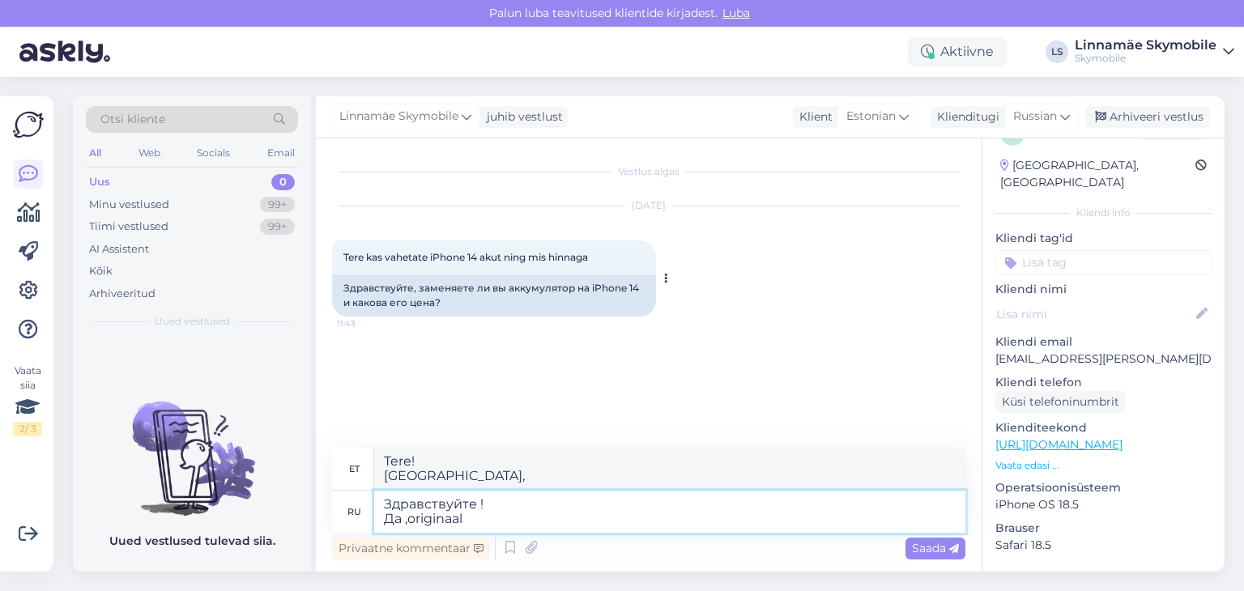
type textarea "Tere! Jah, originaal"
type textarea "Здравствуйте ! Да ,"
type textarea "Tere! [GEOGRAPHIC_DATA],"
type textarea "Здравствуйте ! Да ,оригинальный"
type textarea "Tere! Jah, originaal"
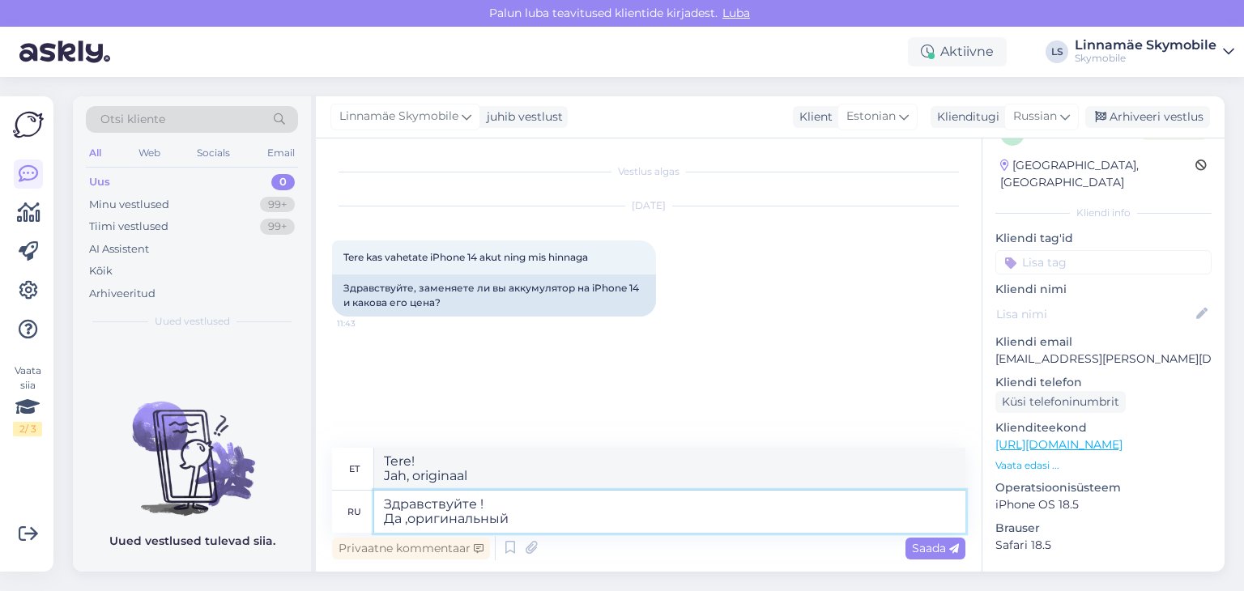
click at [539, 518] on textarea "Здравствуйте ! Да ,оригинальный" at bounding box center [669, 512] width 591 height 42
type textarea "Здравствуйте ! Да ,оригинальный 138"
type textarea "Tere! Jah, originaal 138"
type textarea "Здравствуйте ! Да ,оригинальный 138 евро,аналоговый"
type textarea "Tere! Jah, originaal 138 eurot, analoog"
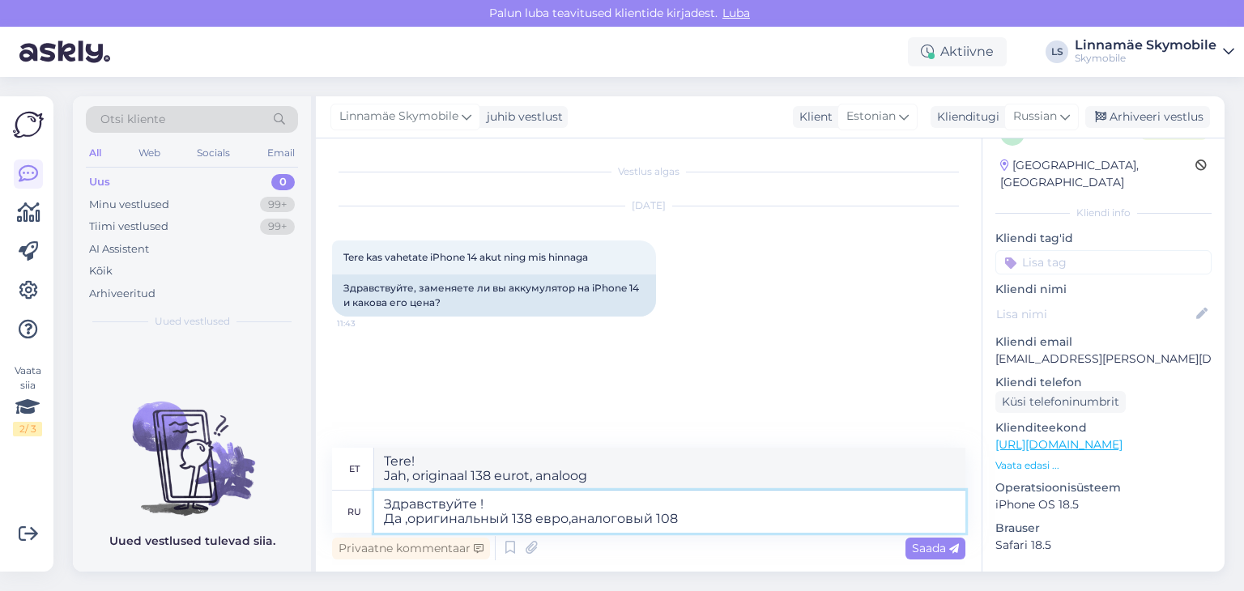
type textarea "Здравствуйте ! Да ,оригинальный 138 евро,аналоговый 108."
type textarea "Tere! Jah, originaal on 138 eurot, analoog on 108."
type textarea "Здравствуйте ! Да ,оригинальный 138 евро,аналоговый 108"
type textarea "Tere! Jah, originaal 138 eurot, analoog 108"
type textarea "Здравствуйте ! Да ,оригинальный 138 евро,аналоговый 108 евро."
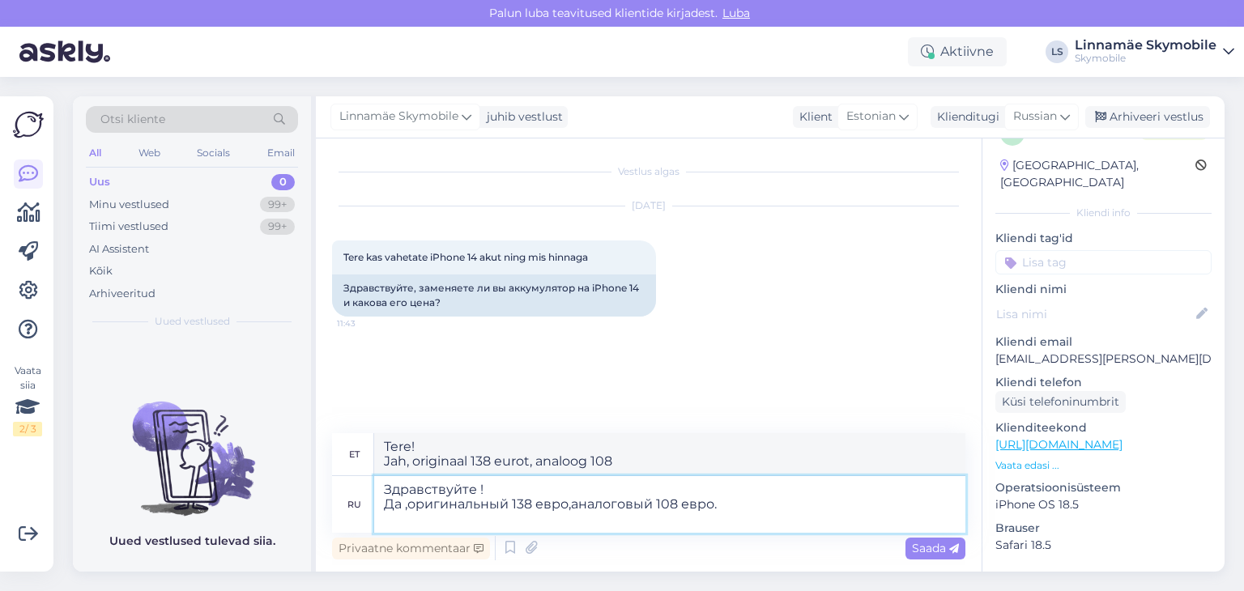
type textarea "Tere! Jah, originaal on 138 eurot, analoog 108 eurot."
type textarea "Здравствуйте ! Да ,оригинальный 138 евро,аналоговый 108 евро. Есть во"
type textarea "Tere! Jah, originaal on 138 eurot, analoog 108 eurot. [GEOGRAPHIC_DATA]"
type textarea "Здравствуйте ! Да ,оригинальный 138 евро,аналоговый 108 евро. Есть возможность"
type textarea "Tere! Jah, originaal maksab 138 eurot, analoog 108 eurot. See on võimalik."
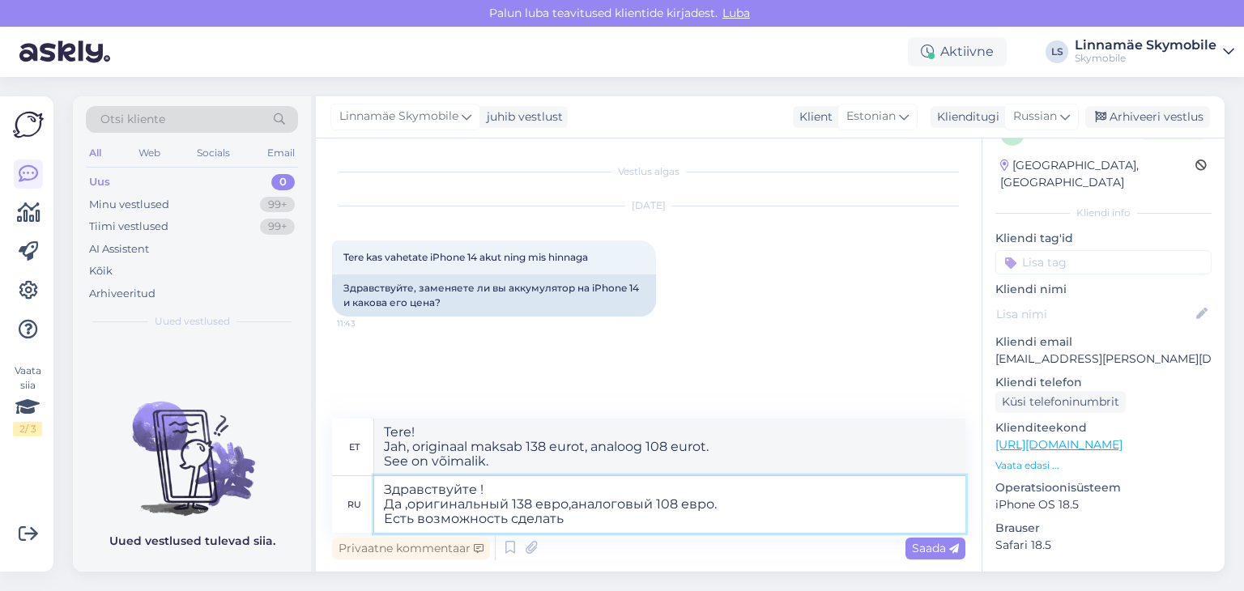
type textarea "Здравствуйте ! Да ,оригинальный 138 евро,аналоговый 108 евро. Есть возможность …"
type textarea "Tere! Jah, originaal on 138 eurot, analoog 108 eurot. Seda on võimalik teha."
type textarea "Здравствуйте ! Да ,оригинальный 138 евро,аналоговый 108 евро. Есть возможность …"
type textarea "Tere! Jah, originaal maksab 138 eurot, analoog 108 eurot. Seda on võimalik teha…"
type textarea "Здравствуйте ! Да ,оригинальный 138 евро,аналоговый 108 евро. Есть возможность …"
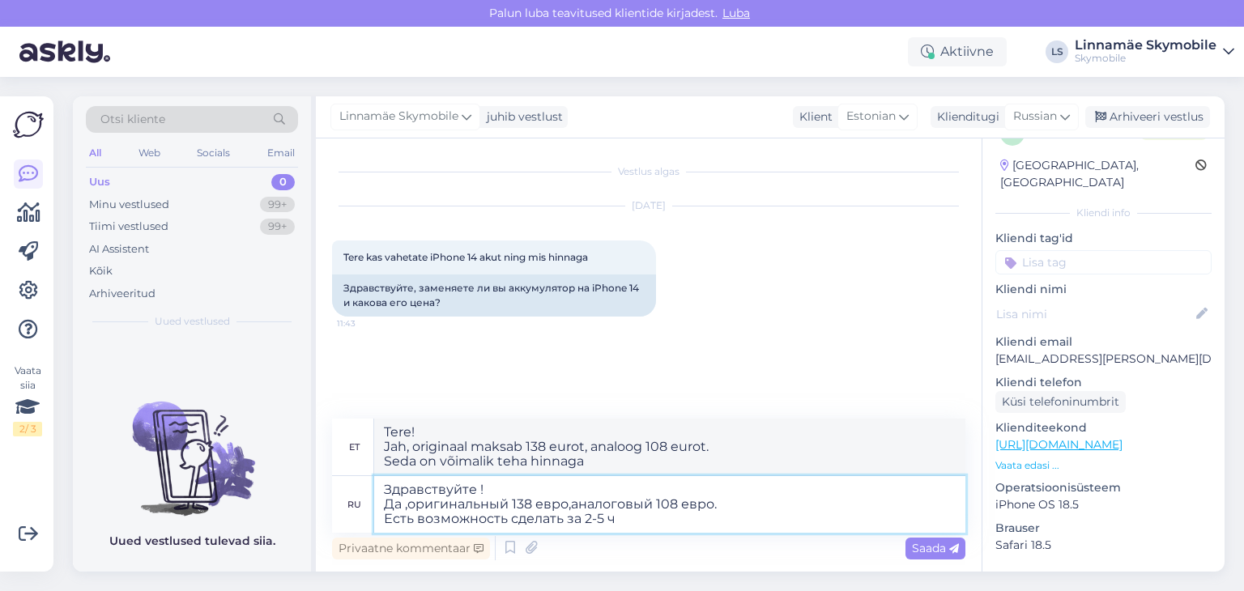
type textarea "Tere! Jah, originaal maksab 138 eurot, analoog 108 eurot. Seda on võimalik teha…"
type textarea "Здравствуйте ! Да ,оригинальный 138 евро,аналоговый 108 евро. Есть возможность …"
click at [934, 548] on span "Saada" at bounding box center [935, 548] width 47 height 15
type textarea "Tere! Jah, originaal on 138 eurot, analoog 108 eurot. Seda on võimalik teha 2-5…"
drag, startPoint x: 679, startPoint y: 501, endPoint x: 656, endPoint y: 501, distance: 22.7
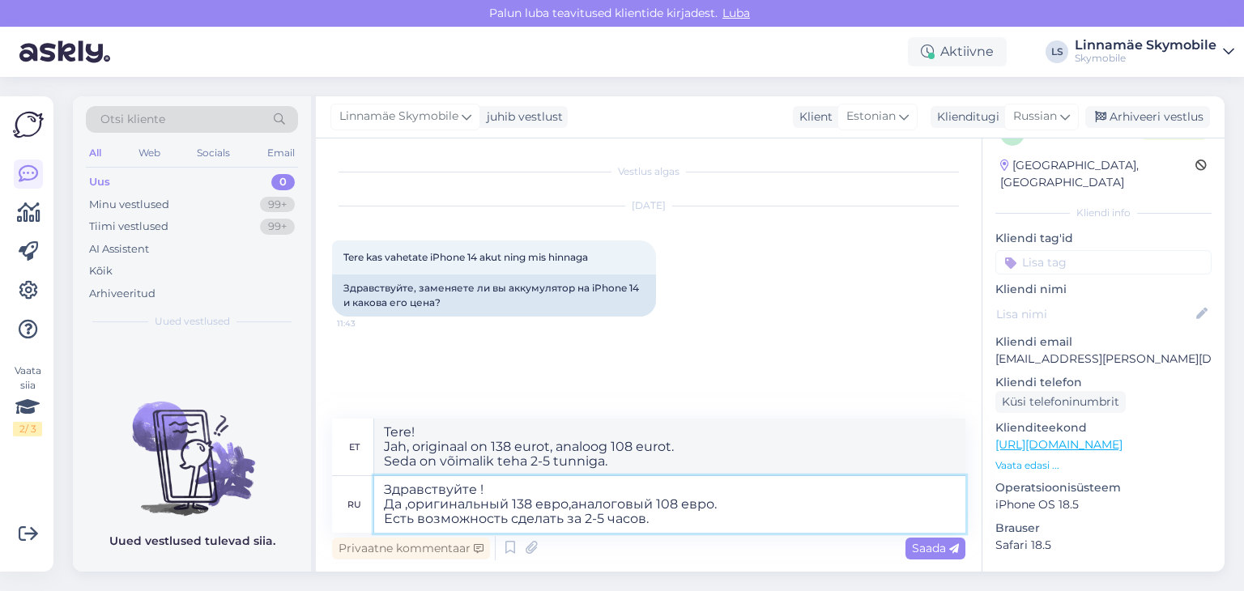
click at [656, 501] on textarea "Здравствуйте ! Да ,оригинальный 138 евро,аналоговый 108 евро. Есть возможность …" at bounding box center [669, 504] width 591 height 57
type textarea "Здравствуйте ! Да ,оригинальный 138 евро,аналоговый 9 евро. Есть возможность сд…"
type textarea "Tere! Jah, originaal on 138 eurot, analoog 98 eurot. Seda on võimalik teha 2-5 …"
type textarea "Здравствуйте ! Да ,оригинальный 138 евро,аналоговый 89 евро. Есть возможность с…"
type textarea "Tere! Jah, originaal on 138 eurot, analoog 89 eurot. Seda on võimalik teha 2-5 …"
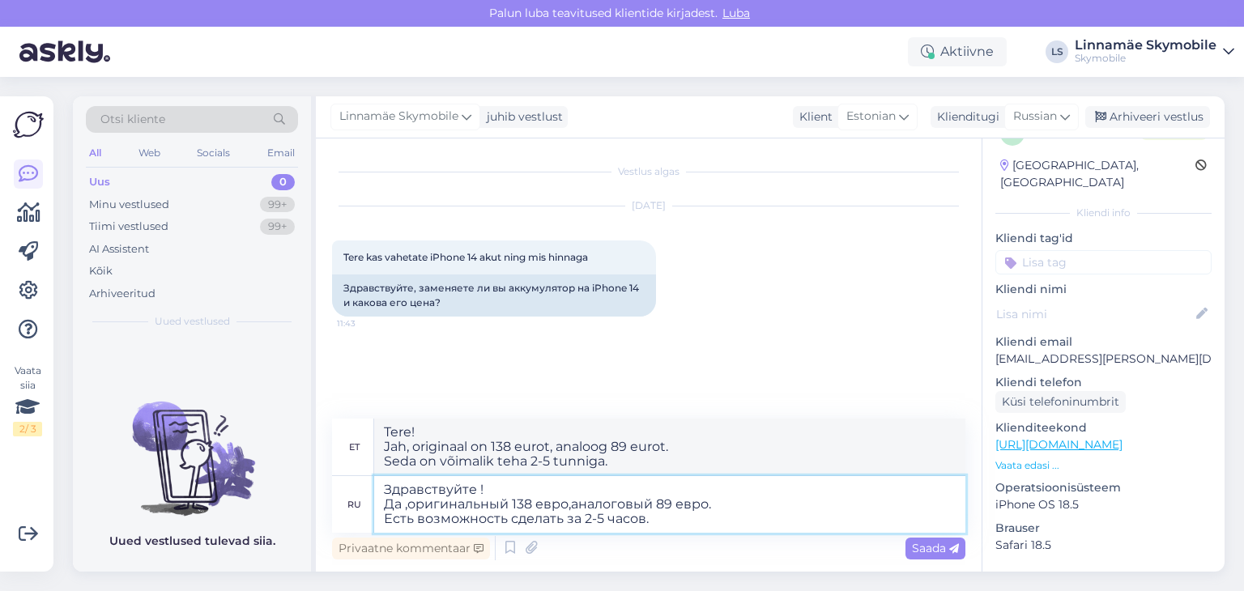
click at [535, 502] on textarea "Здравствуйте ! Да ,оригинальный 138 евро,аналоговый 89 евро. Есть возможность с…" at bounding box center [669, 504] width 591 height 57
drag, startPoint x: 532, startPoint y: 502, endPoint x: 514, endPoint y: 503, distance: 18.6
click at [514, 503] on textarea "Здравствуйте ! Да ,оригинальный 138 евро,аналоговый 89 евро. Есть возможность с…" at bounding box center [669, 504] width 591 height 57
type textarea "Здравствуйте ! Да ,оригинальный 119 евро,аналоговый 89 евро. Есть возможность с…"
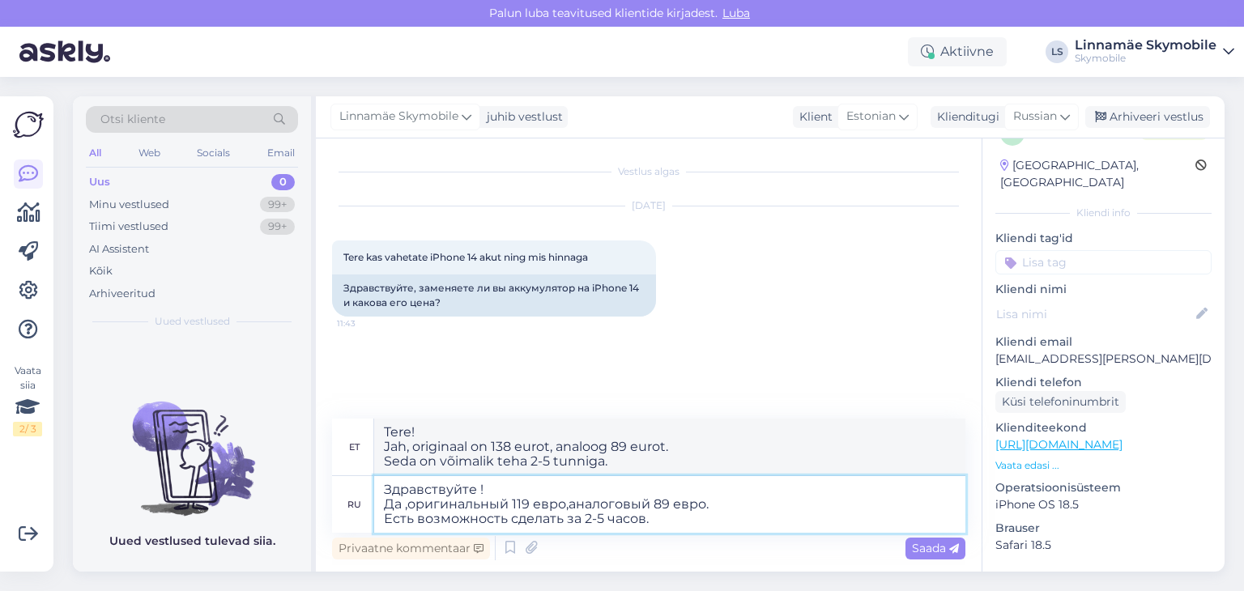
type textarea "Tere! Jah, originaal on 119 eurot, analoog 89 eurot. Seda on võimalik teha 2-5 …"
type textarea "Здравствуйте ! Да ,оригинальный 119 евро,аналоговый 89 евро. Есть возможность с…"
click at [928, 545] on span "Saada" at bounding box center [935, 548] width 47 height 15
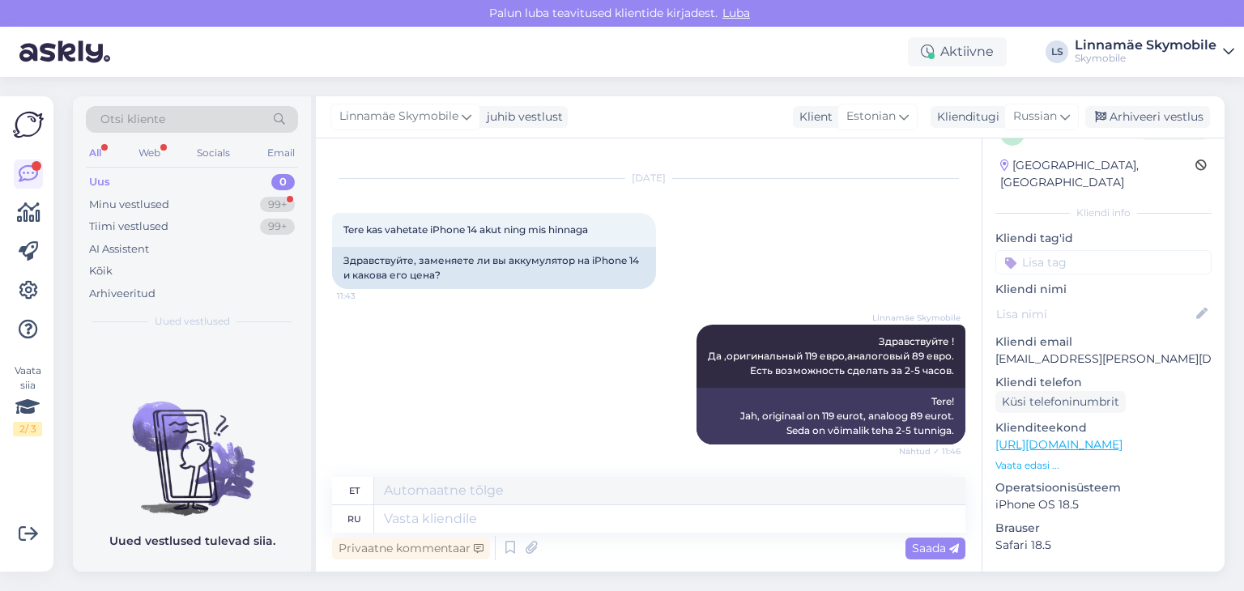
scroll to position [222, 0]
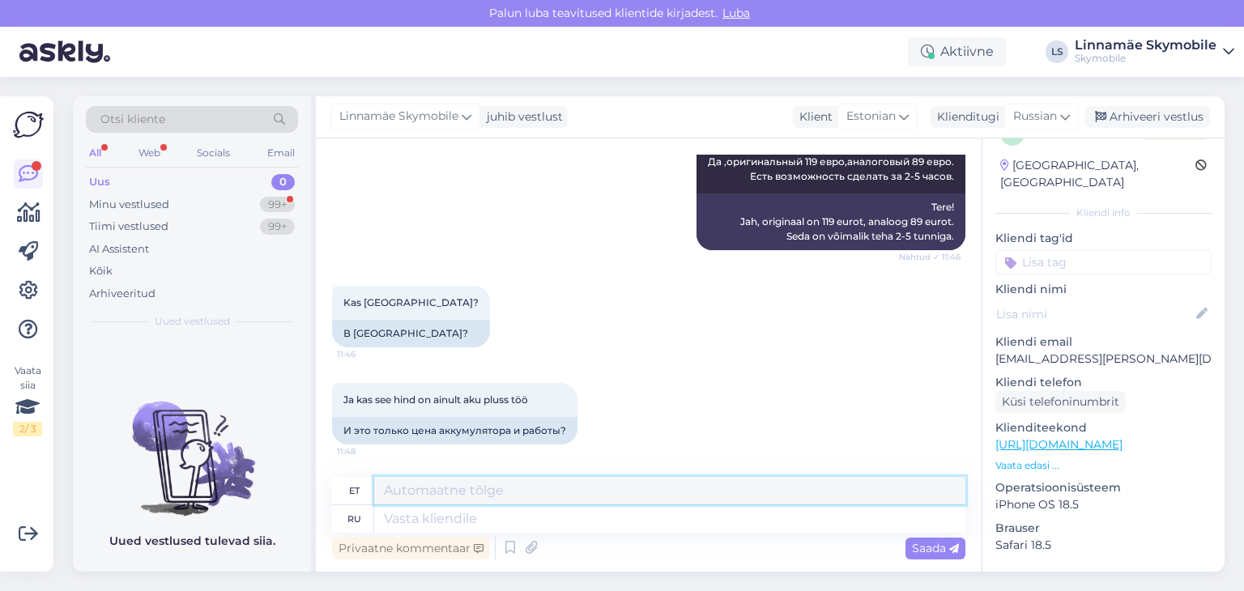
click at [480, 497] on textarea at bounding box center [669, 491] width 591 height 28
click at [455, 522] on textarea at bounding box center [669, 519] width 591 height 28
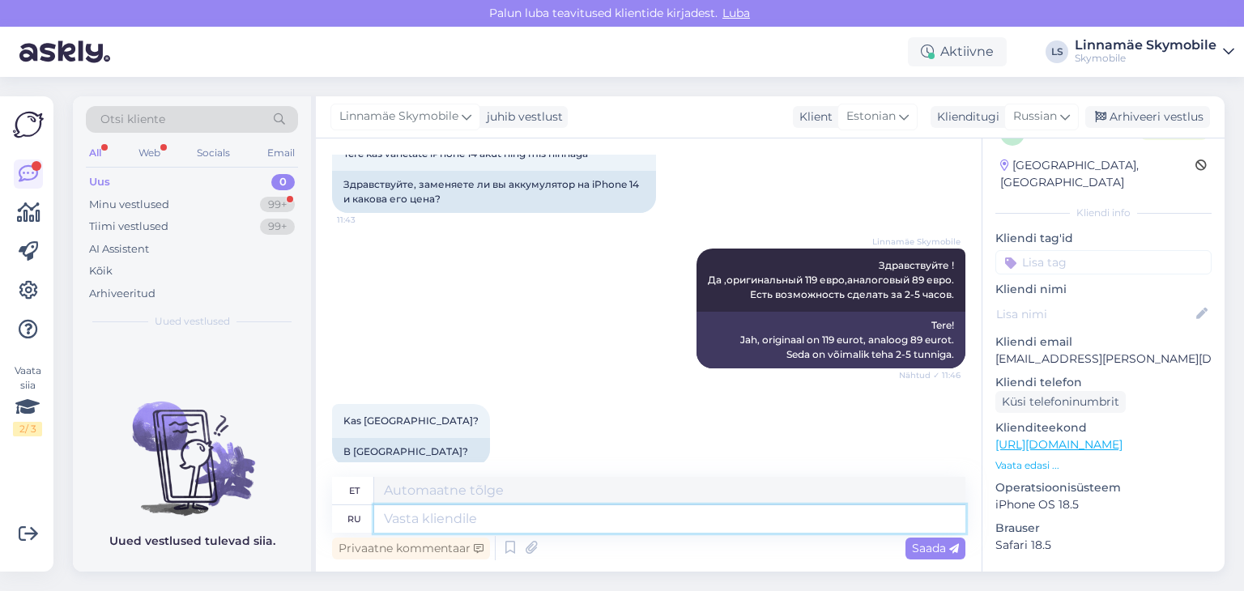
scroll to position [221, 0]
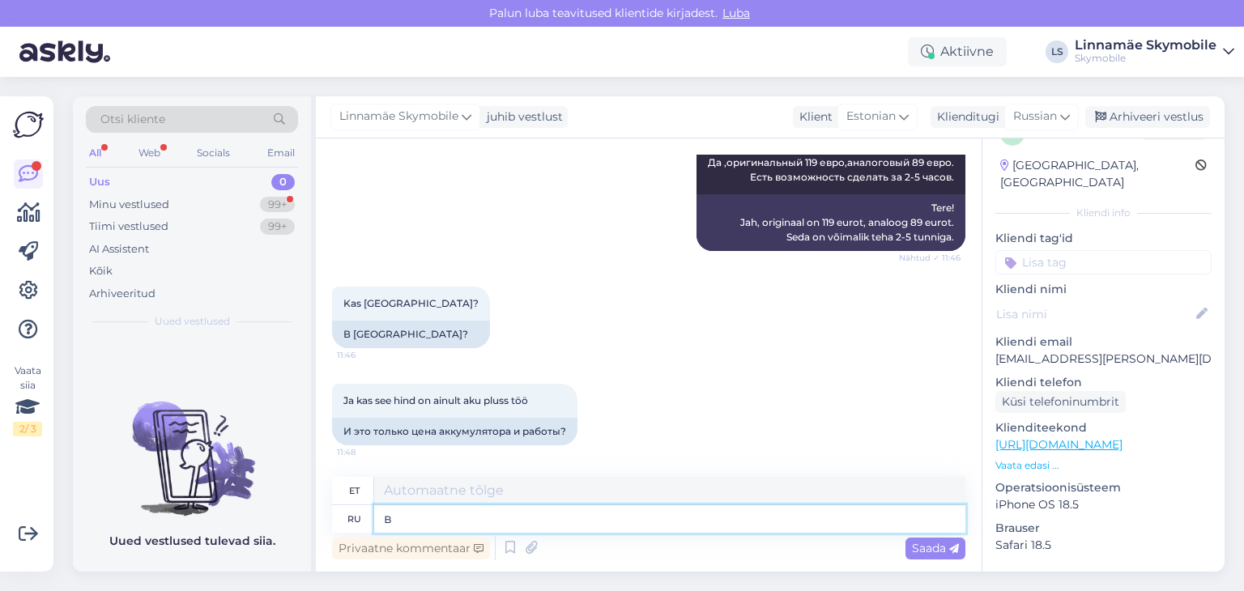
type textarea "в"
type textarea "V"
type textarea "в [GEOGRAPHIC_DATA]"
type textarea "[GEOGRAPHIC_DATA]"
type textarea "в [GEOGRAPHIC_DATA] к сожа"
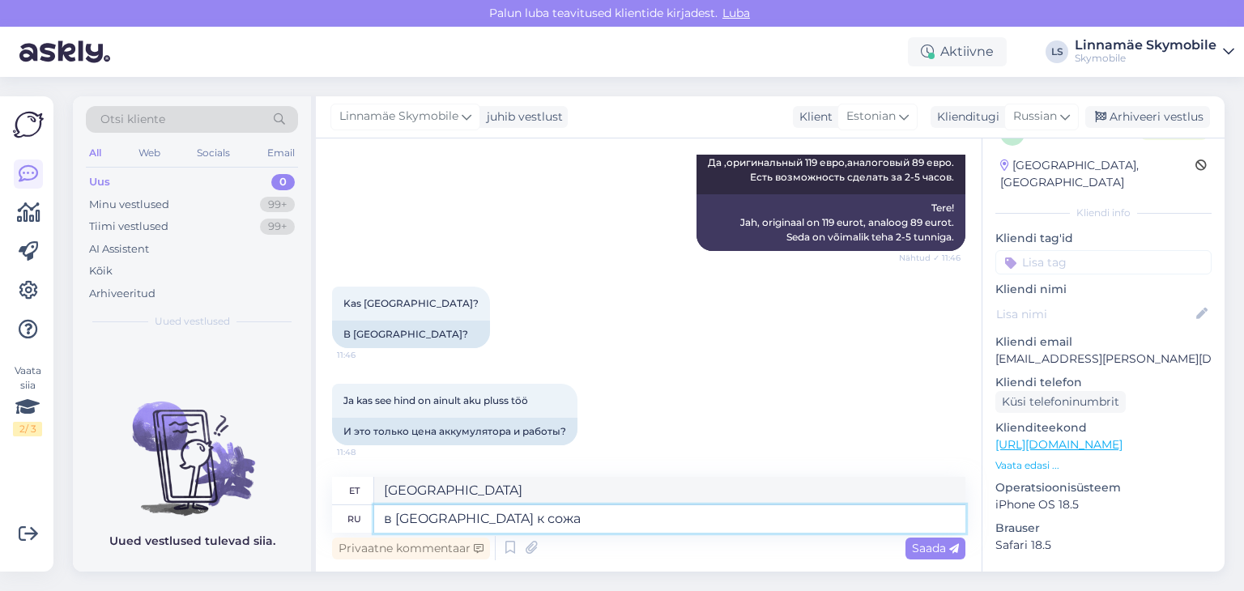
type textarea "[GEOGRAPHIC_DATA] kahetsema"
type textarea "в [GEOGRAPHIC_DATA] к сожалению о"
type textarea "kahjuks [GEOGRAPHIC_DATA]"
type textarea "в [GEOGRAPHIC_DATA] к сожалению от"
type textarea "kahjuks [GEOGRAPHIC_DATA] alates"
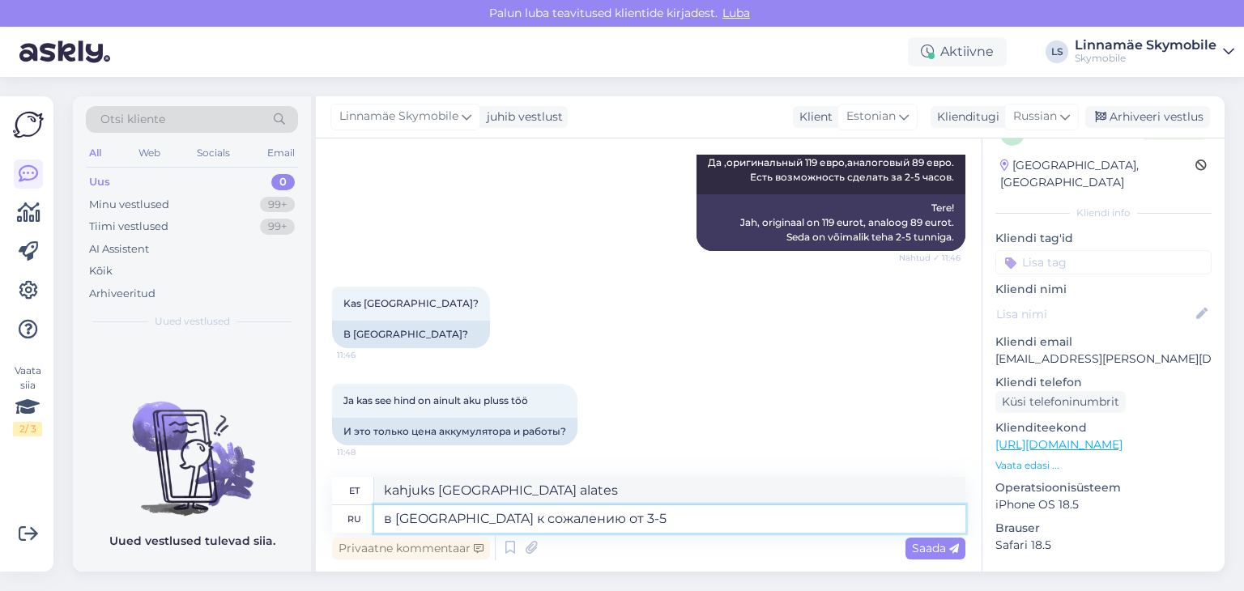
type textarea "в [GEOGRAPHIC_DATA] к сожалению от 3-5 р"
type textarea "[GEOGRAPHIC_DATA] kahjuks kell 15-17"
type textarea "в [GEOGRAPHIC_DATA] к сожалению от 3-5 рабочих"
type textarea "[GEOGRAPHIC_DATA] kahjuks 3-5 tööpäeviti"
type textarea "в [GEOGRAPHIC_DATA] к сожалению от 3-5 рабочих дней."
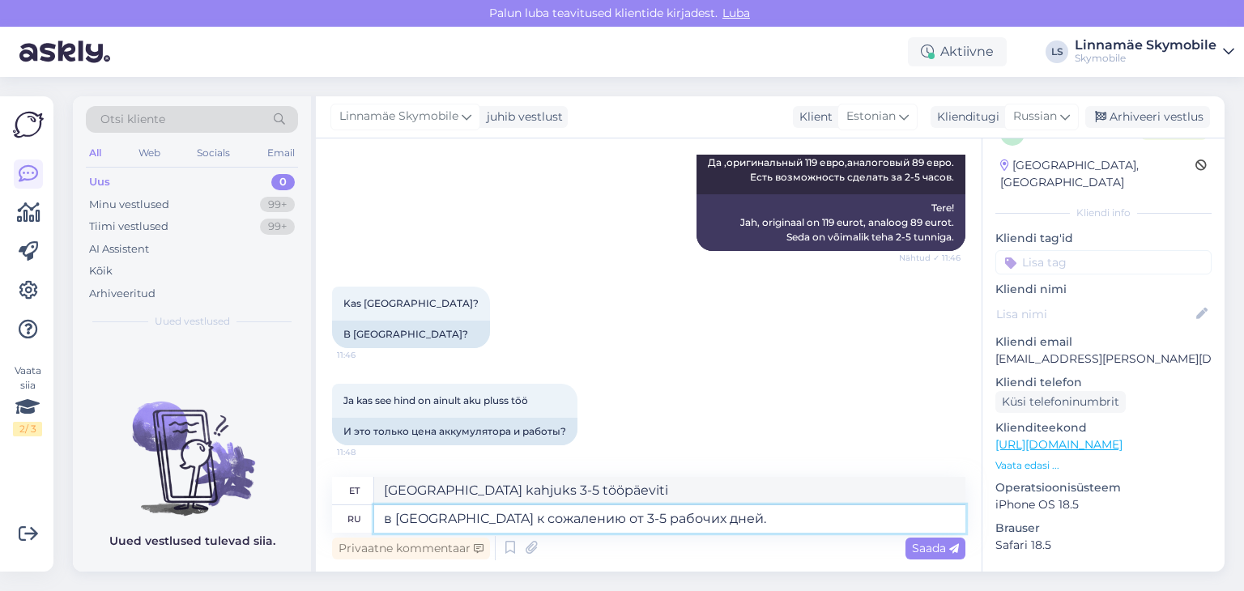
type textarea "[GEOGRAPHIC_DATA] kahjuks 3-5 tööpäeva jooksul."
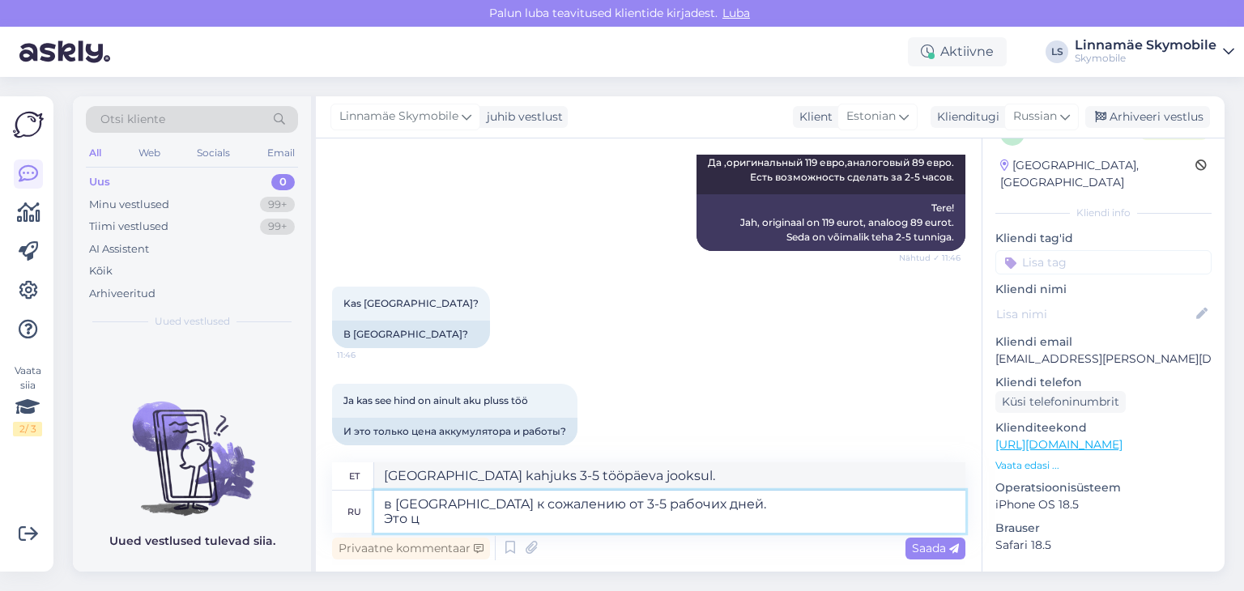
type textarea "в [GEOGRAPHIC_DATA] к сожалению от 3-5 рабочих дней. Это це"
type textarea "[GEOGRAPHIC_DATA] kahjuks 3-5 tööpäeva jooksul. See"
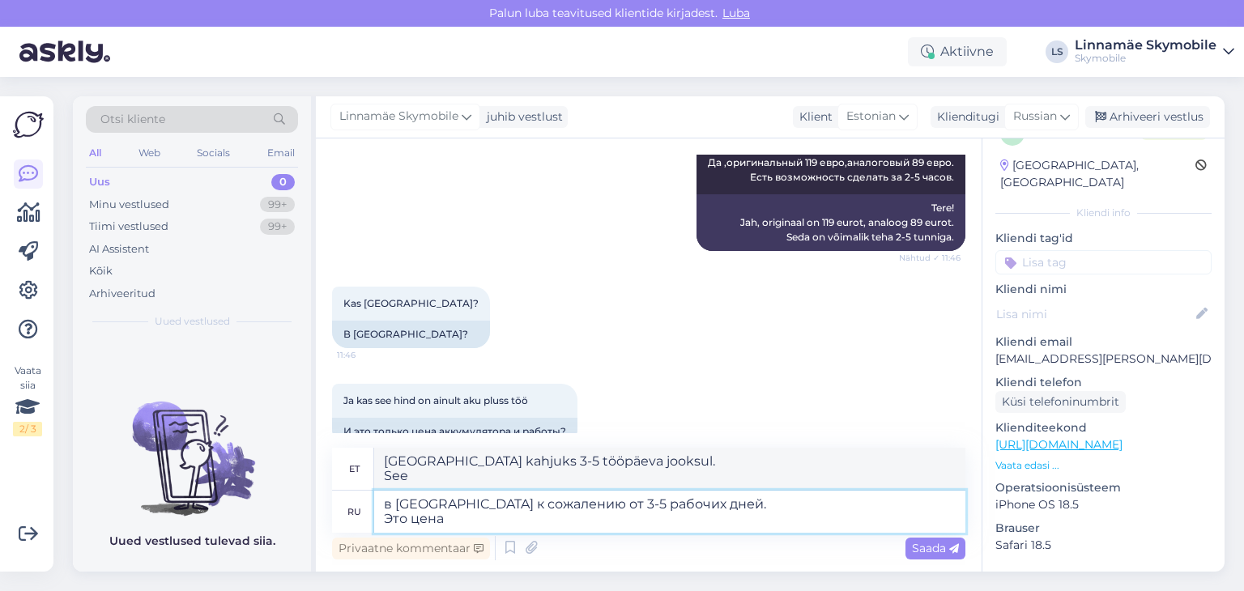
type textarea "в [GEOGRAPHIC_DATA] к сожалению от 3-5 рабочих дней. Это цена а"
type textarea "[GEOGRAPHIC_DATA] kahjuks 3-5 tööpäeva jooksul. See on hind"
type textarea "в [GEOGRAPHIC_DATA] к сожалению от 3-5 рабочих дней. Это цена ака"
type textarea "[GEOGRAPHIC_DATA] kahjuks 3-5 tööpäeva jooksul. See on aka hind"
type textarea "в [GEOGRAPHIC_DATA] к сожалению от 3-5 рабочих дней. Это цена акаммулятора и"
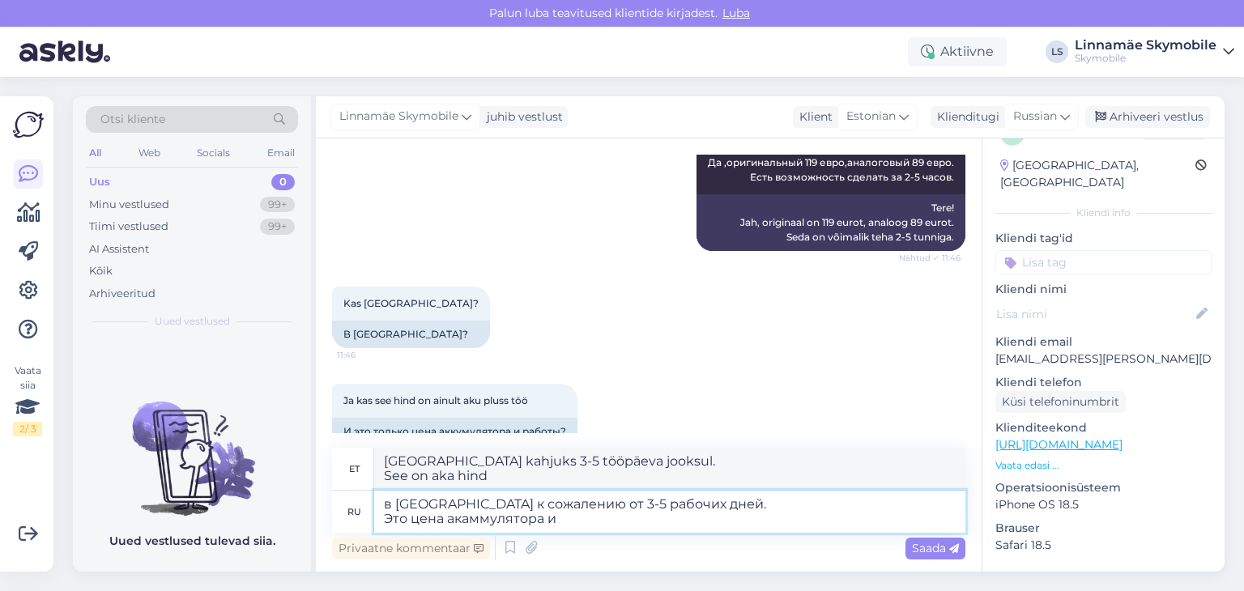
type textarea "[GEOGRAPHIC_DATA] kahjuks 3-5 tööpäeva jooksul. See on akumulaatori hind"
type textarea "в [GEOGRAPHIC_DATA] к сожалению от 3-5 рабочих дней. Это цена акаммулятора и р"
type textarea "[GEOGRAPHIC_DATA] kahjuks 3-5 tööpäeva jooksul. See on akumulaatori hind ja"
type textarea "в [GEOGRAPHIC_DATA] к сожалению от 3-5 рабочих дней. Это цена акаммулятора и ра…"
type textarea "[GEOGRAPHIC_DATA] kahjuks 3-5 tööpäeva jooksul. See on aku ja töö hind."
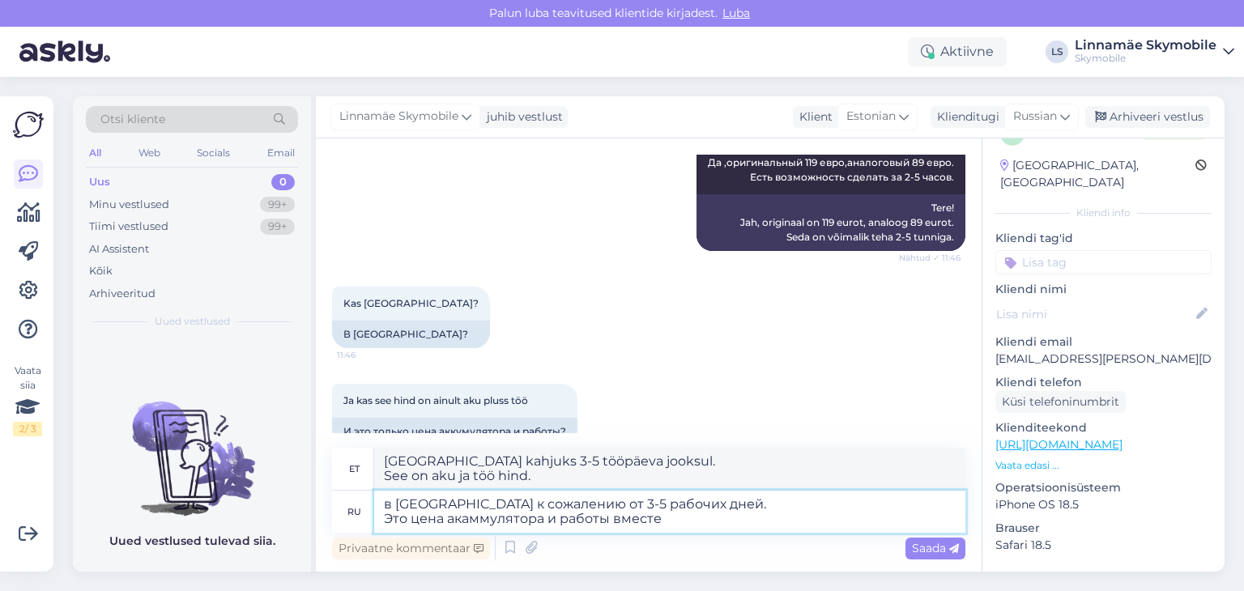
type textarea "в [GEOGRAPHIC_DATA] к сожалению от 3-5 рабочих дней. Это цена акаммулятора и ра…"
type textarea "[GEOGRAPHIC_DATA] kahjuks 3-5 tööpäeva jooksul. See on akumulaatori ja töö koos…"
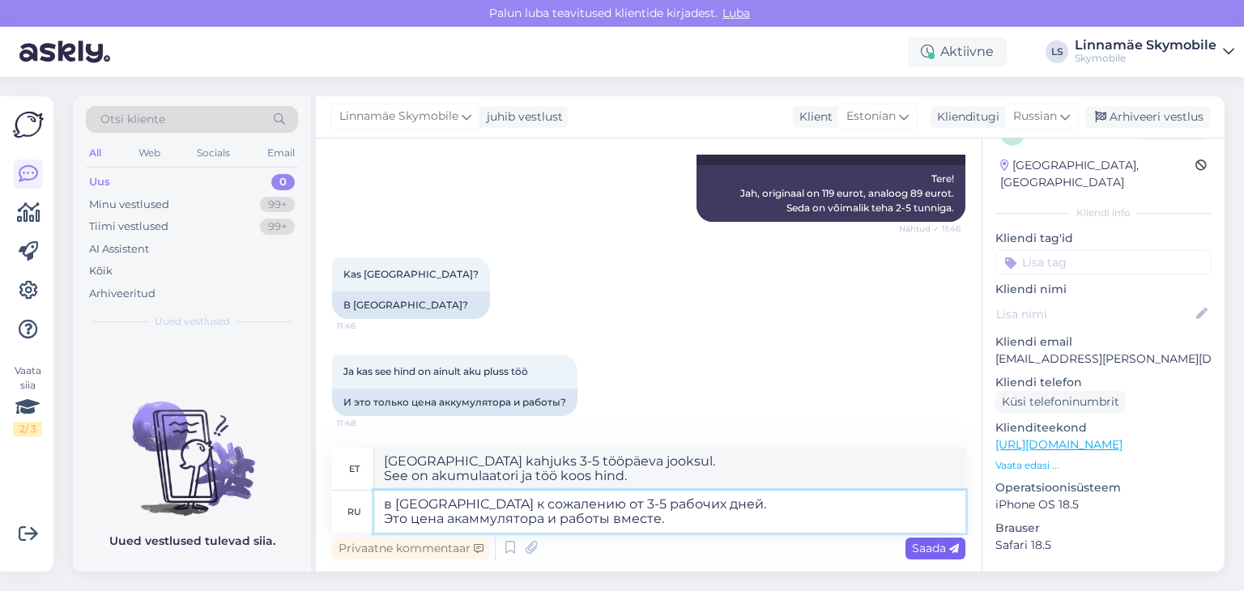
type textarea "в [GEOGRAPHIC_DATA] к сожалению от 3-5 рабочих дней. Это цена акаммулятора и ра…"
click at [927, 542] on span "Saada" at bounding box center [935, 548] width 47 height 15
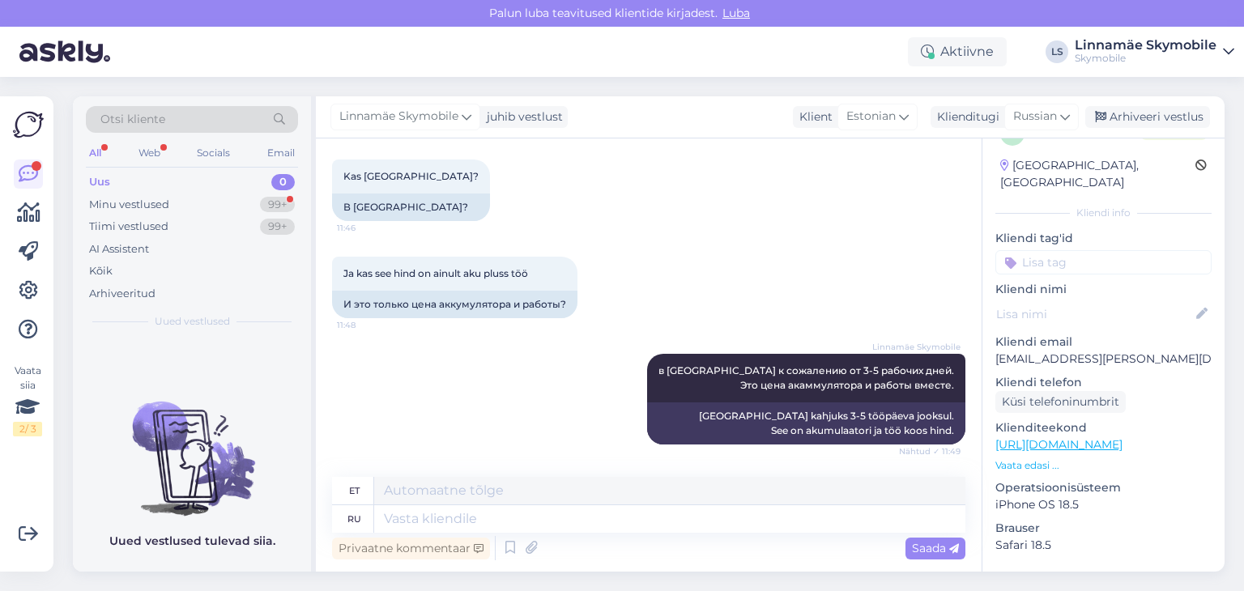
scroll to position [446, 0]
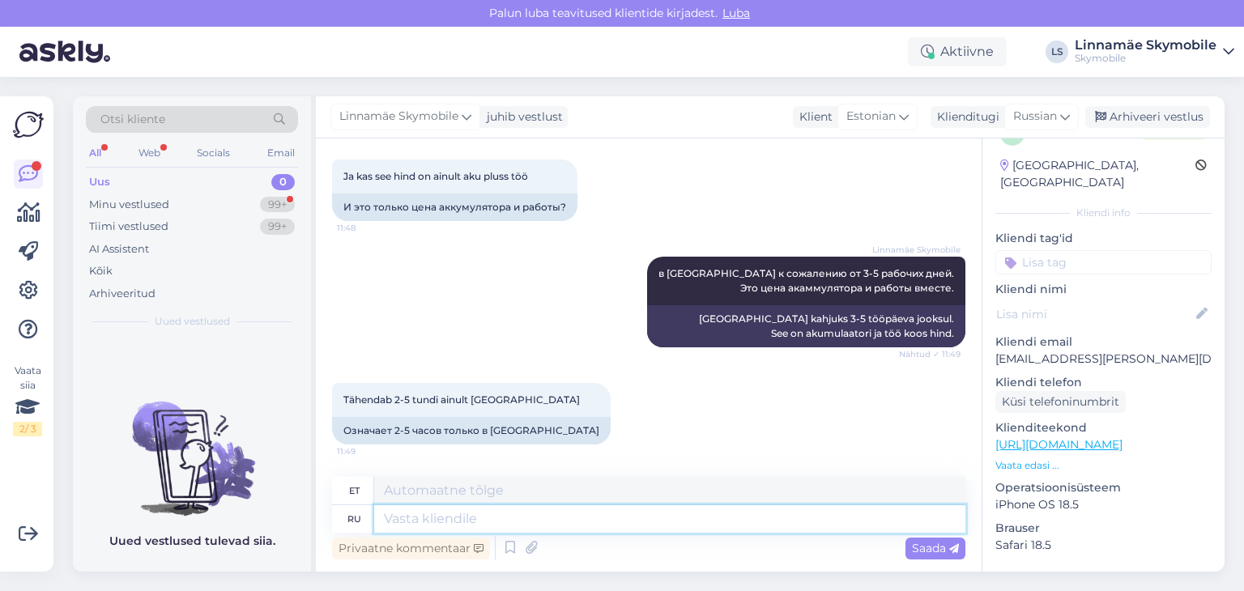
click at [457, 522] on textarea at bounding box center [669, 519] width 591 height 28
type textarea "да"
type textarea "Jah"
type textarea "да"
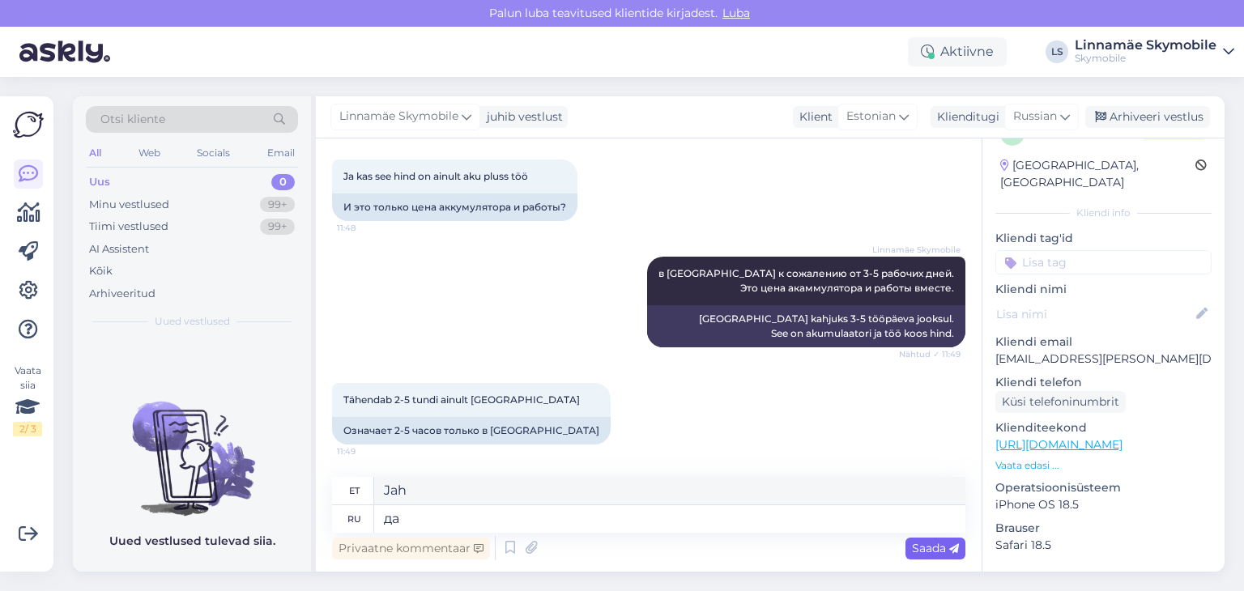
click at [923, 553] on span "Saada" at bounding box center [935, 548] width 47 height 15
